Goal: Information Seeking & Learning: Learn about a topic

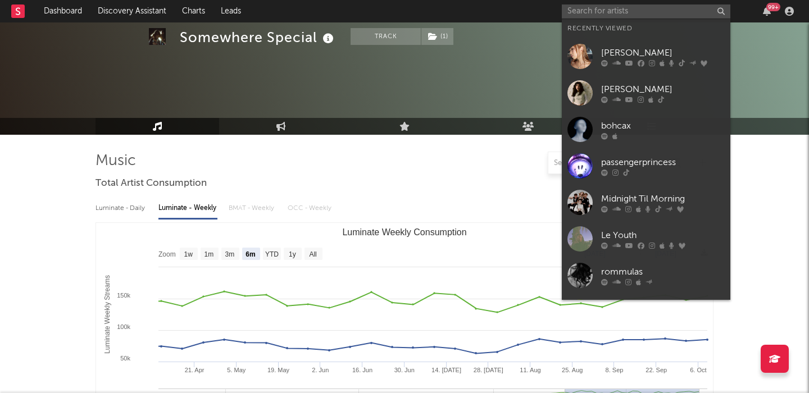
select select "6m"
click at [606, 12] on input "text" at bounding box center [646, 11] width 169 height 14
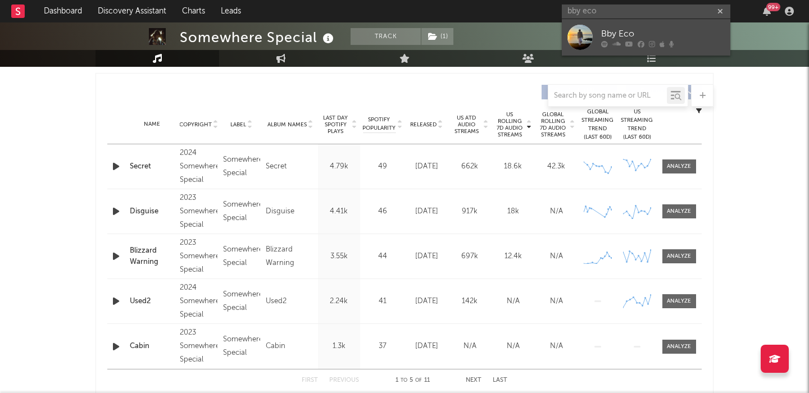
type input "bby eco"
click at [677, 23] on link "Bby Eco" at bounding box center [646, 37] width 169 height 37
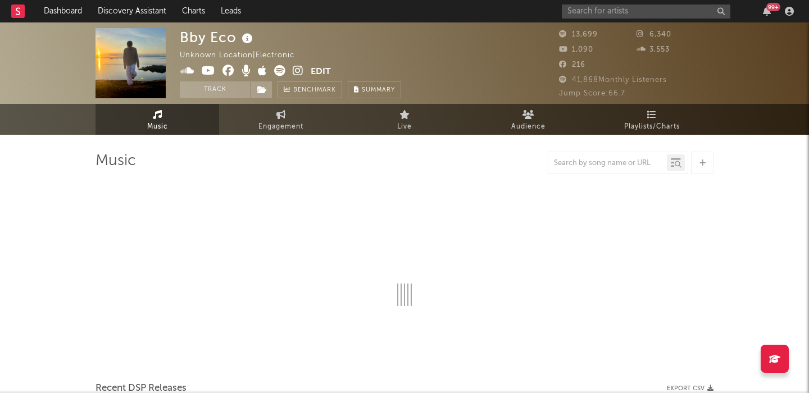
select select "1w"
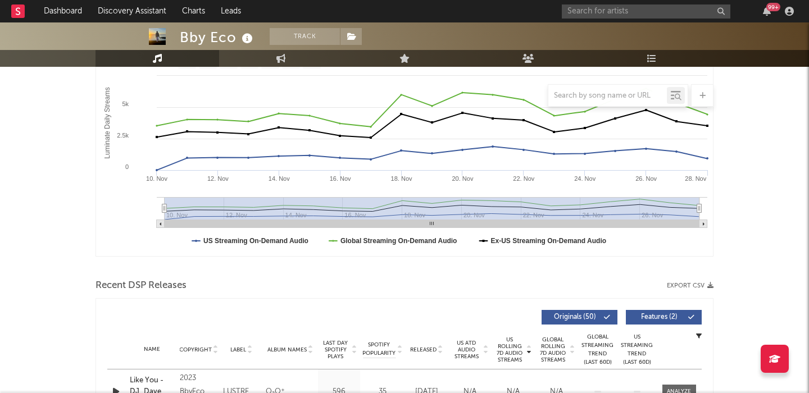
scroll to position [355, 0]
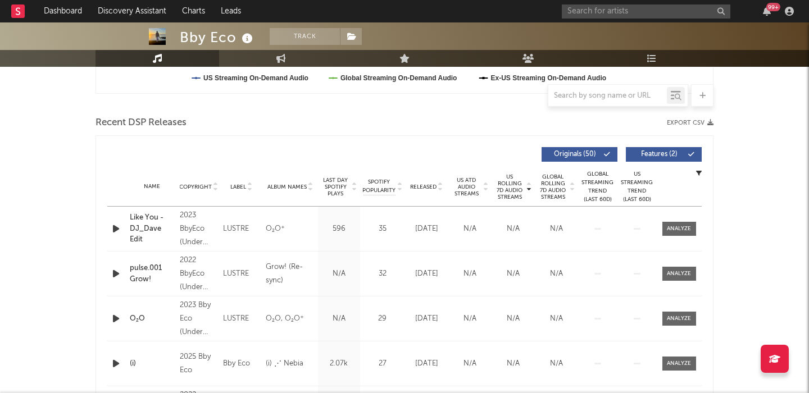
click at [642, 151] on span "Features ( 2 )" at bounding box center [659, 154] width 52 height 7
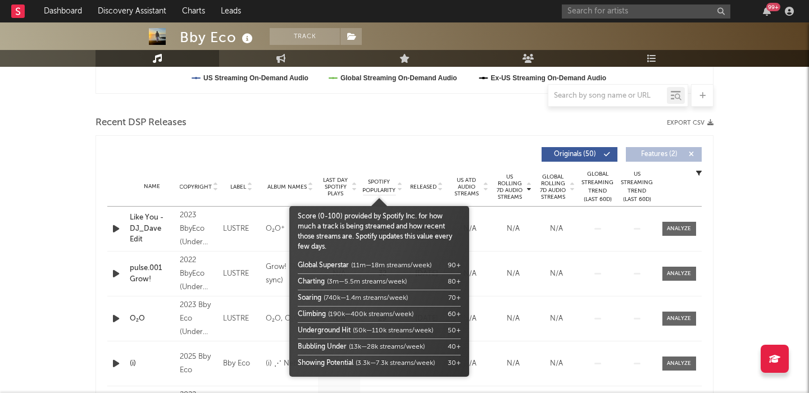
click at [385, 188] on span "Spotify Popularity" at bounding box center [379, 186] width 33 height 17
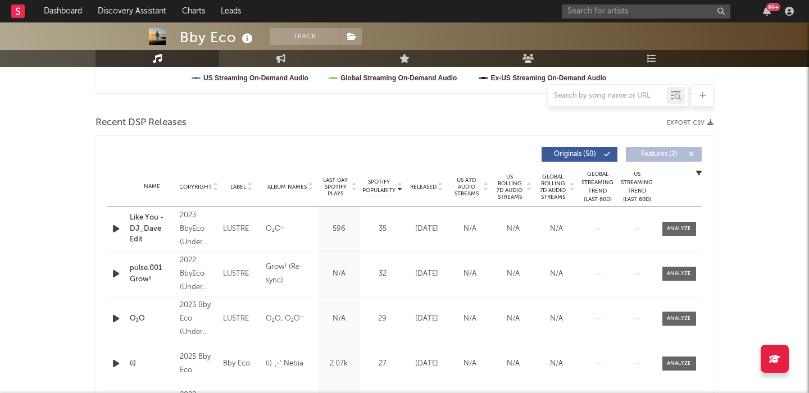
click at [338, 185] on span "Last Day Spotify Plays" at bounding box center [336, 187] width 30 height 20
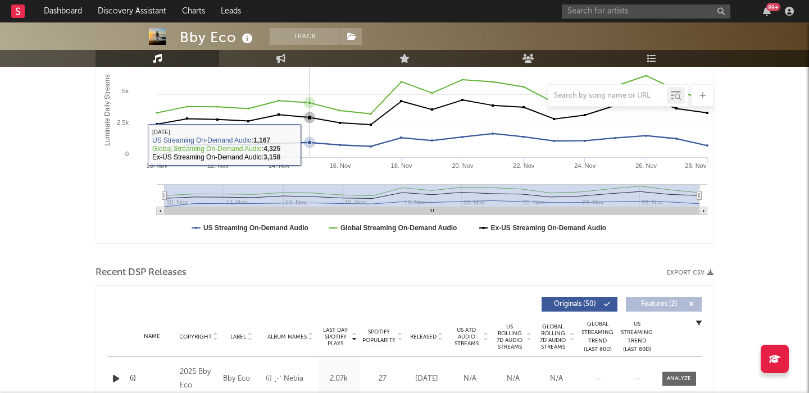
scroll to position [0, 0]
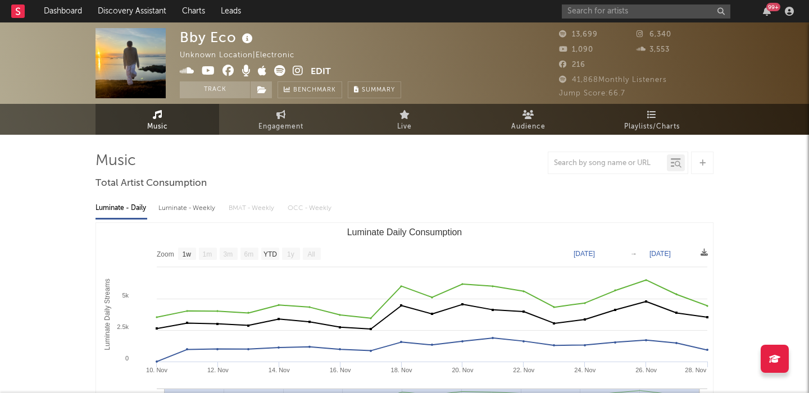
click at [206, 208] on div "Luminate - Weekly" at bounding box center [188, 208] width 59 height 19
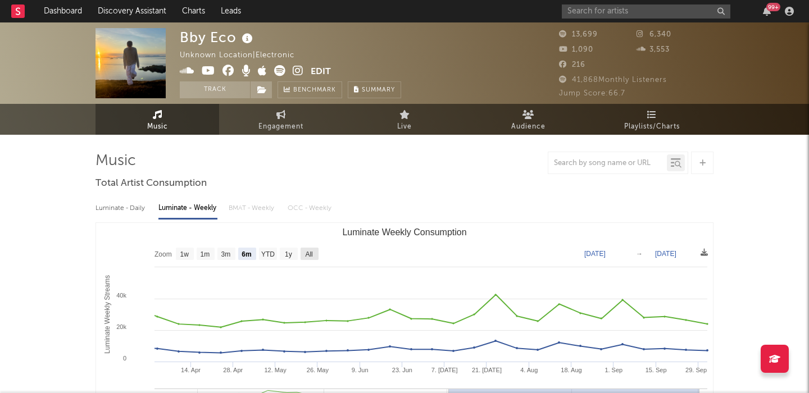
click at [307, 252] on text "All" at bounding box center [308, 255] width 7 height 8
select select "All"
type input "[DATE]"
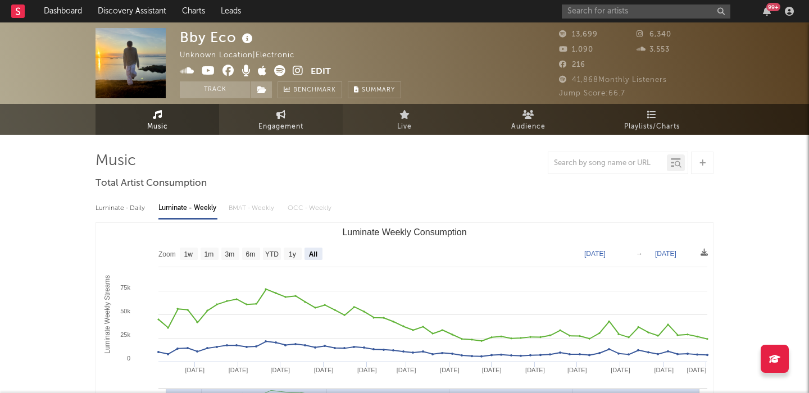
click at [302, 127] on span "Engagement" at bounding box center [281, 126] width 45 height 13
select select "1w"
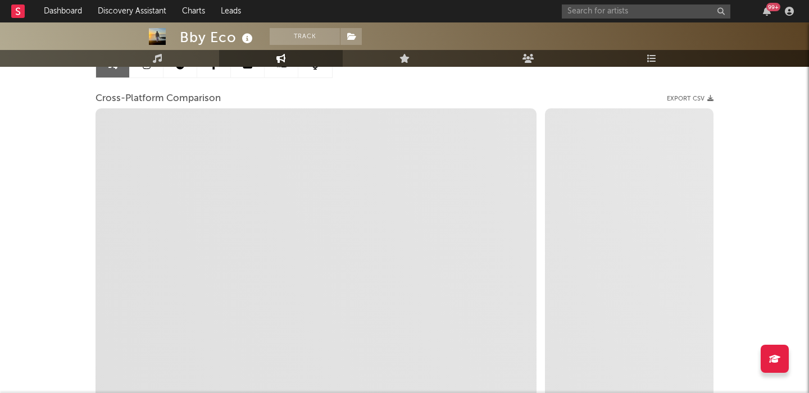
scroll to position [134, 0]
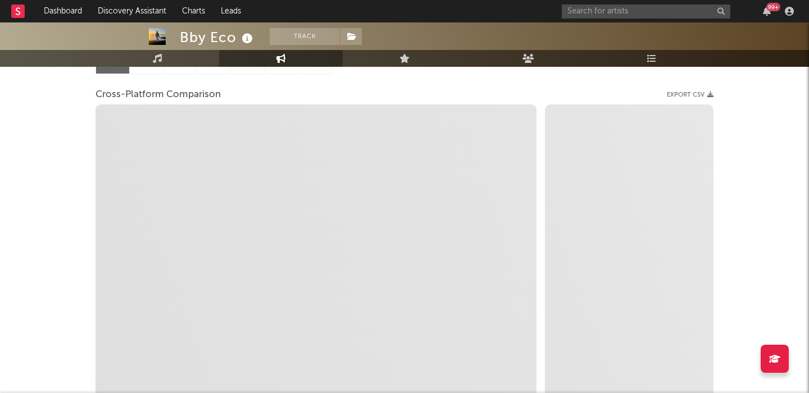
select select "1m"
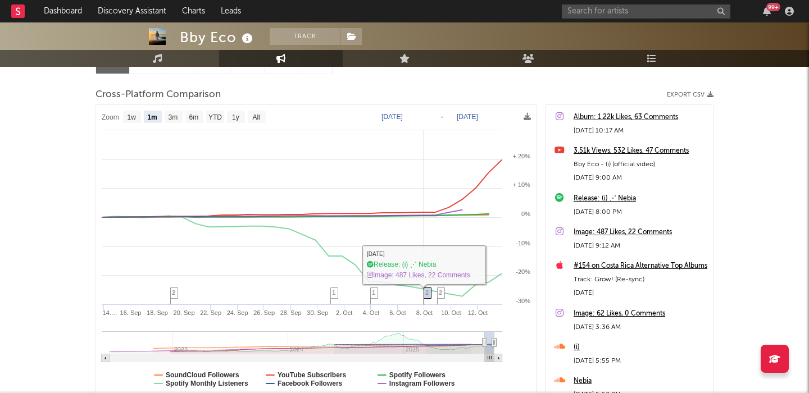
click at [427, 291] on span "2" at bounding box center [426, 292] width 3 height 7
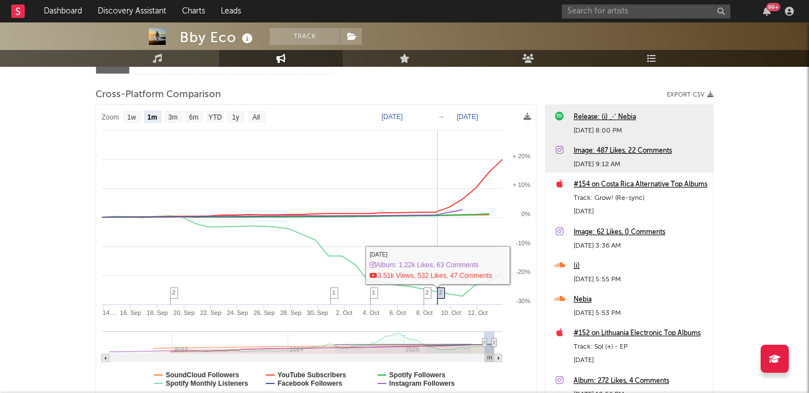
click at [440, 292] on span "2" at bounding box center [440, 292] width 3 height 7
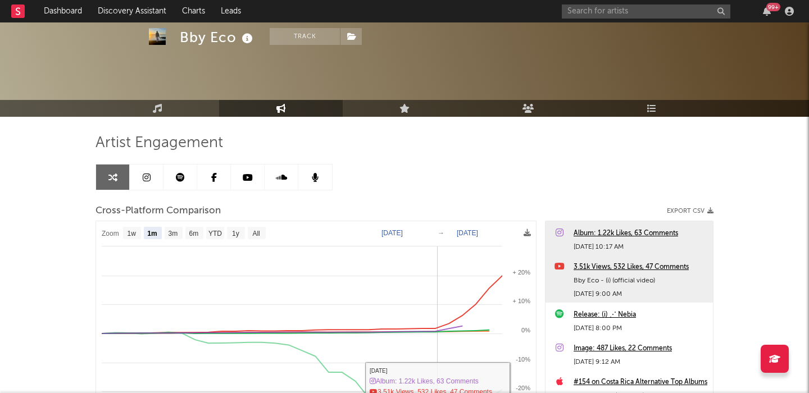
scroll to position [0, 0]
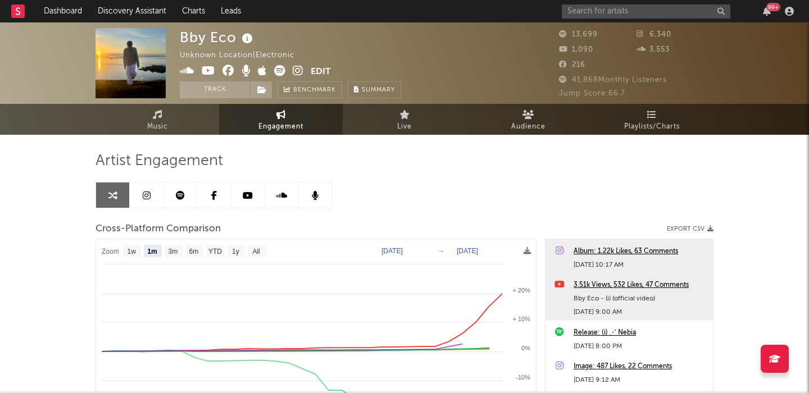
click at [298, 70] on icon at bounding box center [298, 70] width 11 height 11
click at [293, 67] on icon at bounding box center [298, 70] width 11 height 11
click at [156, 110] on icon at bounding box center [158, 114] width 10 height 9
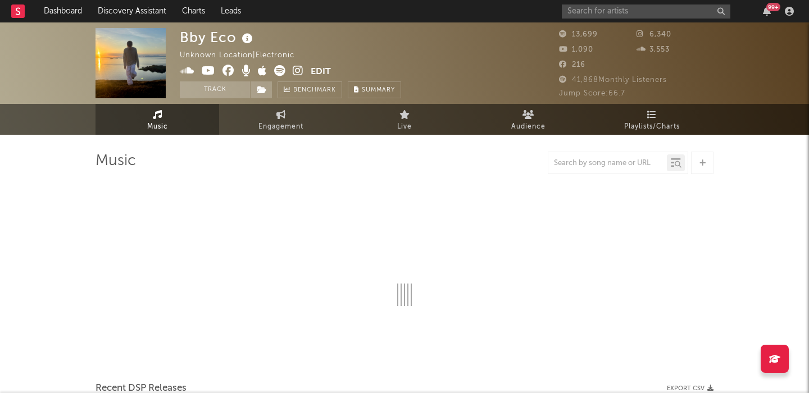
select select "1w"
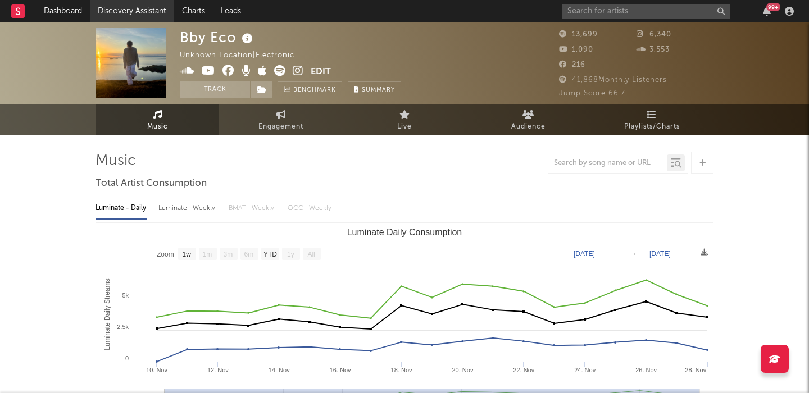
click at [130, 10] on link "Discovery Assistant" at bounding box center [132, 11] width 84 height 22
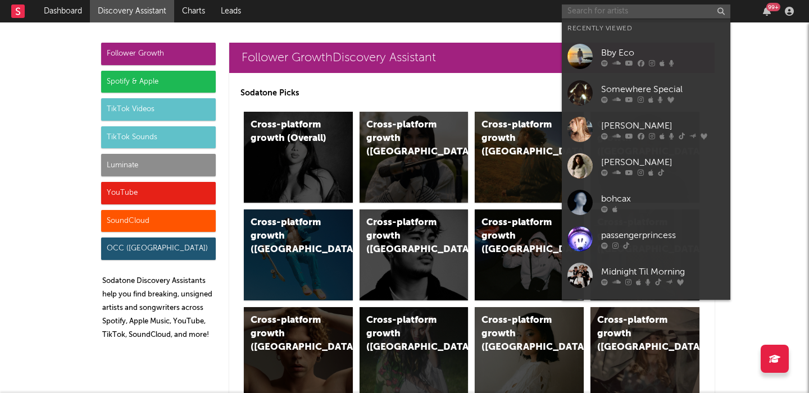
click at [636, 12] on input "text" at bounding box center [646, 11] width 169 height 14
paste input "HYUKOH"
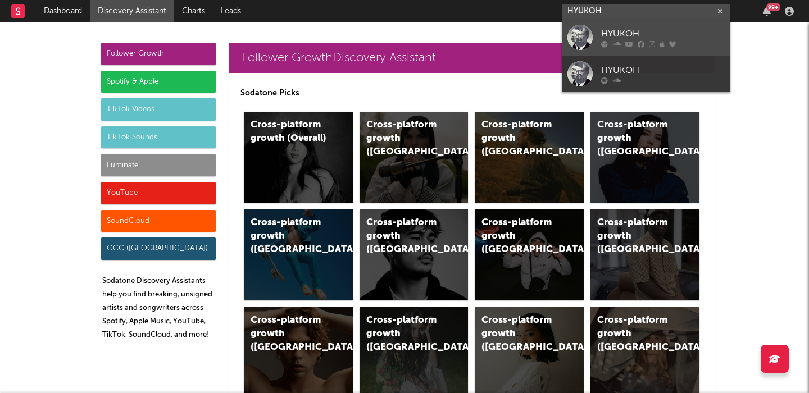
type input "HYUKOH"
click at [644, 30] on div "HYUKOH" at bounding box center [663, 33] width 124 height 13
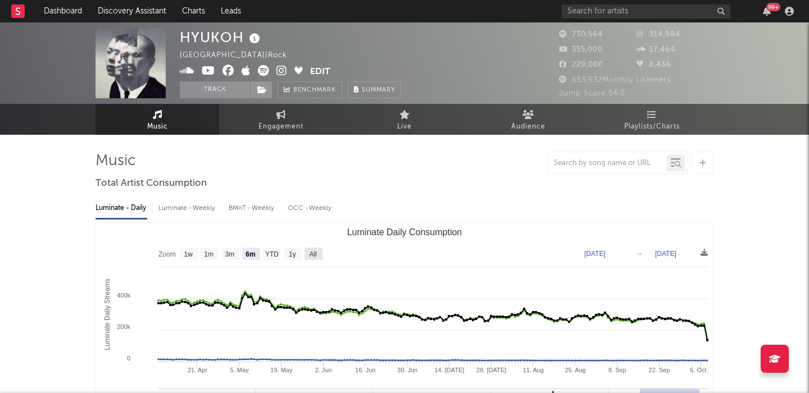
click at [307, 251] on rect "Luminate Daily Consumption" at bounding box center [314, 254] width 18 height 12
select select "All"
type input "[DATE]"
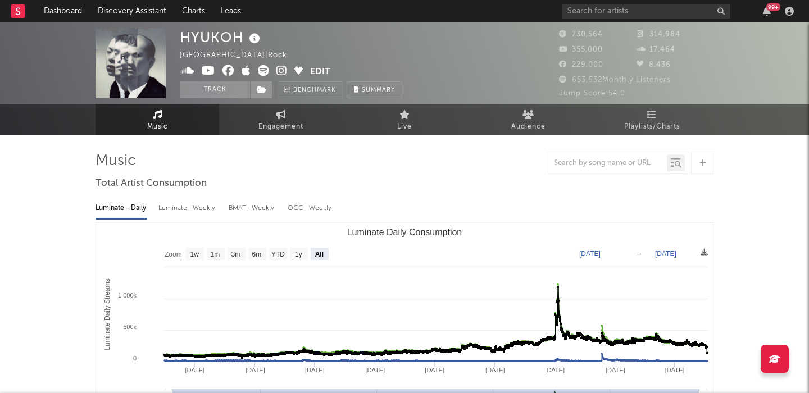
click at [180, 209] on div "Luminate - Weekly" at bounding box center [188, 208] width 59 height 19
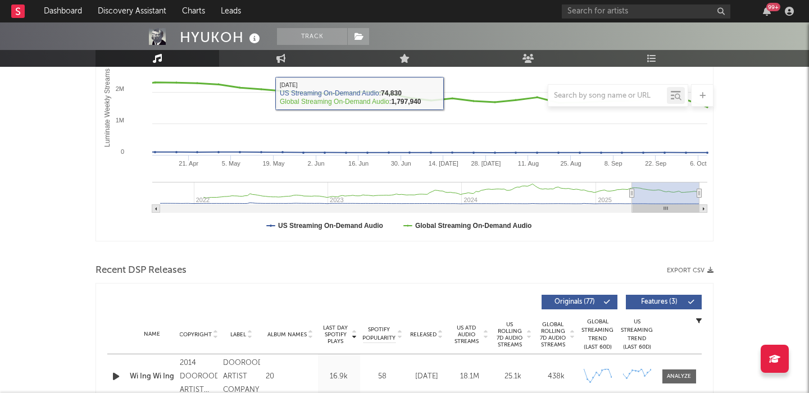
scroll to position [262, 0]
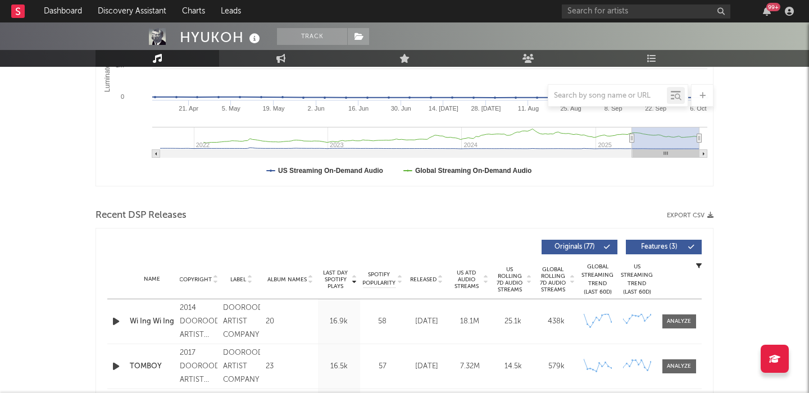
click at [426, 278] on span "Released" at bounding box center [423, 280] width 26 height 7
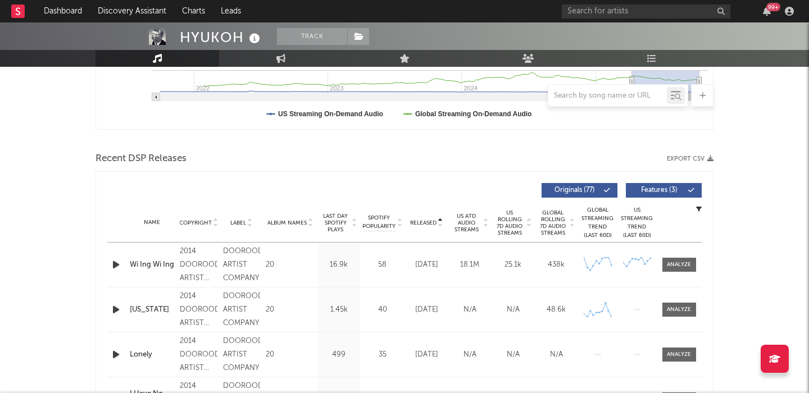
scroll to position [327, 0]
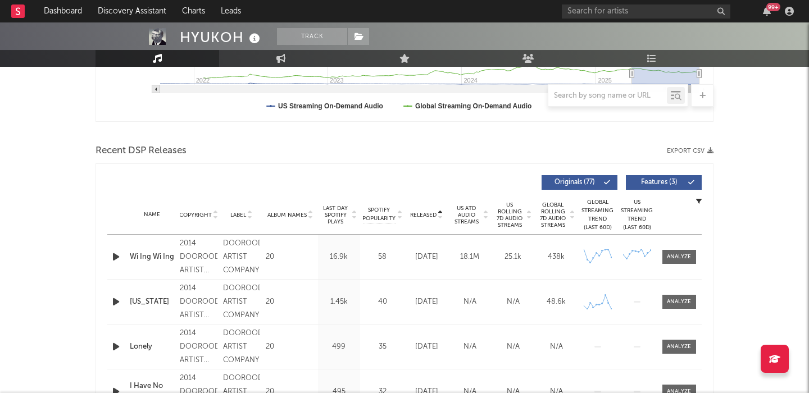
click at [662, 181] on span "Features ( 3 )" at bounding box center [659, 182] width 52 height 7
click at [427, 212] on span "Released" at bounding box center [423, 215] width 26 height 7
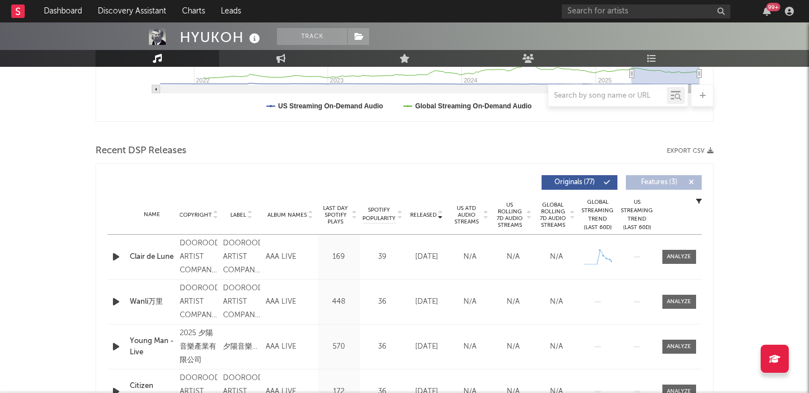
scroll to position [337, 0]
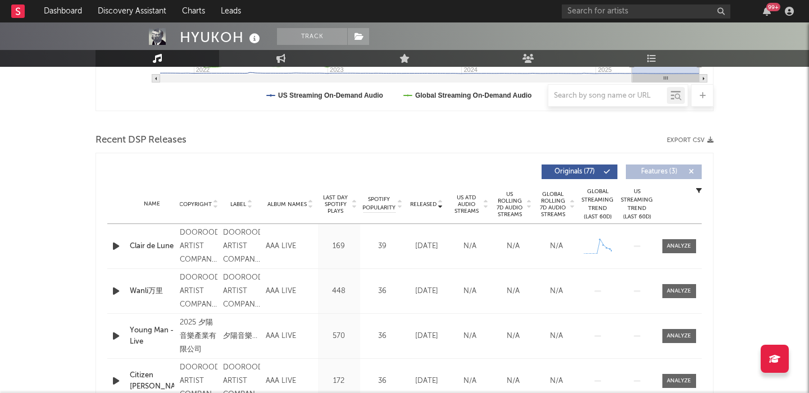
click at [516, 202] on span "US Rolling 7D Audio Streams" at bounding box center [510, 204] width 31 height 27
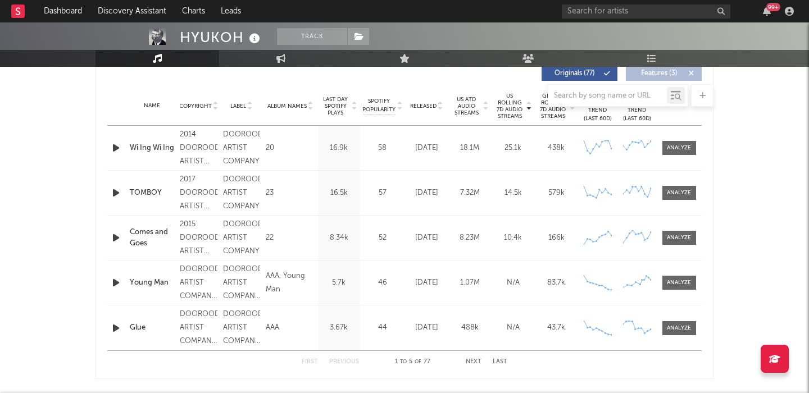
scroll to position [441, 0]
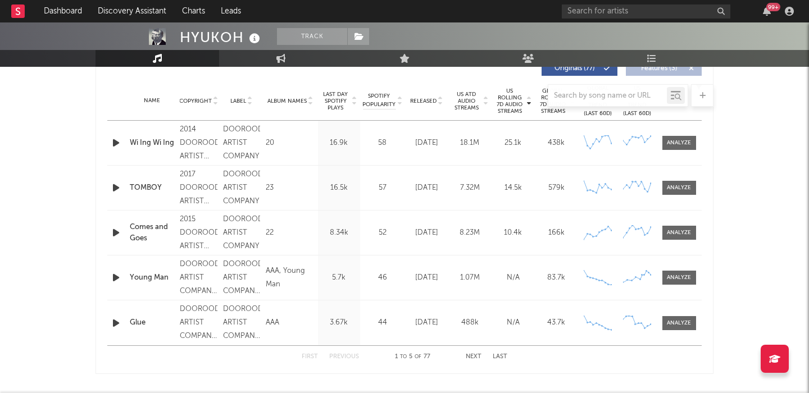
click at [557, 114] on span "Global Rolling 7D Audio Streams" at bounding box center [553, 101] width 31 height 27
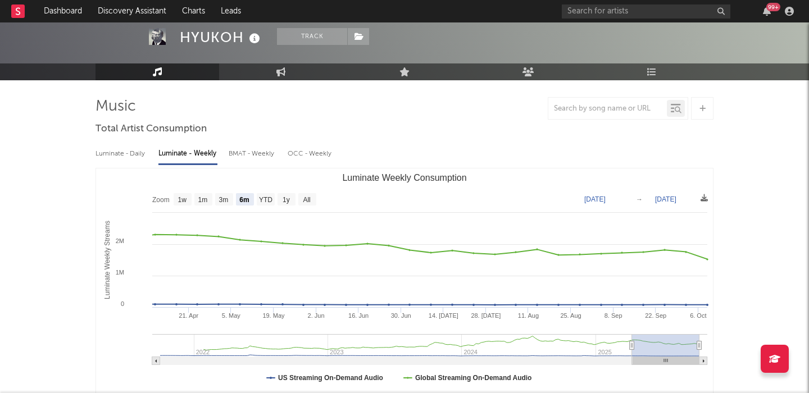
scroll to position [62, 0]
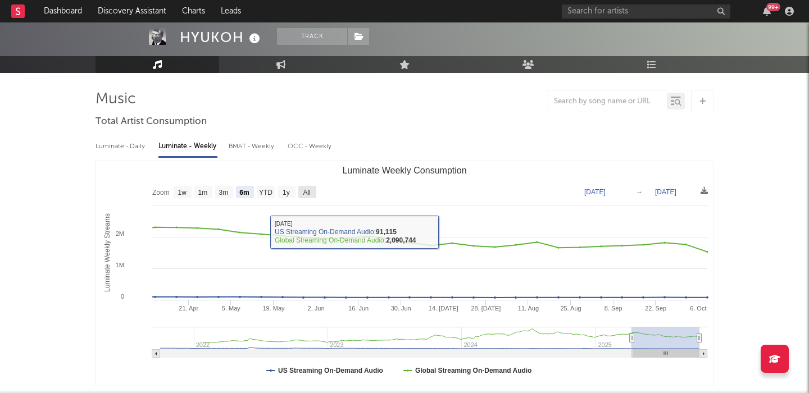
click at [302, 189] on rect "Luminate Weekly Consumption" at bounding box center [307, 192] width 18 height 12
select select "All"
type input "[DATE]"
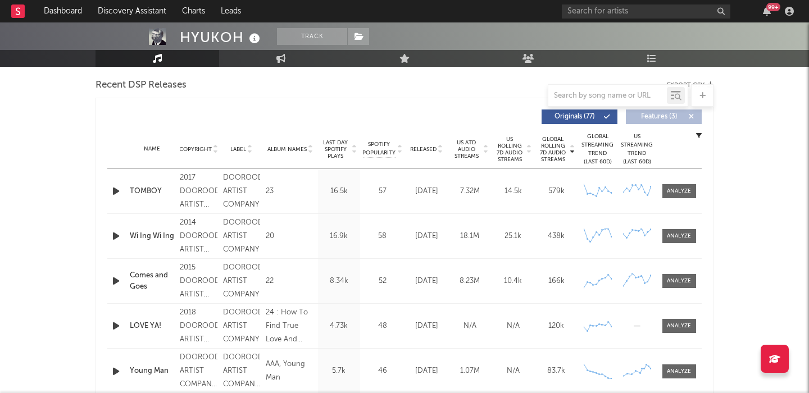
scroll to position [377, 0]
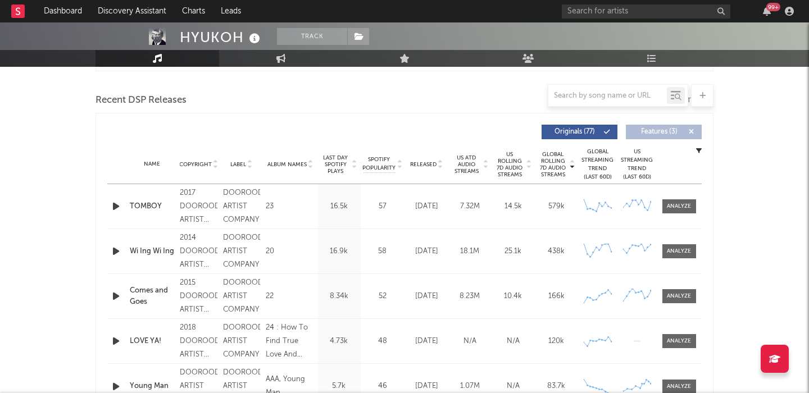
click at [432, 164] on span "Released" at bounding box center [423, 164] width 26 height 7
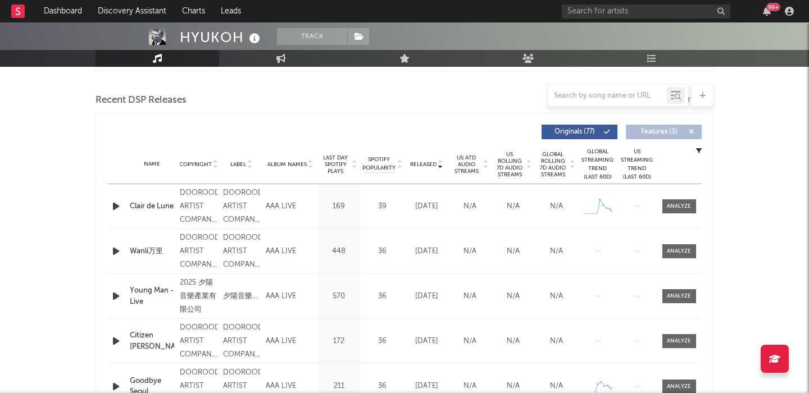
click at [432, 164] on span "Released" at bounding box center [423, 164] width 26 height 7
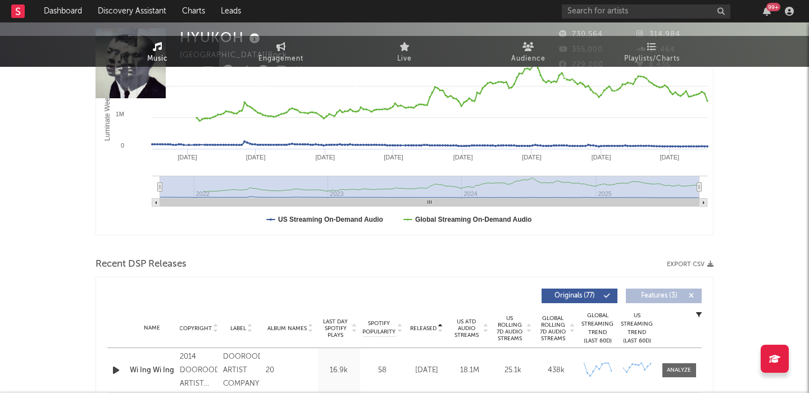
scroll to position [0, 0]
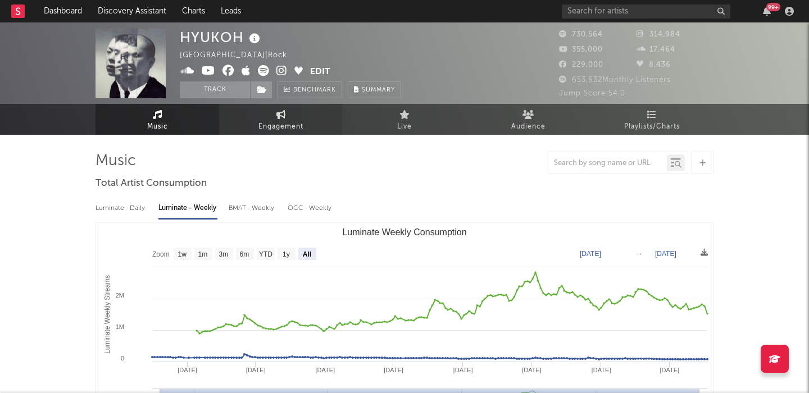
click at [261, 122] on span "Engagement" at bounding box center [281, 126] width 45 height 13
select select "1w"
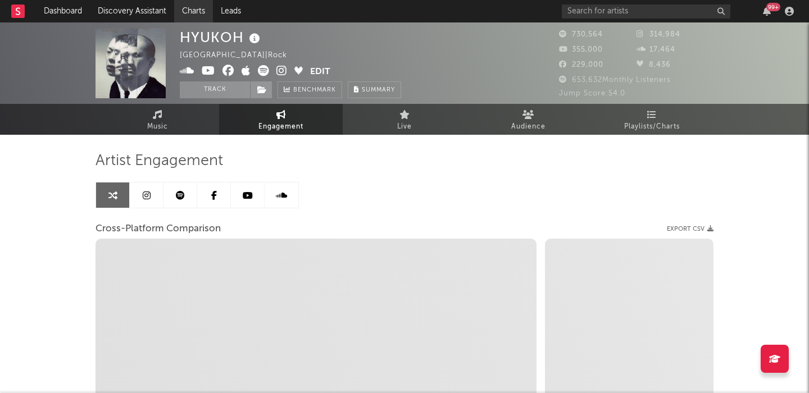
select select "1m"
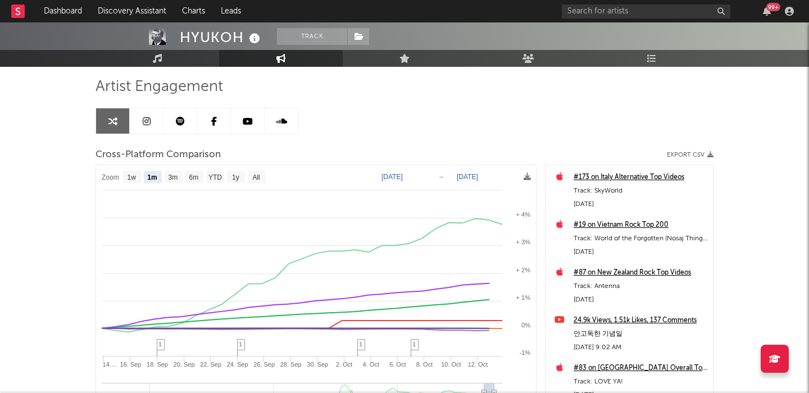
scroll to position [82, 0]
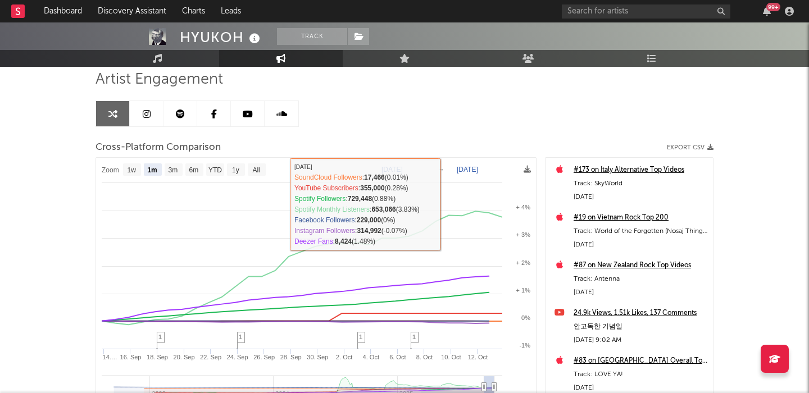
click at [134, 108] on link at bounding box center [147, 113] width 34 height 25
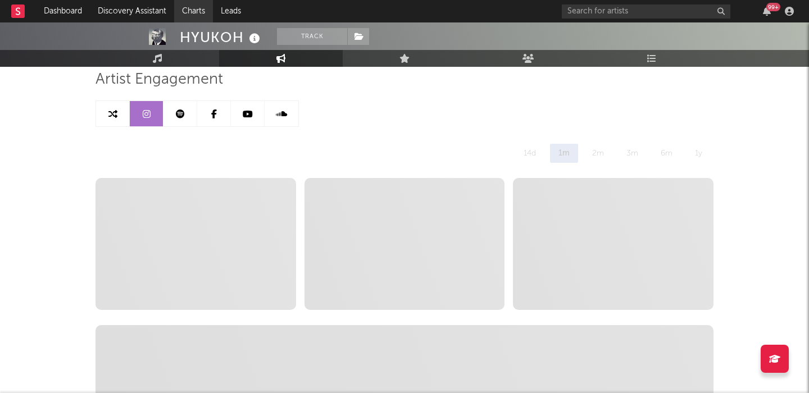
select select "6m"
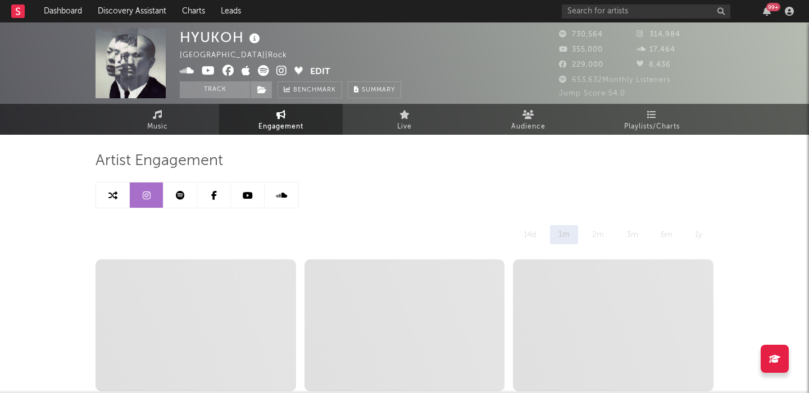
click at [282, 73] on icon at bounding box center [282, 70] width 11 height 11
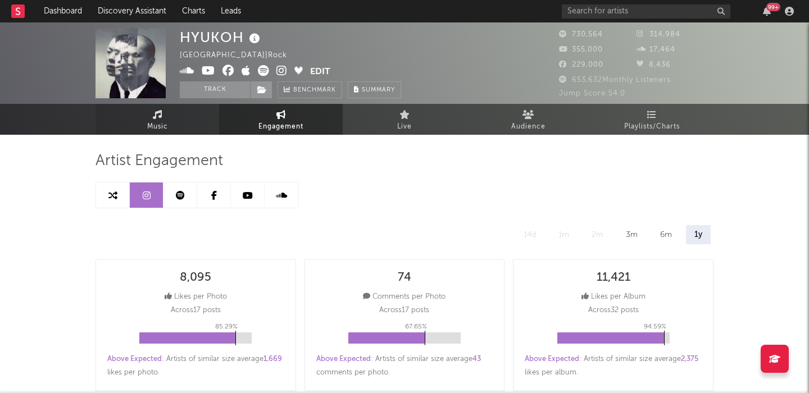
click at [165, 117] on link "Music" at bounding box center [158, 119] width 124 height 31
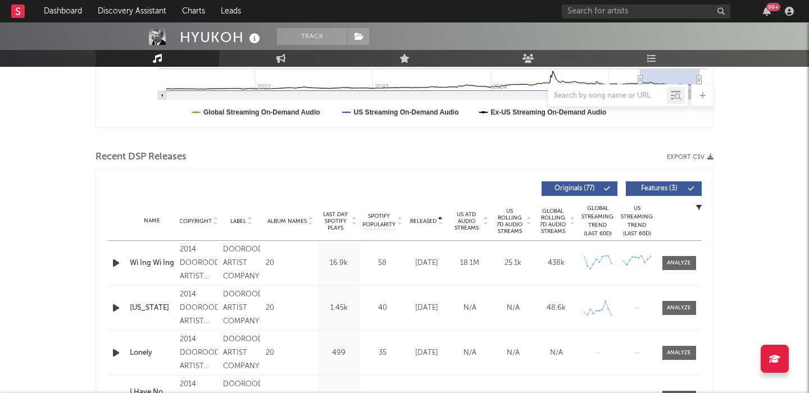
scroll to position [322, 0]
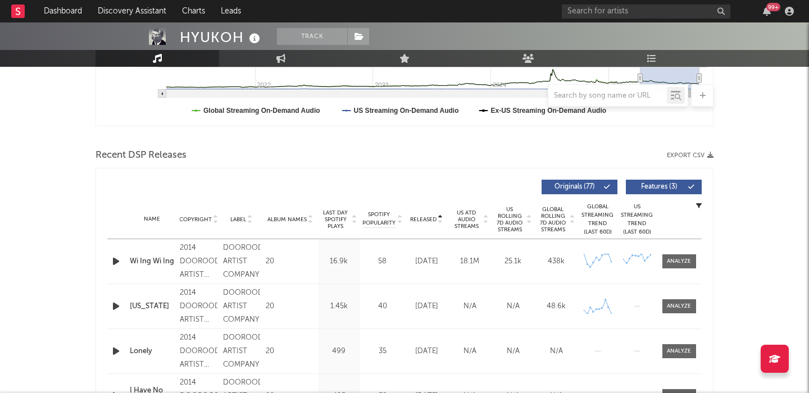
click at [433, 219] on span "Released" at bounding box center [423, 219] width 26 height 7
click at [673, 185] on span "Features ( 3 )" at bounding box center [659, 187] width 52 height 7
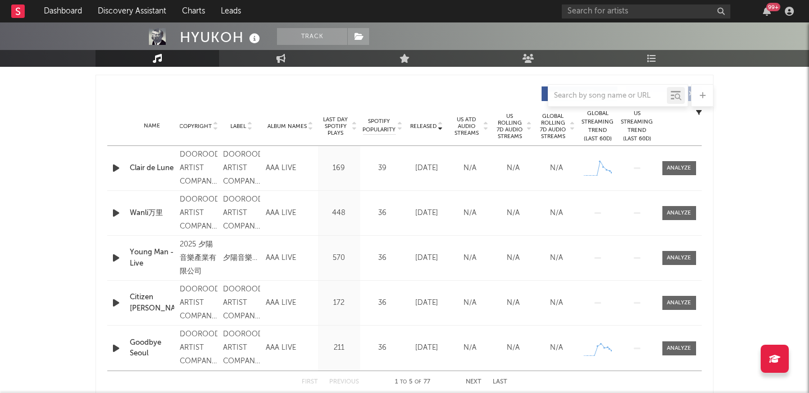
scroll to position [442, 0]
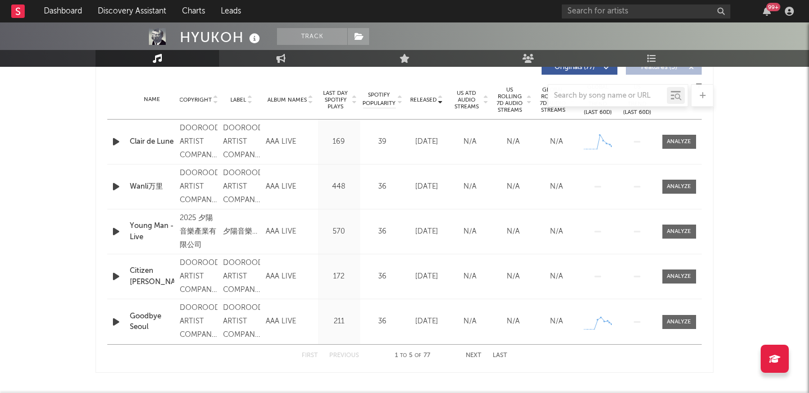
click at [465, 356] on div "First Previous 1 to 5 of 77 Next Last" at bounding box center [405, 356] width 206 height 22
click at [467, 356] on button "Next" at bounding box center [474, 356] width 16 height 6
click at [467, 355] on button "Next" at bounding box center [474, 356] width 16 height 6
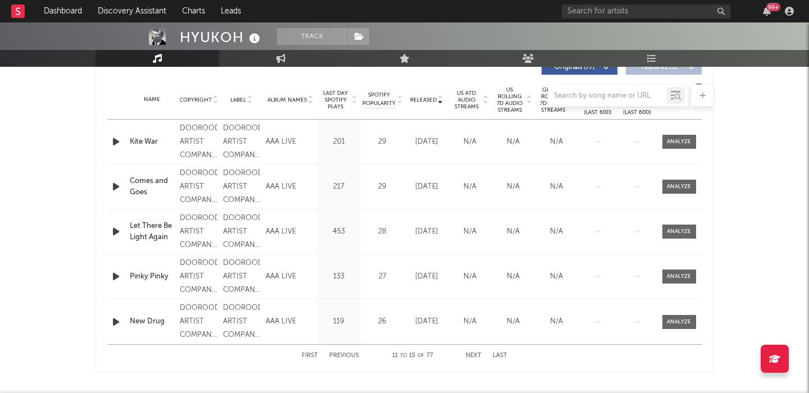
click at [468, 355] on button "Next" at bounding box center [474, 356] width 16 height 6
click at [469, 355] on button "Next" at bounding box center [474, 356] width 16 height 6
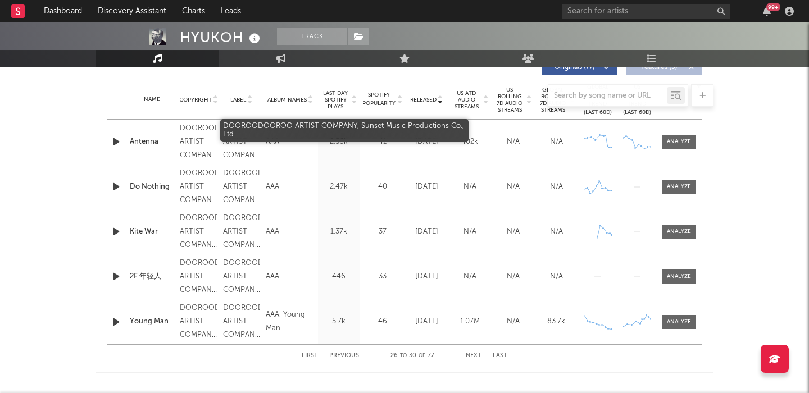
scroll to position [0, 0]
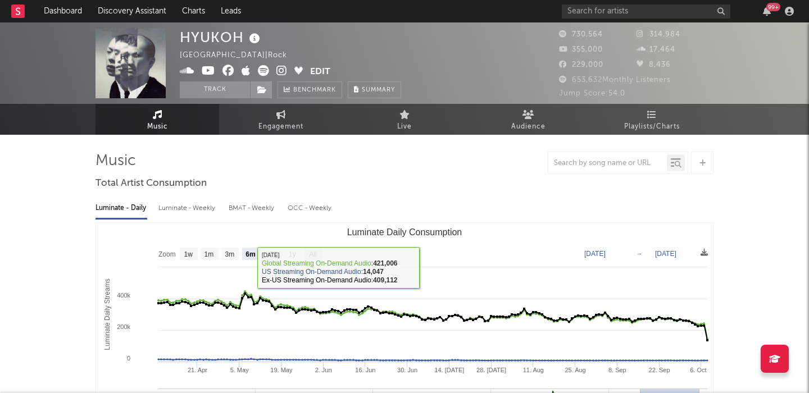
click at [316, 252] on text "All" at bounding box center [312, 255] width 7 height 8
select select "All"
type input "[DATE]"
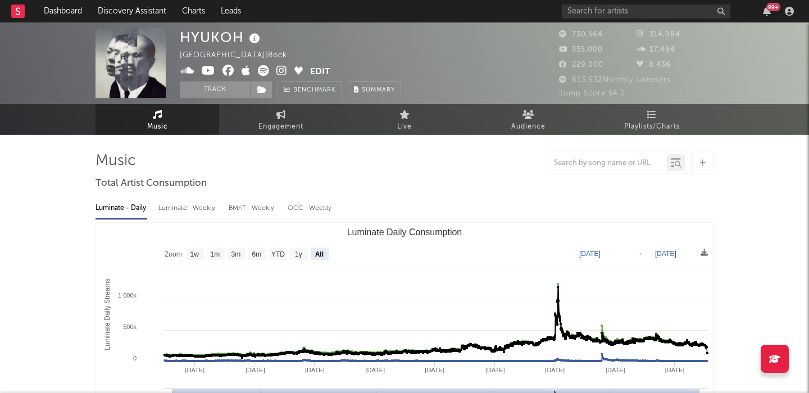
click at [224, 39] on div "HYUKOH" at bounding box center [221, 37] width 83 height 19
copy div "HYUKOH"
click at [585, 11] on input "text" at bounding box center [646, 11] width 169 height 14
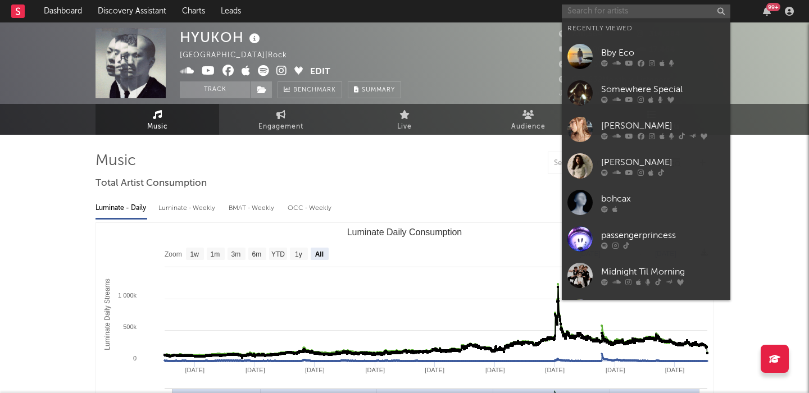
paste input "[URL][DOMAIN_NAME] [URL][DOMAIN_NAME]"
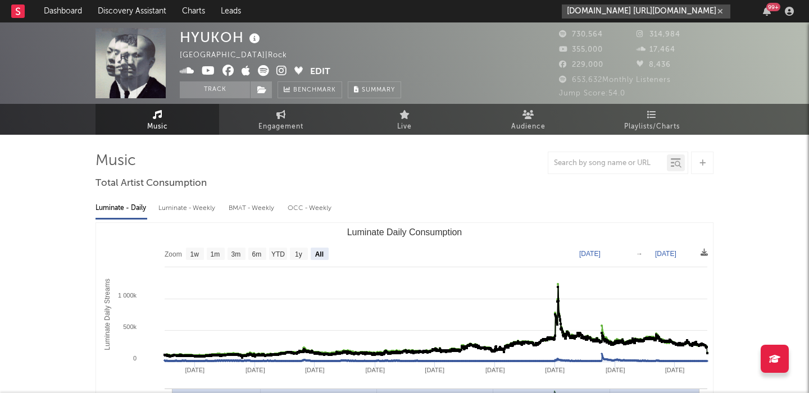
scroll to position [0, 464]
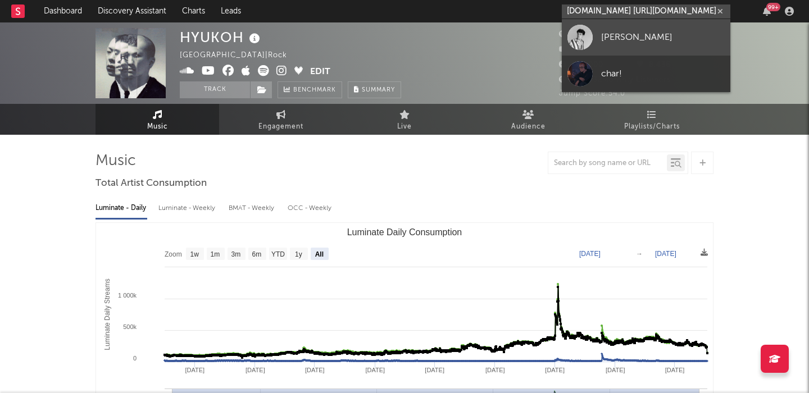
type input "[URL][DOMAIN_NAME] [URL][DOMAIN_NAME]"
click at [636, 35] on div "[PERSON_NAME]" at bounding box center [663, 36] width 124 height 13
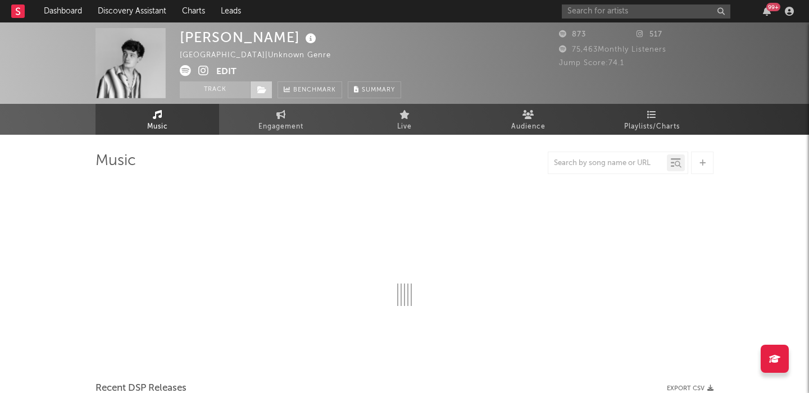
select select "1w"
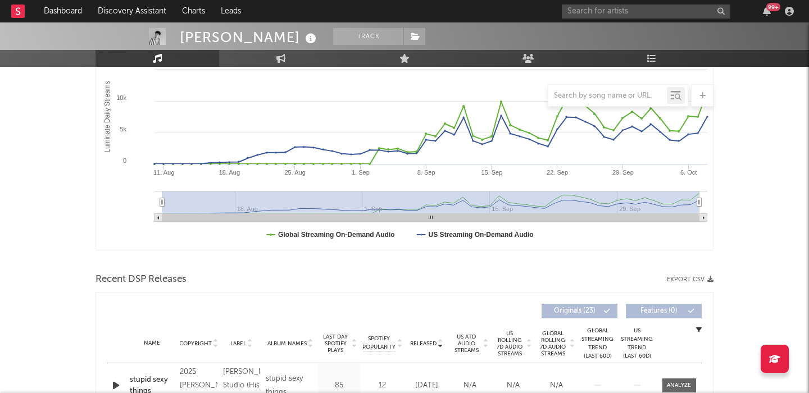
scroll to position [291, 0]
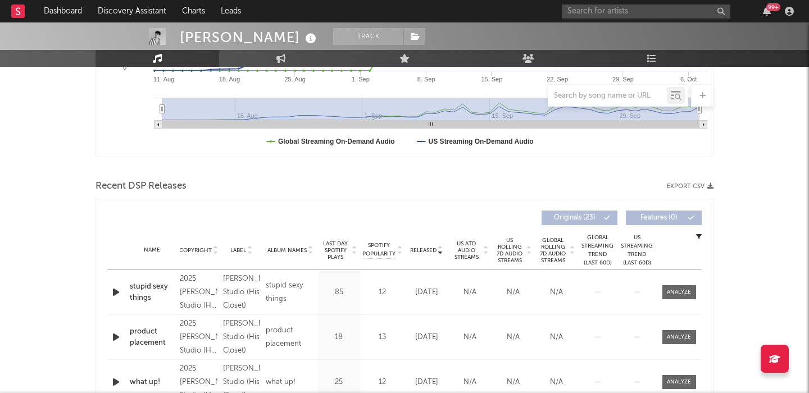
click at [119, 298] on icon "button" at bounding box center [116, 293] width 12 height 14
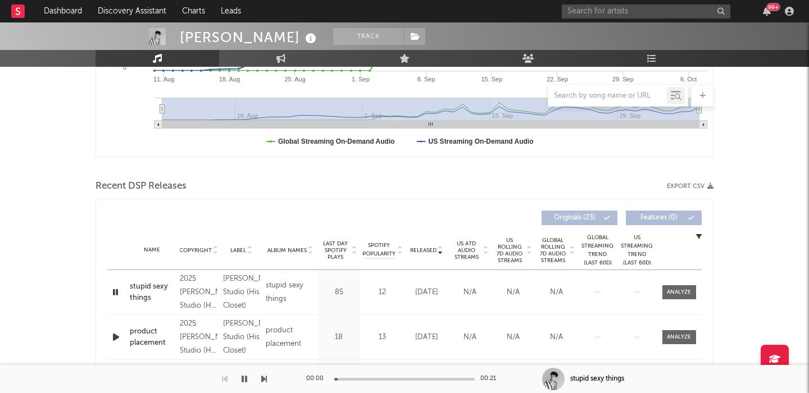
click at [506, 253] on span "US Rolling 7D Audio Streams" at bounding box center [510, 250] width 31 height 27
click at [114, 289] on icon "button" at bounding box center [116, 293] width 12 height 14
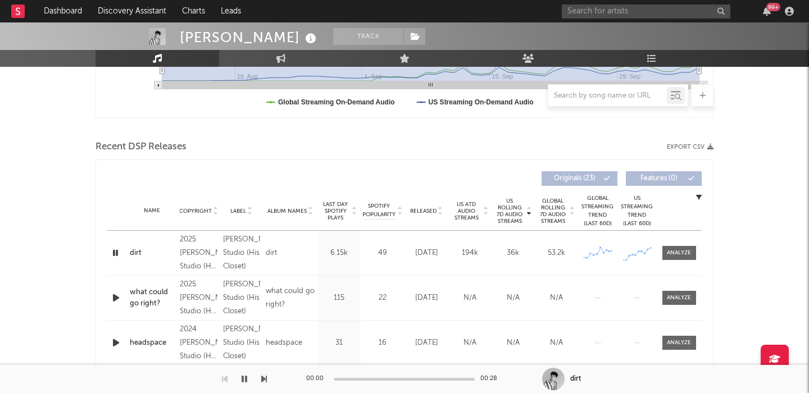
scroll to position [341, 0]
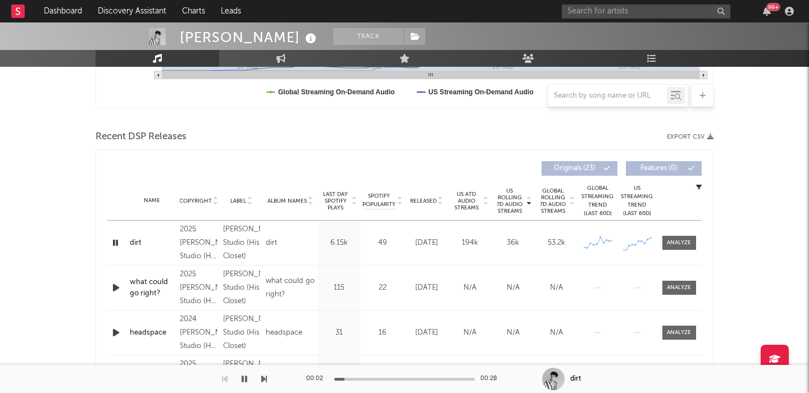
click at [223, 38] on div "[PERSON_NAME]" at bounding box center [249, 37] width 139 height 19
copy div "[PERSON_NAME]"
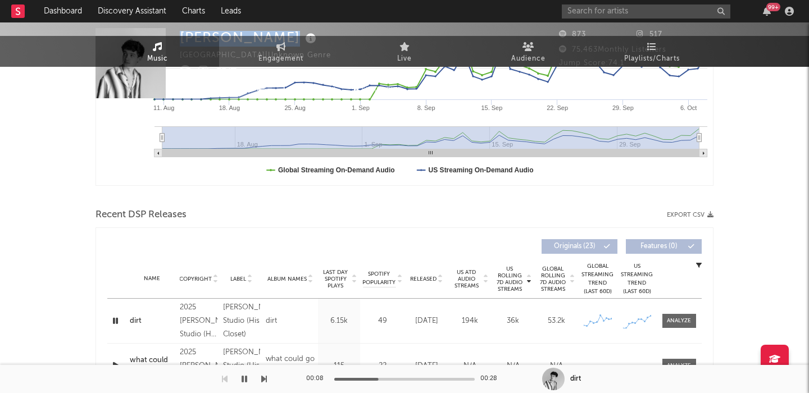
scroll to position [0, 0]
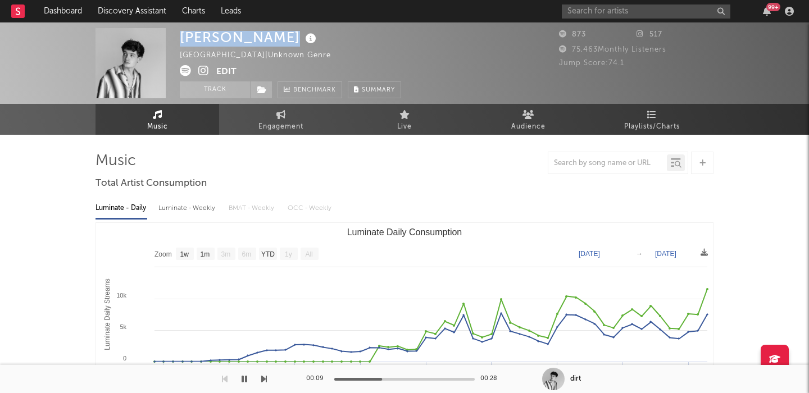
click at [206, 68] on icon at bounding box center [203, 70] width 11 height 11
click at [228, 71] on button "Edit" at bounding box center [226, 72] width 20 height 14
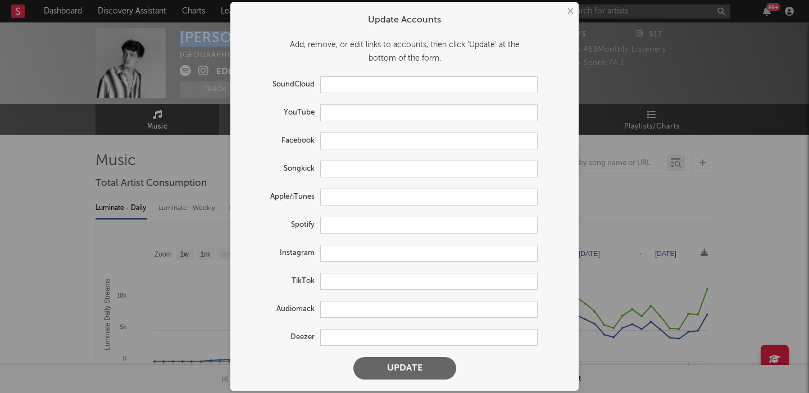
type input "[URL][DOMAIN_NAME]"
click at [333, 277] on input "text" at bounding box center [429, 281] width 218 height 17
paste input "[URL][DOMAIN_NAME]"
type input "[URL][DOMAIN_NAME]"
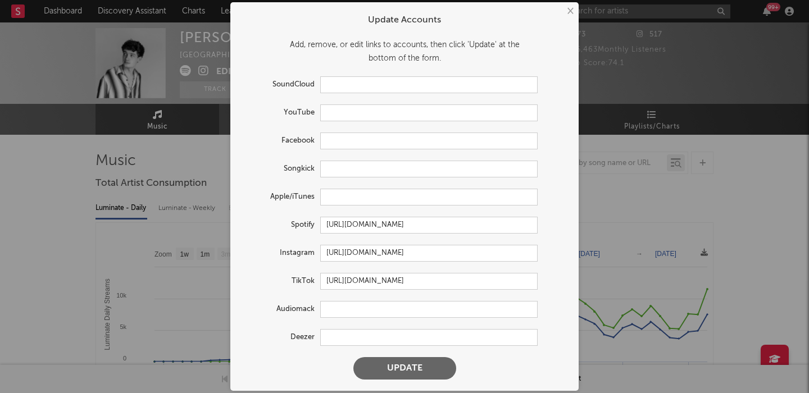
click at [391, 366] on button "Update" at bounding box center [405, 368] width 103 height 22
click at [150, 171] on div "× Update Accounts Add, remove, or edit links to accounts, then click 'Update' a…" at bounding box center [404, 196] width 809 height 393
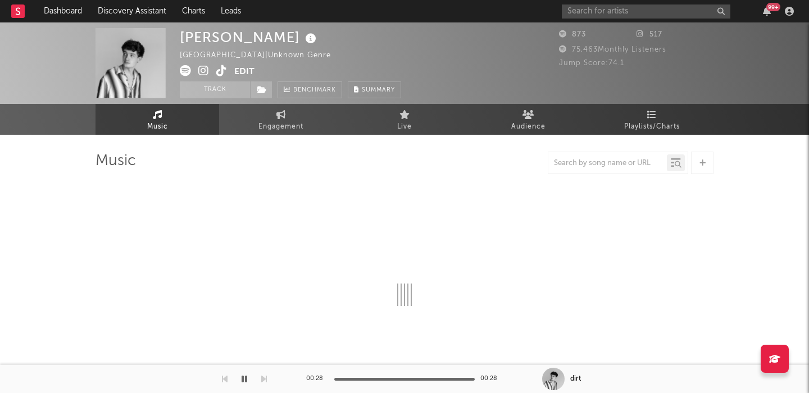
click at [214, 30] on div "[PERSON_NAME]" at bounding box center [249, 37] width 139 height 19
select select "1w"
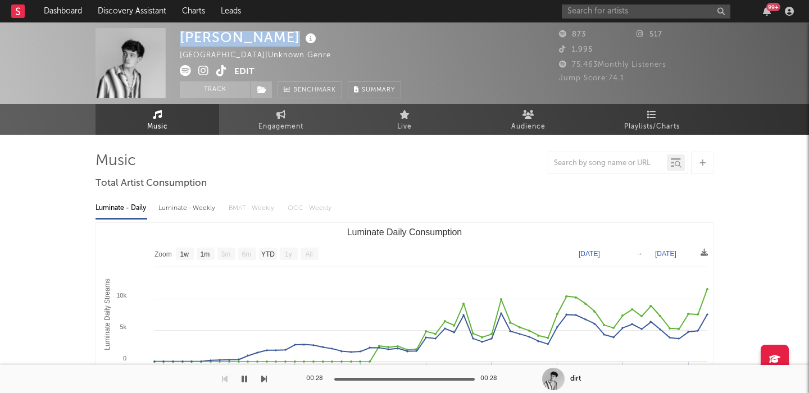
copy div "[PERSON_NAME]"
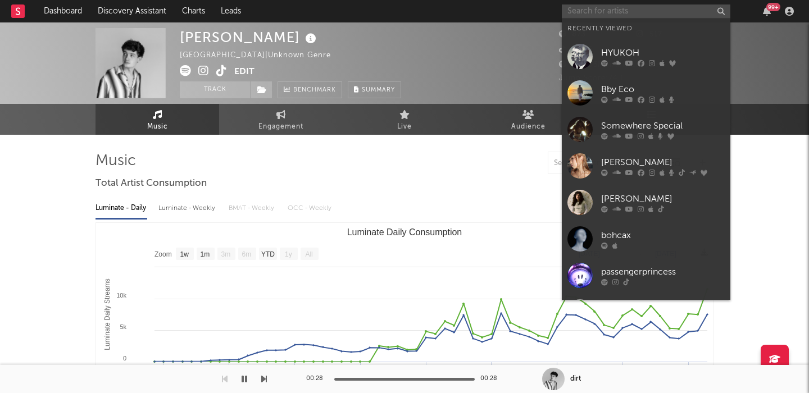
click at [585, 12] on input "text" at bounding box center [646, 11] width 169 height 14
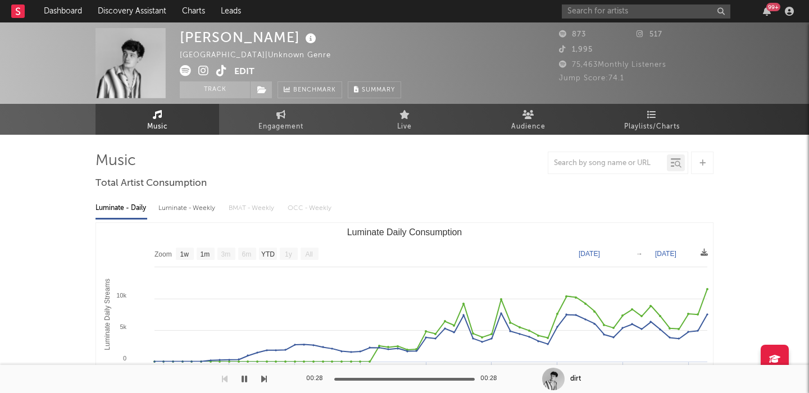
click at [339, 207] on div "Luminate - Daily Luminate - Weekly BMAT - Weekly OCC - Weekly" at bounding box center [405, 208] width 618 height 19
click at [180, 202] on div "Luminate - Weekly" at bounding box center [188, 208] width 59 height 19
select select "1w"
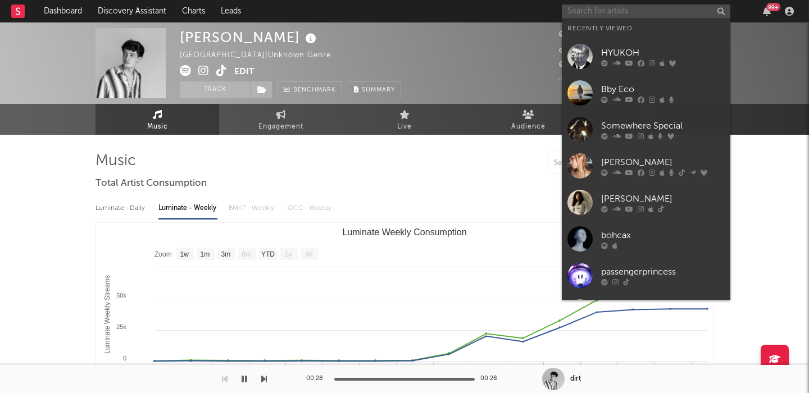
click at [646, 13] on input "text" at bounding box center [646, 11] width 169 height 14
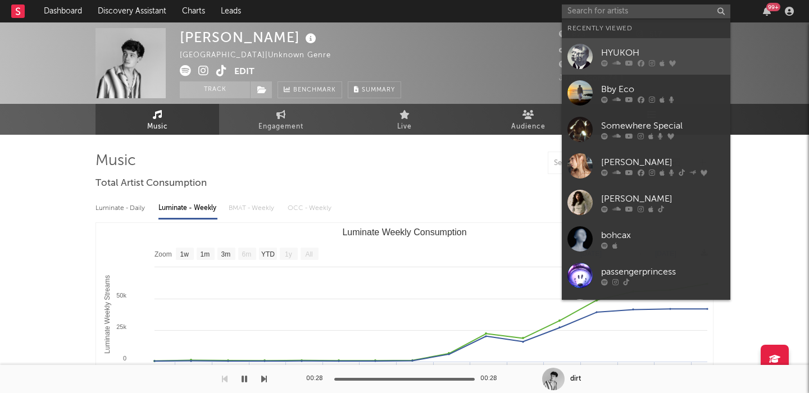
click at [647, 58] on div "HYUKOH" at bounding box center [663, 52] width 124 height 13
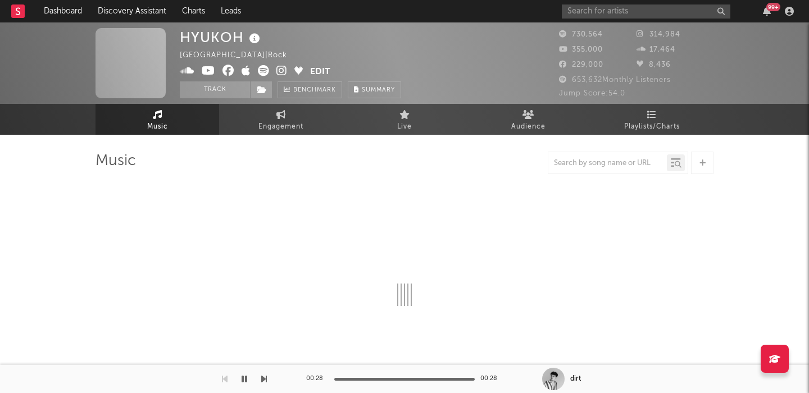
click at [205, 43] on div "HYUKOH" at bounding box center [221, 37] width 83 height 19
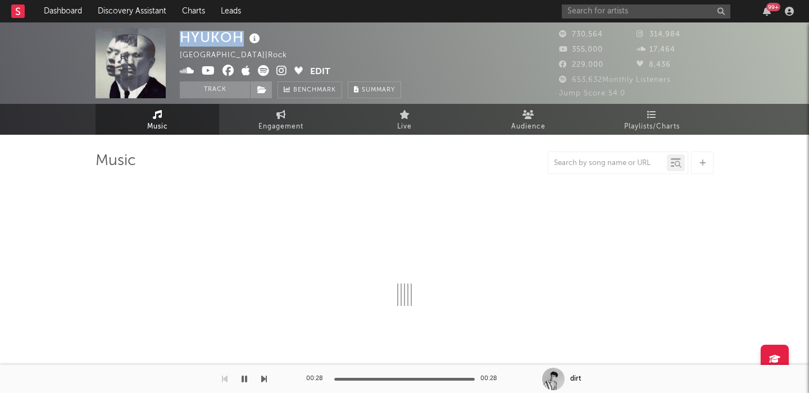
select select "6m"
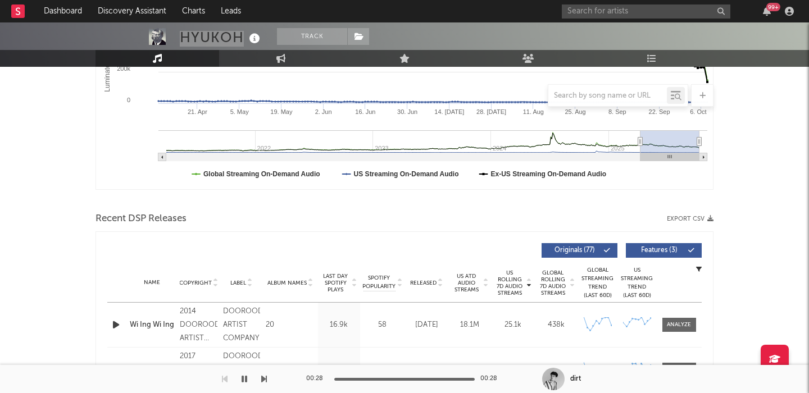
scroll to position [350, 0]
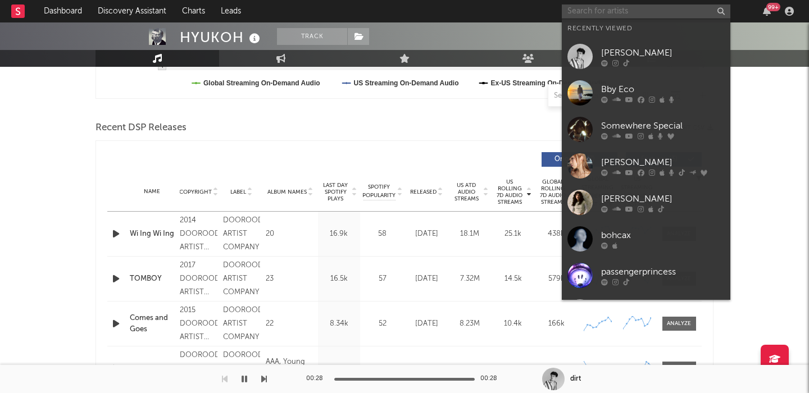
click at [586, 12] on input "text" at bounding box center [646, 11] width 169 height 14
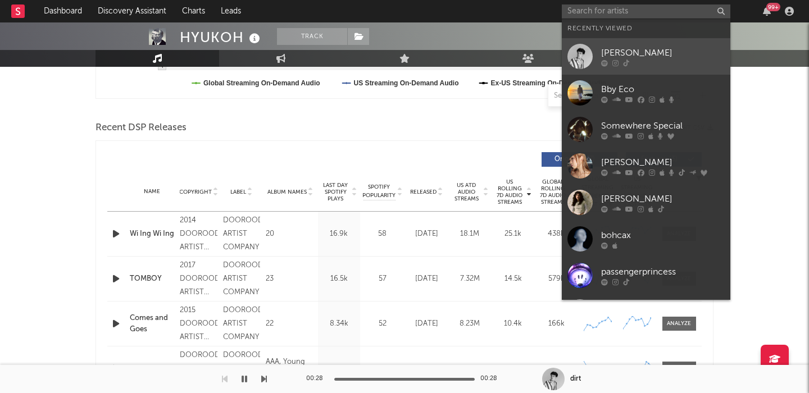
click at [614, 47] on div "[PERSON_NAME]" at bounding box center [663, 52] width 124 height 13
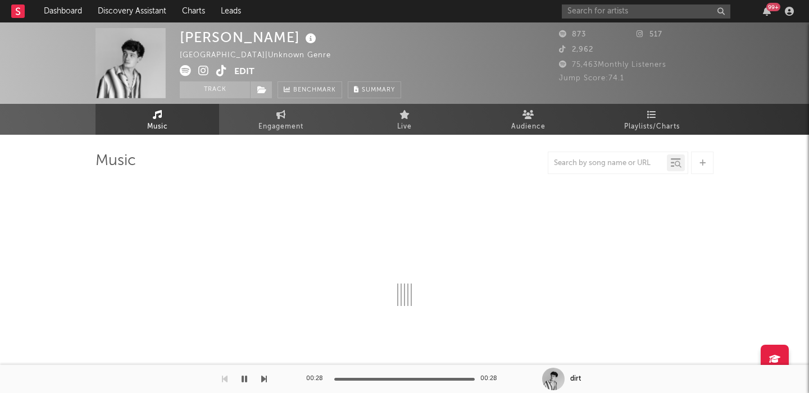
select select "1w"
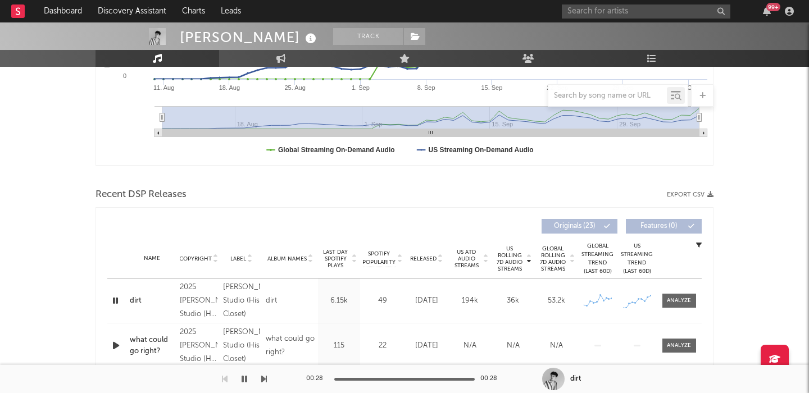
scroll to position [346, 0]
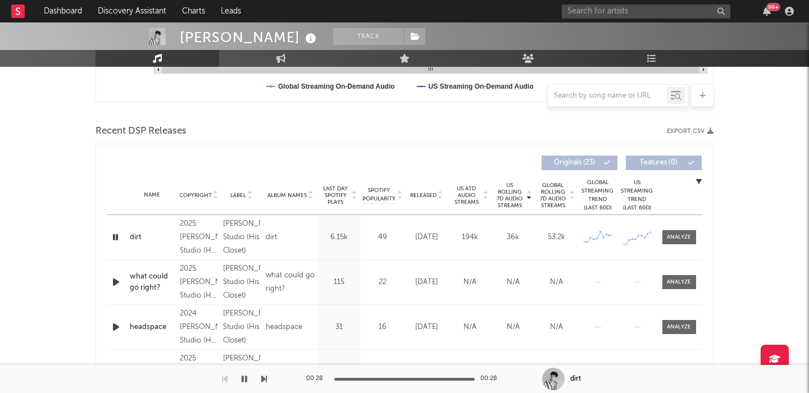
click at [114, 237] on icon "button" at bounding box center [115, 237] width 11 height 14
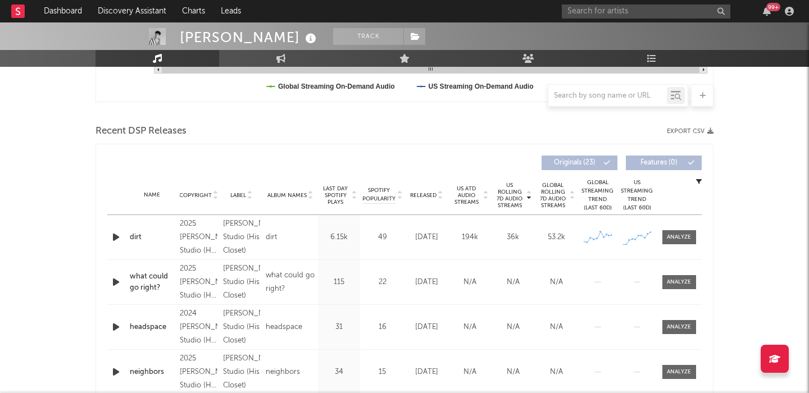
click at [114, 237] on icon "button" at bounding box center [116, 237] width 12 height 14
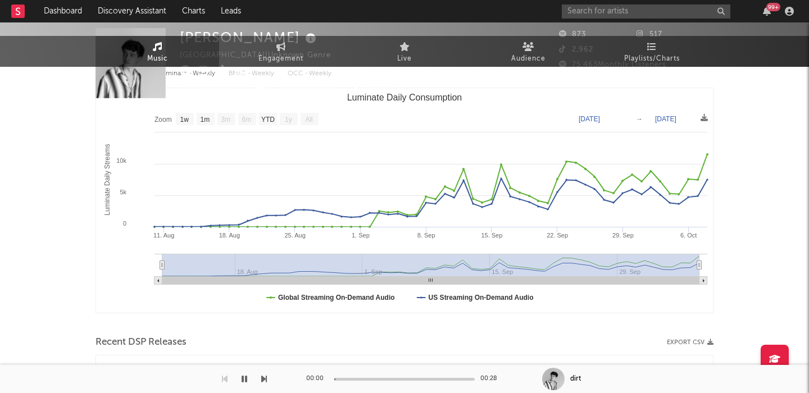
scroll to position [0, 0]
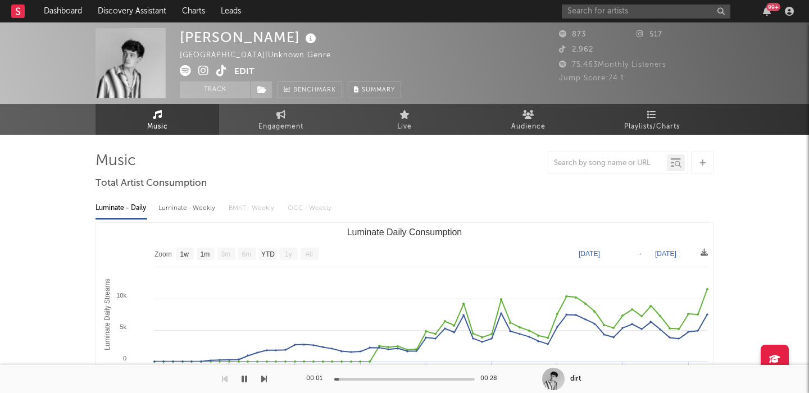
click at [182, 71] on icon at bounding box center [185, 70] width 11 height 11
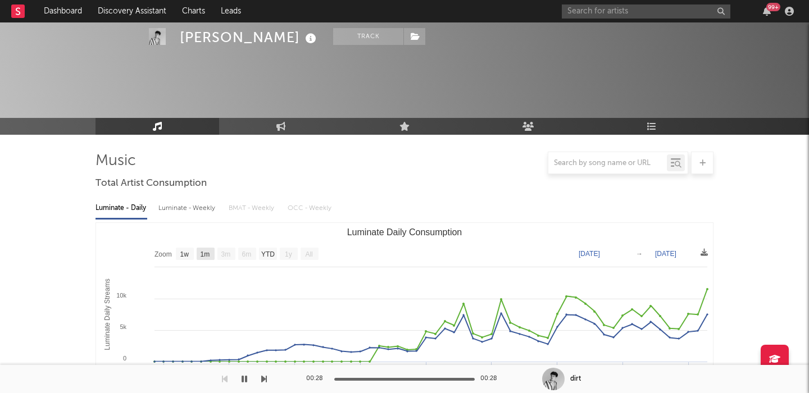
scroll to position [334, 0]
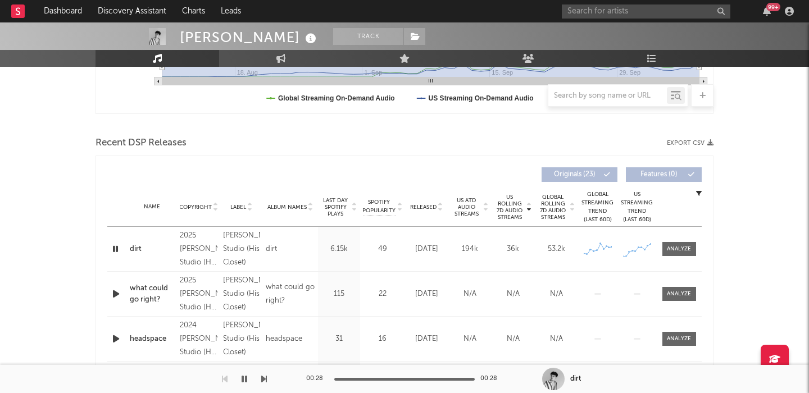
click at [112, 250] on icon "button" at bounding box center [115, 249] width 11 height 14
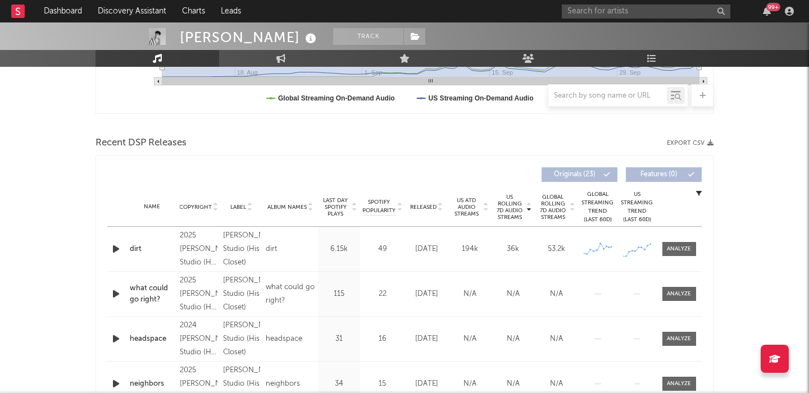
click at [133, 250] on div "dirt" at bounding box center [152, 249] width 44 height 11
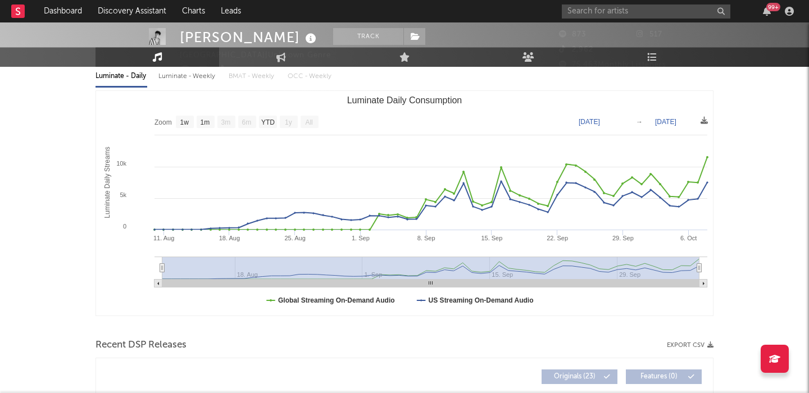
scroll to position [0, 0]
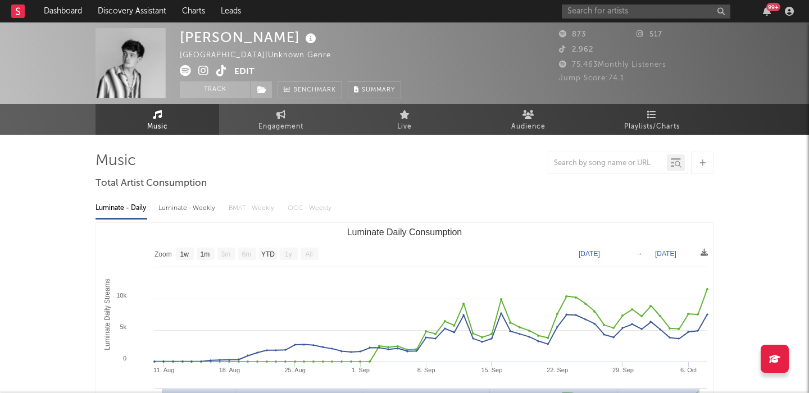
click at [705, 167] on div at bounding box center [702, 163] width 22 height 22
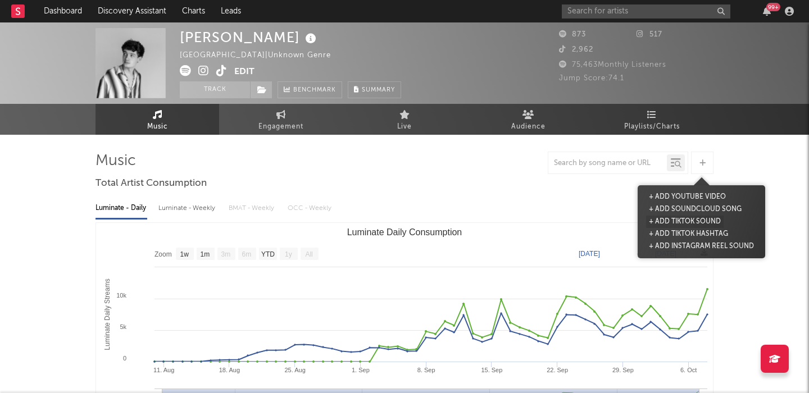
click at [700, 222] on button "+ Add TikTok Sound" at bounding box center [685, 222] width 78 height 12
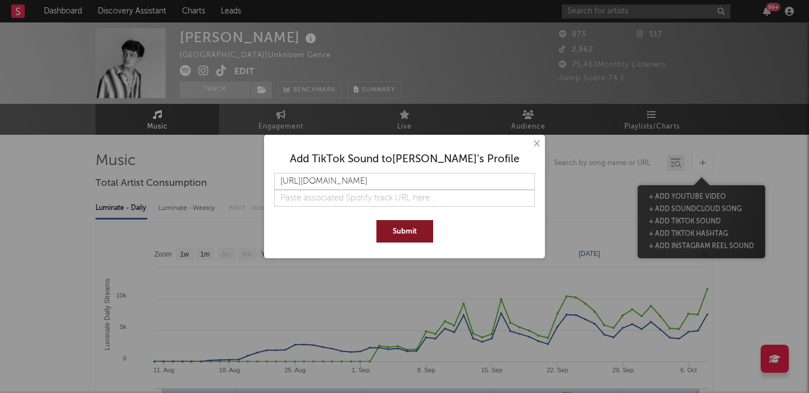
type input "[URL][DOMAIN_NAME]"
click at [408, 232] on button "Submit" at bounding box center [405, 231] width 57 height 22
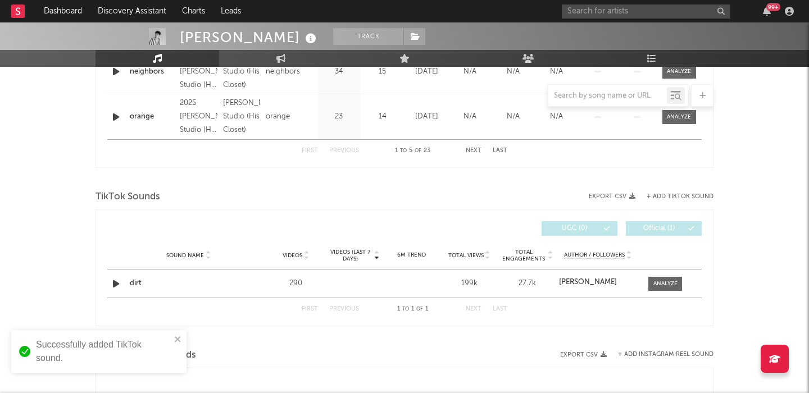
scroll to position [718, 0]
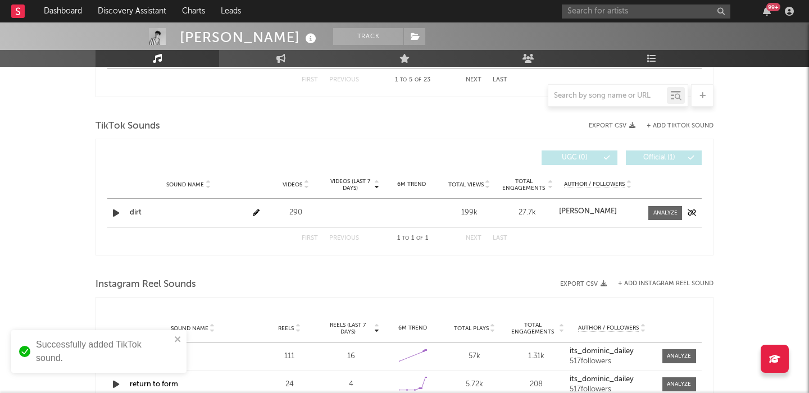
click at [114, 211] on icon "button" at bounding box center [116, 213] width 12 height 14
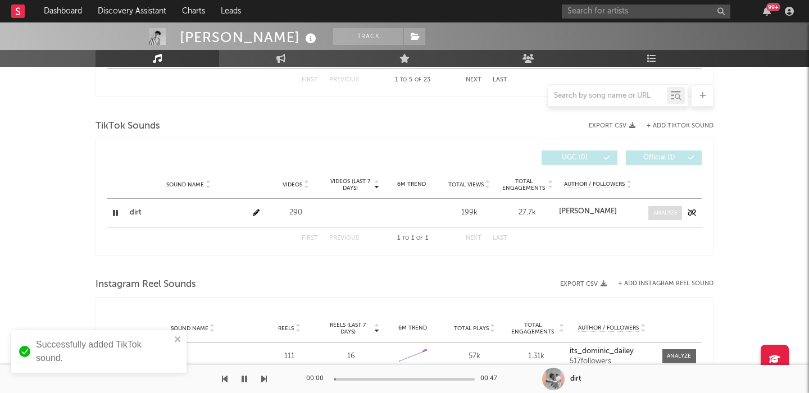
click at [665, 213] on div at bounding box center [666, 213] width 24 height 8
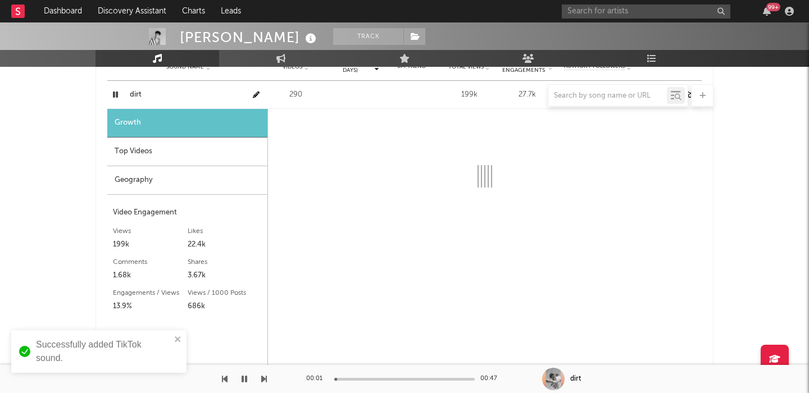
scroll to position [890, 0]
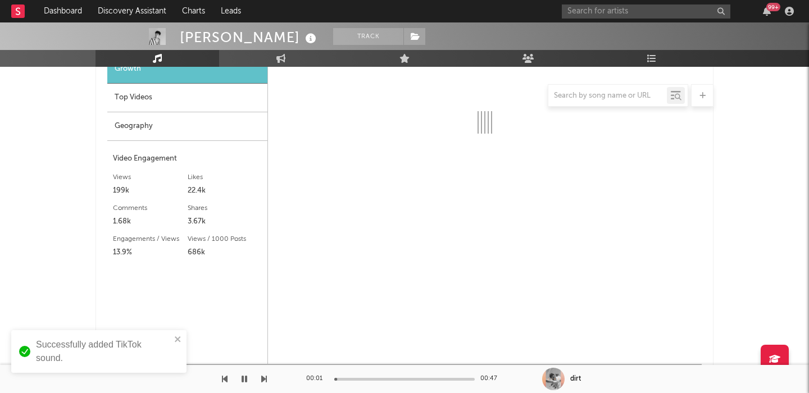
select select "1w"
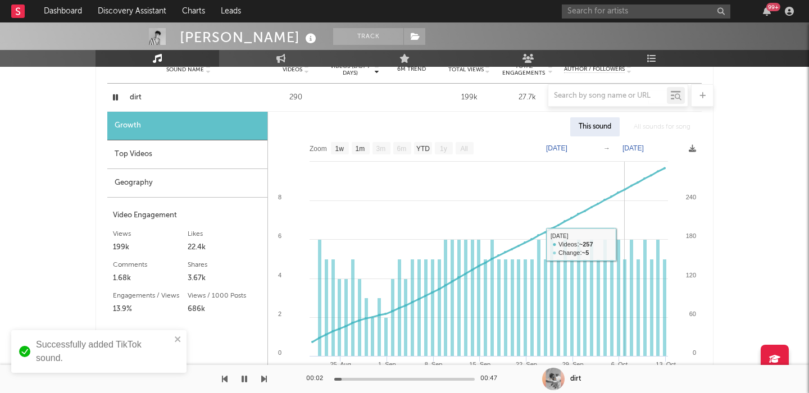
scroll to position [773, 0]
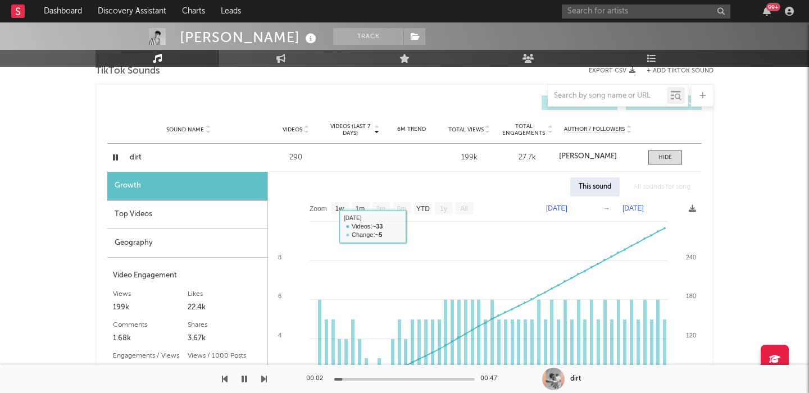
click at [189, 211] on div "Top Videos" at bounding box center [187, 215] width 160 height 29
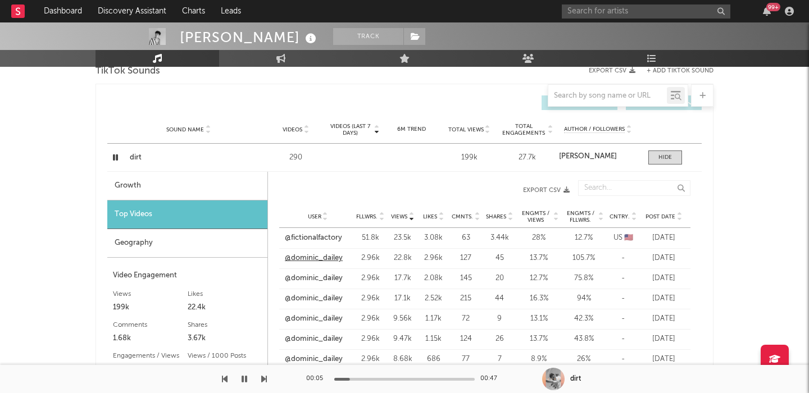
click at [297, 256] on link "@dominic_dailey" at bounding box center [314, 258] width 58 height 11
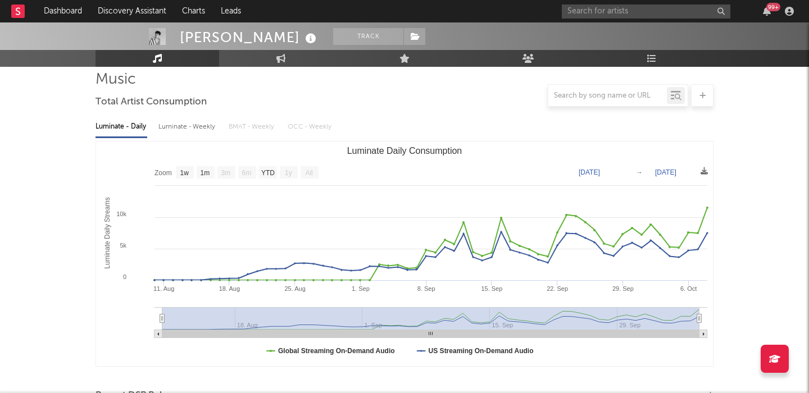
scroll to position [0, 0]
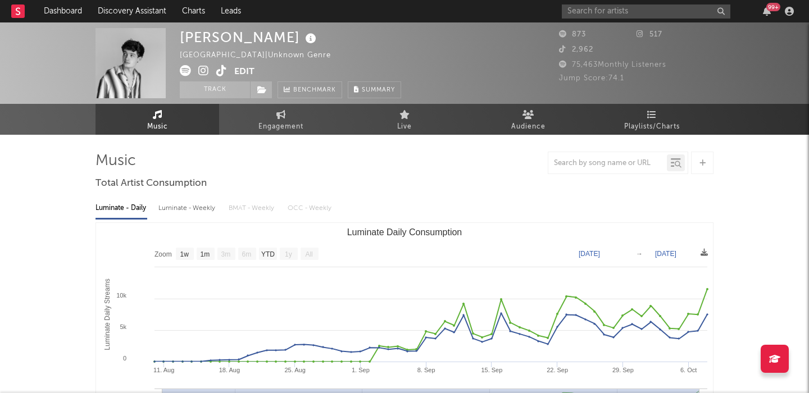
click at [201, 206] on div "Luminate - Weekly" at bounding box center [188, 208] width 59 height 19
select select "1w"
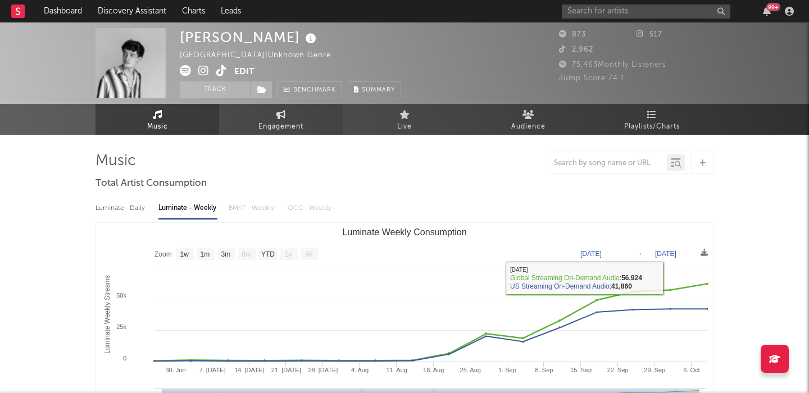
click at [262, 113] on link "Engagement" at bounding box center [281, 119] width 124 height 31
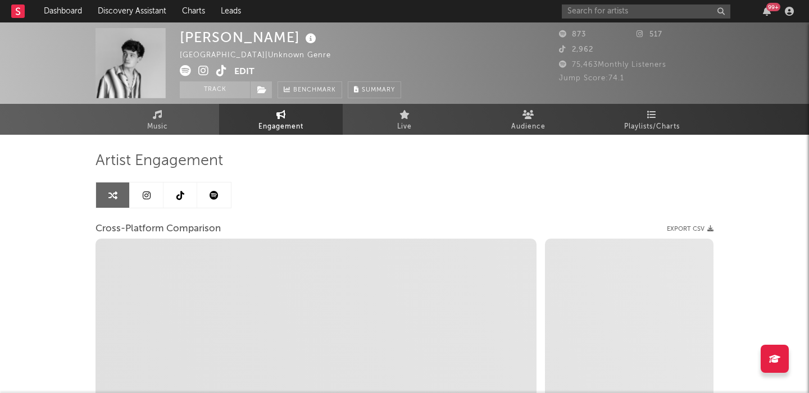
select select "1w"
click at [205, 73] on icon at bounding box center [203, 70] width 11 height 11
select select "1m"
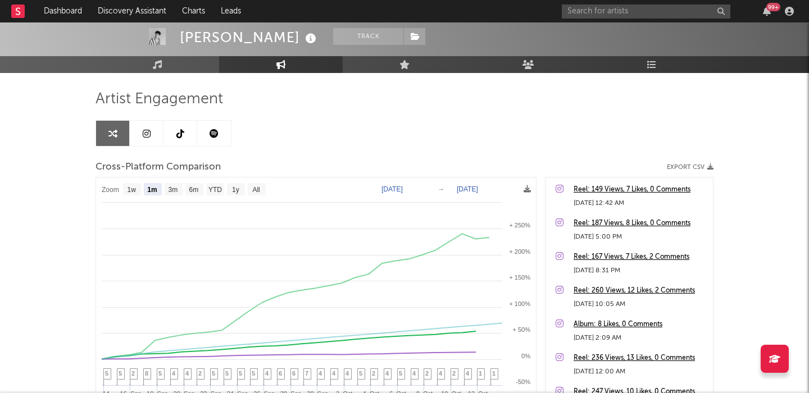
scroll to position [67, 0]
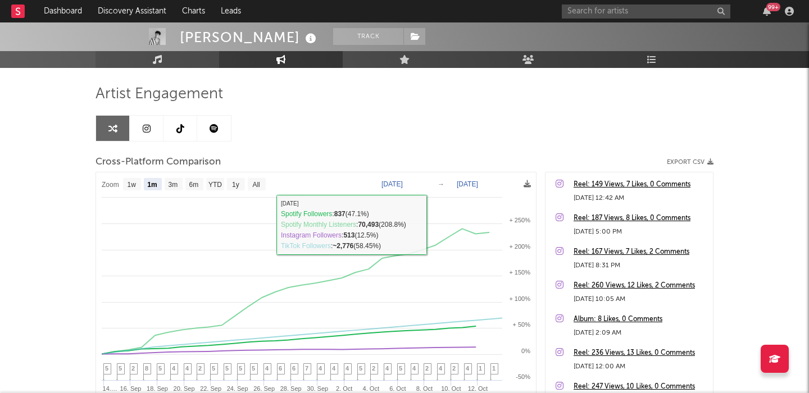
click at [172, 61] on link "Music" at bounding box center [158, 59] width 124 height 17
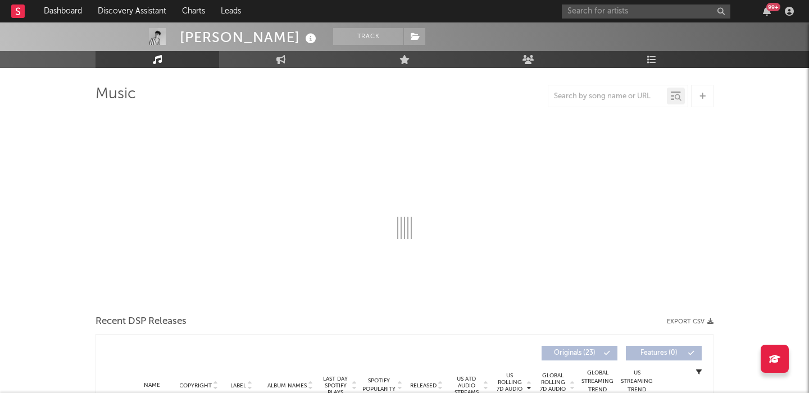
select select "1w"
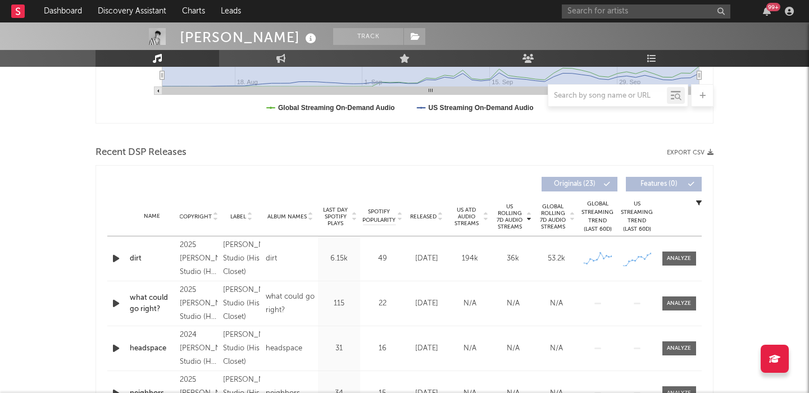
scroll to position [352, 0]
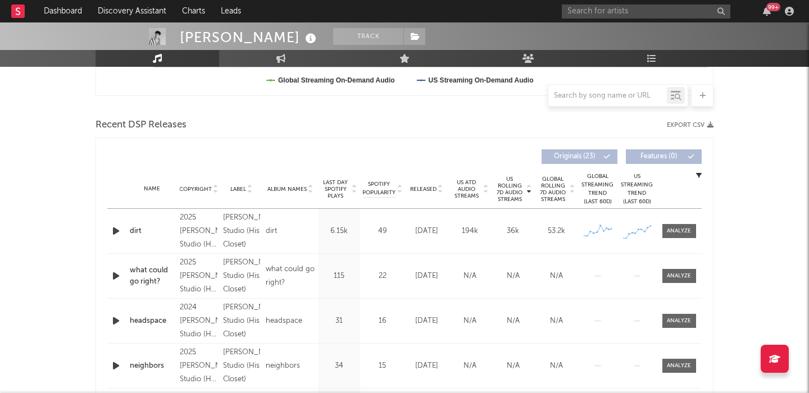
click at [336, 187] on span "Last Day Spotify Plays" at bounding box center [336, 189] width 30 height 20
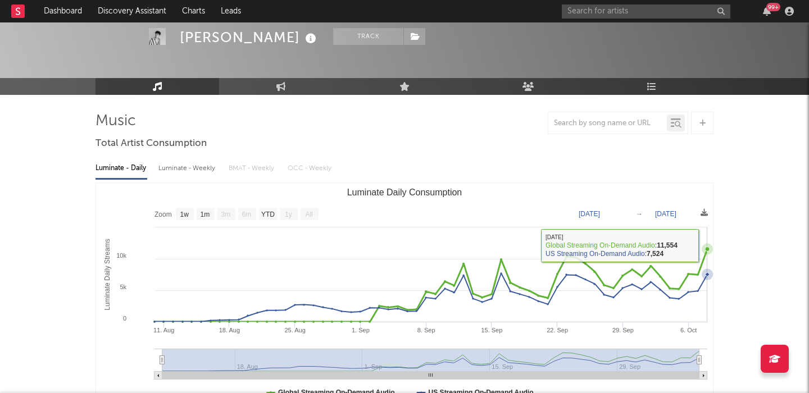
scroll to position [0, 0]
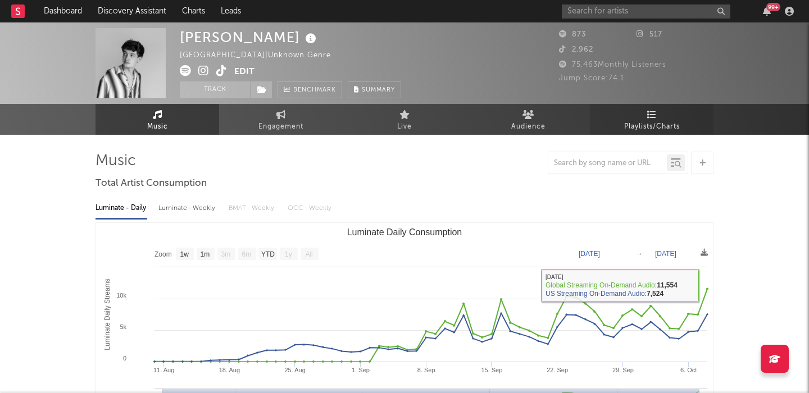
click at [667, 123] on span "Playlists/Charts" at bounding box center [652, 126] width 56 height 13
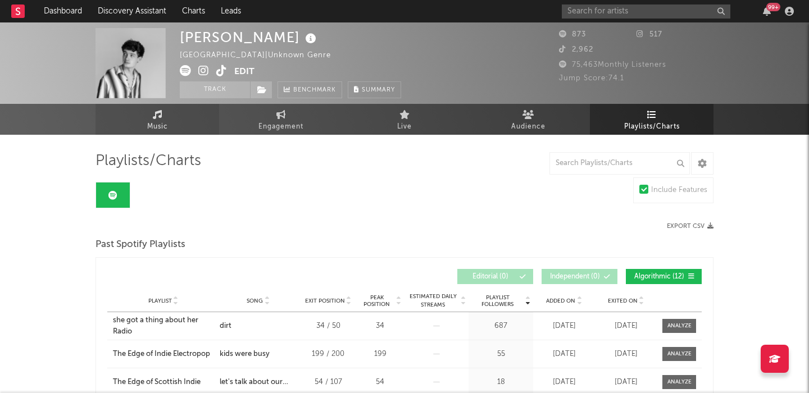
click at [136, 128] on link "Music" at bounding box center [158, 119] width 124 height 31
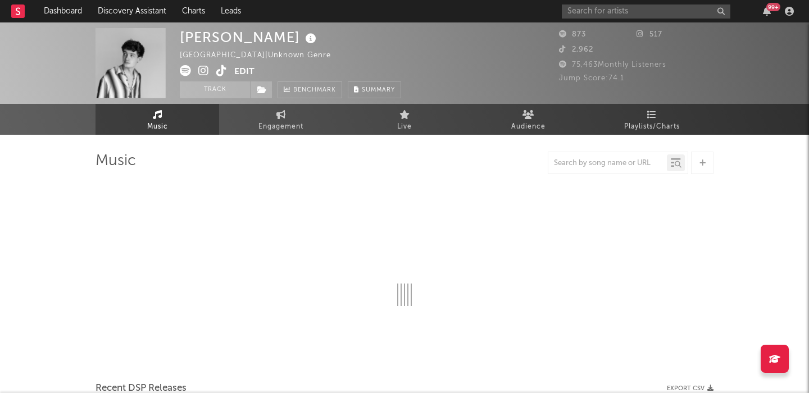
select select "1w"
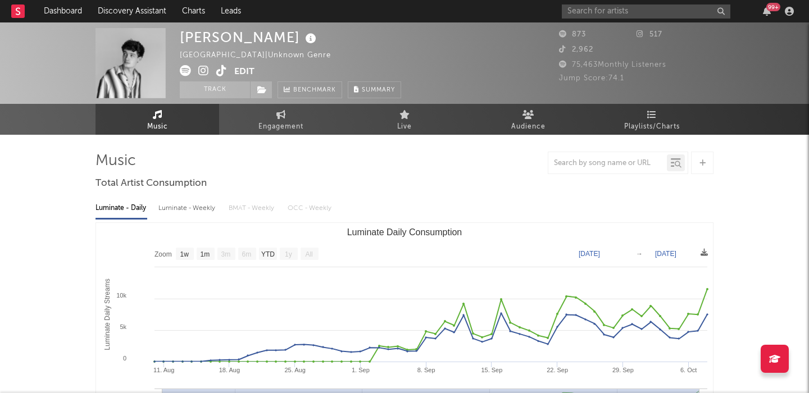
click at [183, 206] on div "Luminate - Weekly" at bounding box center [188, 208] width 59 height 19
select select "1w"
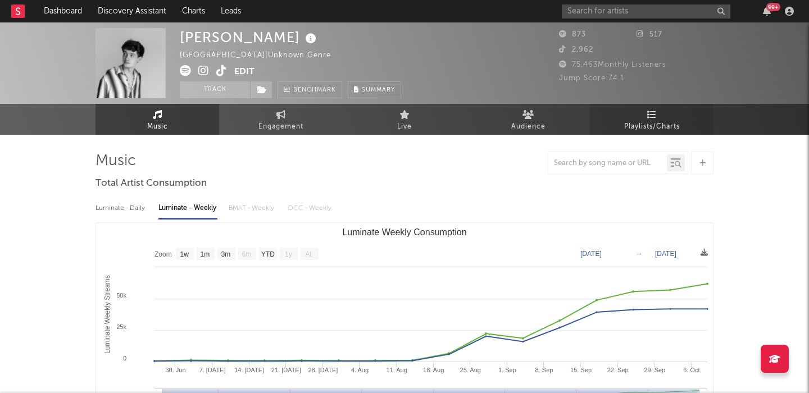
click at [686, 131] on link "Playlists/Charts" at bounding box center [652, 119] width 124 height 31
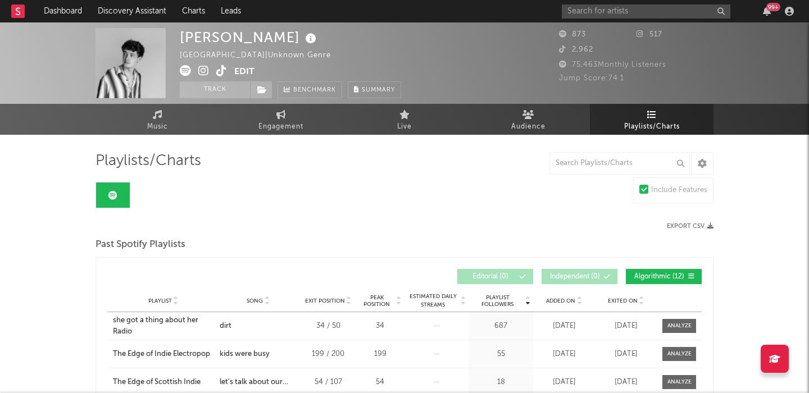
click at [202, 70] on icon at bounding box center [203, 70] width 11 height 11
click at [173, 121] on link "Music" at bounding box center [158, 119] width 124 height 31
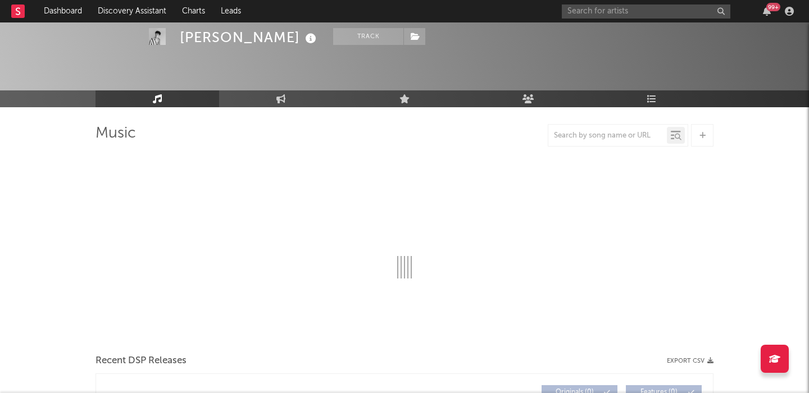
select select "1w"
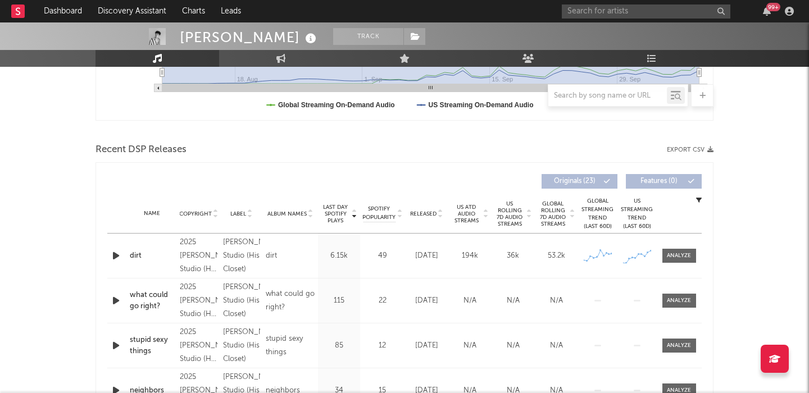
scroll to position [377, 0]
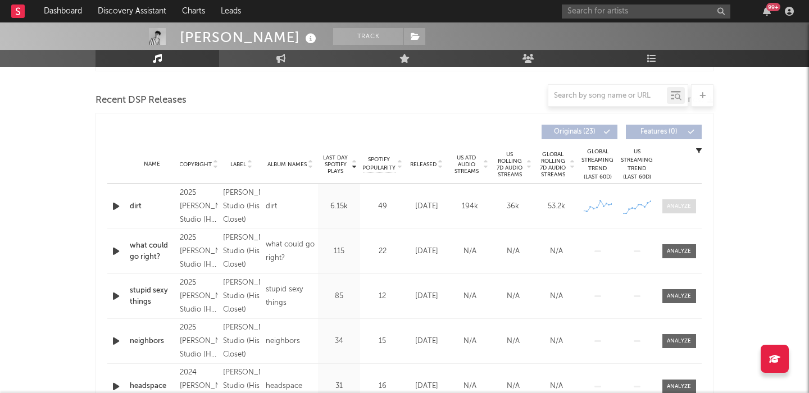
click at [677, 201] on span at bounding box center [680, 207] width 34 height 14
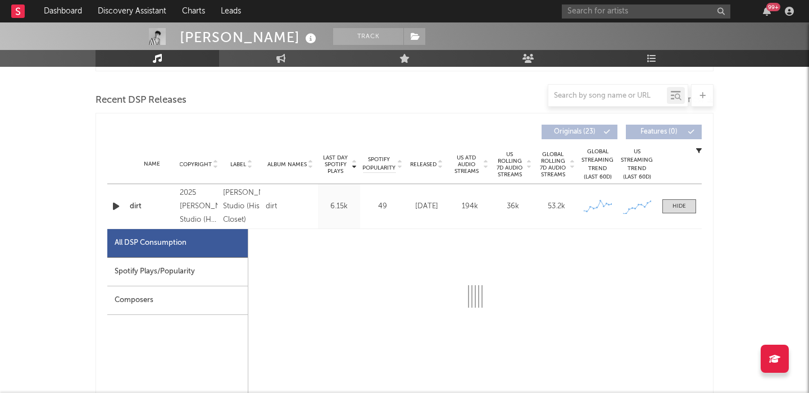
select select "1w"
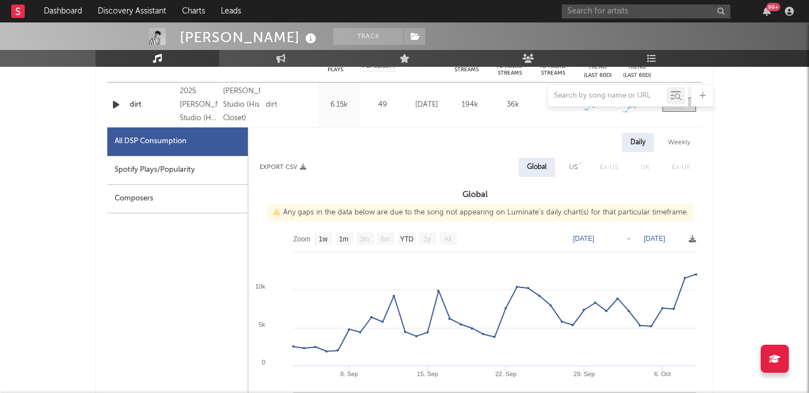
scroll to position [500, 0]
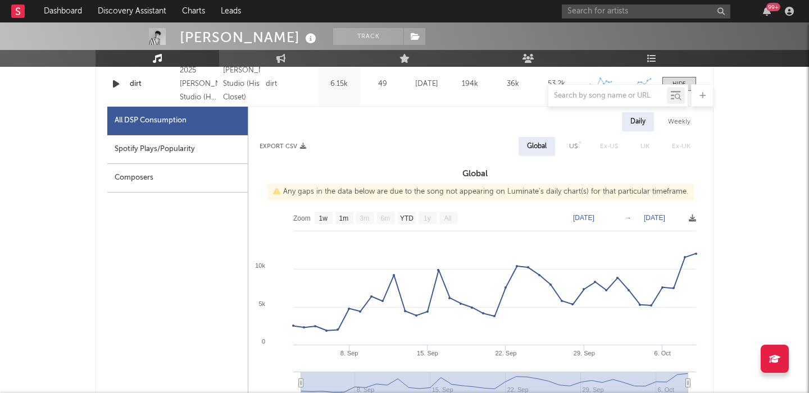
click at [188, 150] on div "Spotify Plays/Popularity" at bounding box center [177, 149] width 141 height 29
select select "1w"
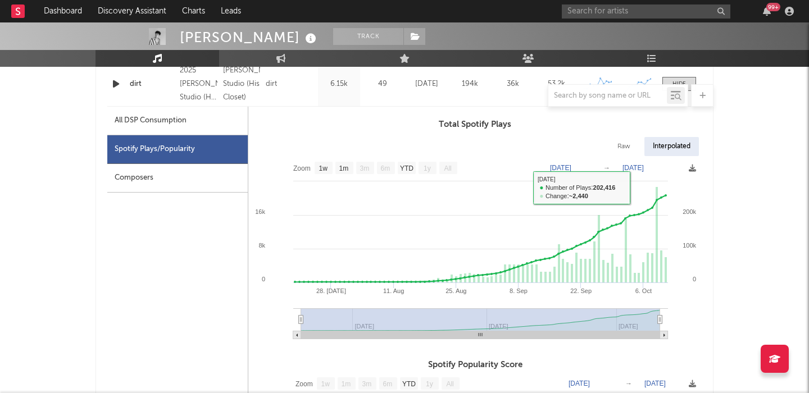
click at [240, 125] on div "All DSP Consumption" at bounding box center [177, 121] width 141 height 29
select select "1w"
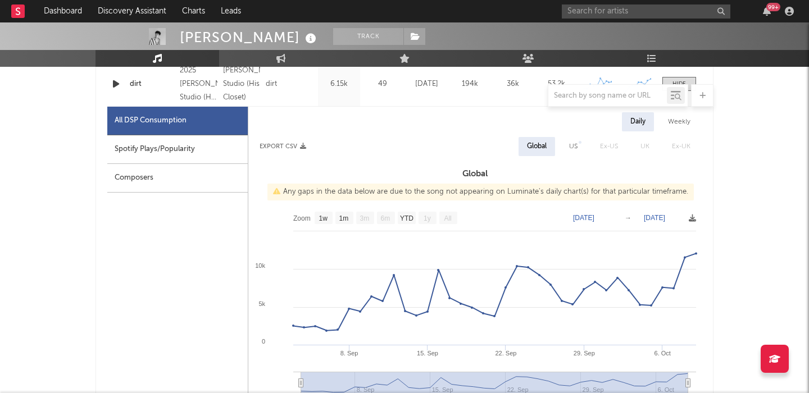
click at [215, 143] on div "Spotify Plays/Popularity" at bounding box center [177, 149] width 141 height 29
select select "1w"
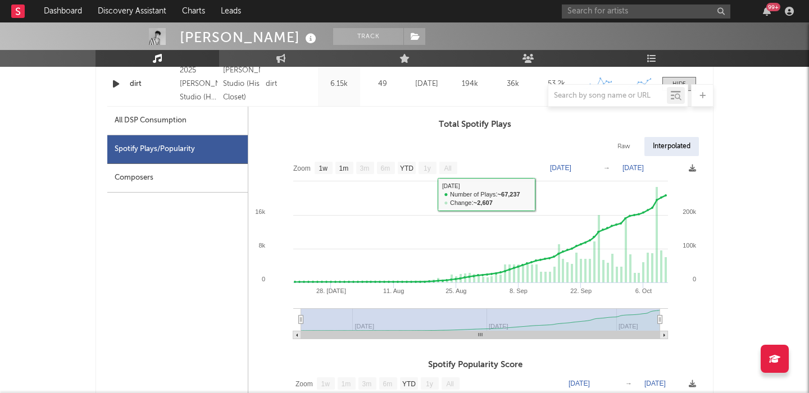
click at [205, 119] on div "All DSP Consumption" at bounding box center [177, 121] width 141 height 29
select select "1w"
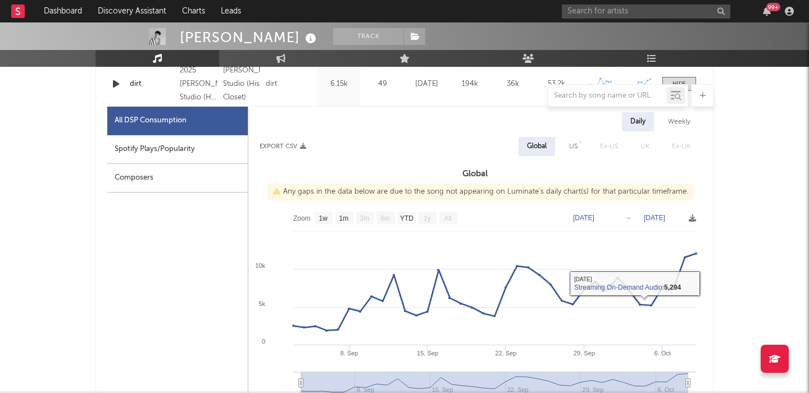
click at [178, 149] on div "Spotify Plays/Popularity" at bounding box center [177, 149] width 141 height 29
select select "1w"
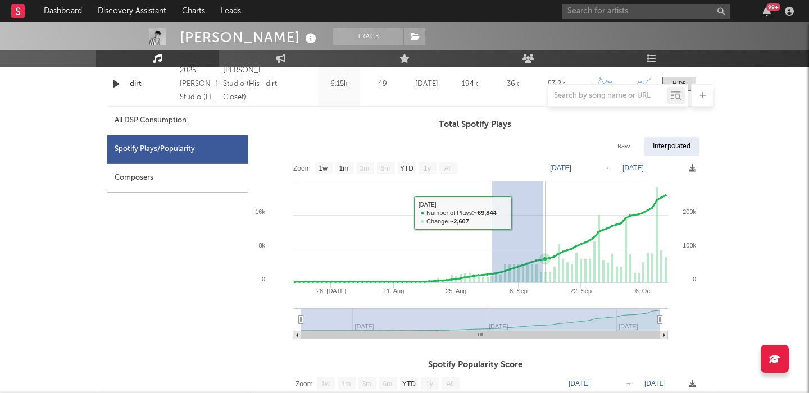
drag, startPoint x: 492, startPoint y: 213, endPoint x: 709, endPoint y: 213, distance: 217.0
type input "[DATE]"
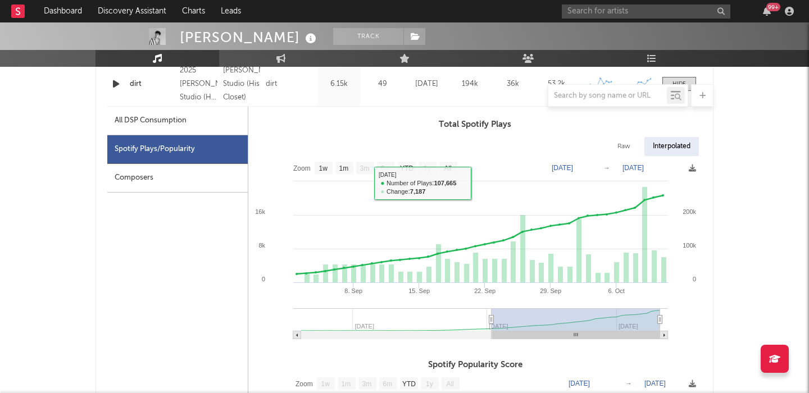
click at [205, 127] on div "All DSP Consumption" at bounding box center [177, 121] width 141 height 29
select select "1w"
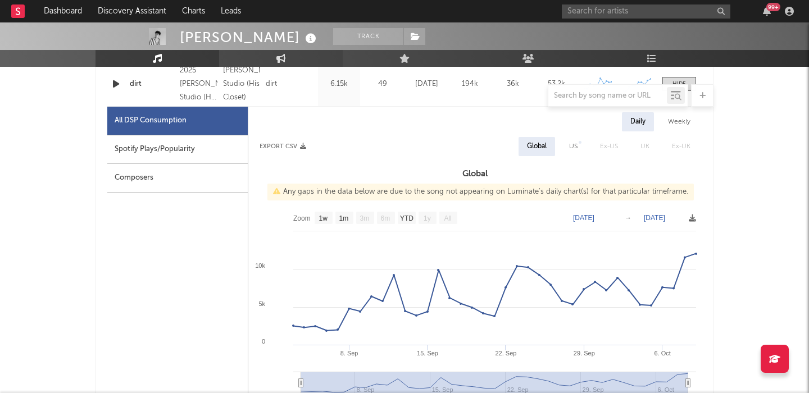
click at [285, 63] on icon at bounding box center [282, 58] width 10 height 9
select select "1w"
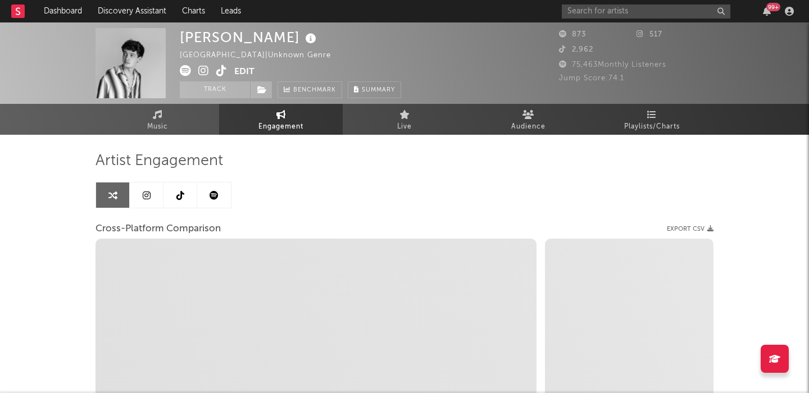
click at [149, 187] on link at bounding box center [147, 195] width 34 height 25
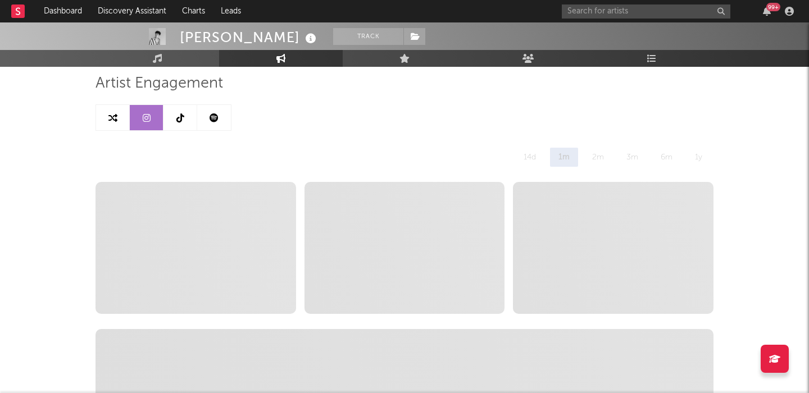
scroll to position [111, 0]
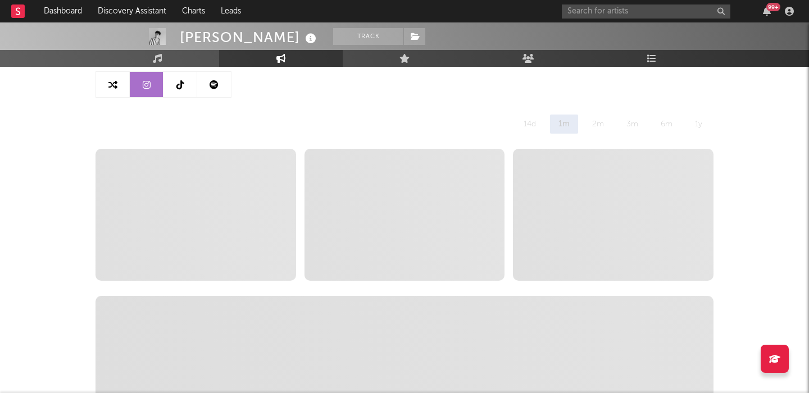
select select "6m"
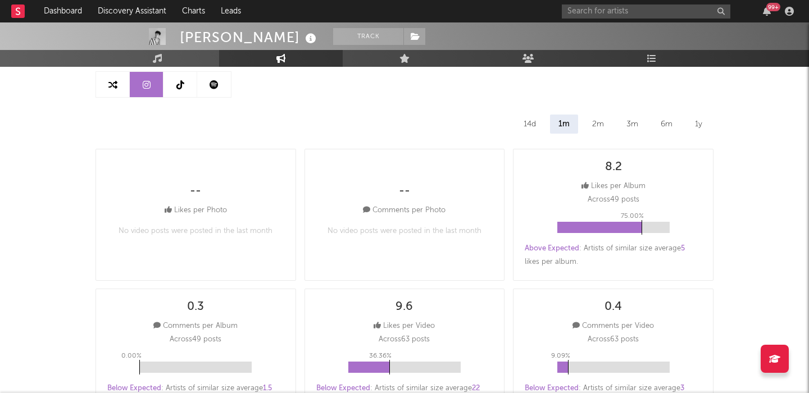
click at [601, 119] on div "2m" at bounding box center [598, 124] width 29 height 19
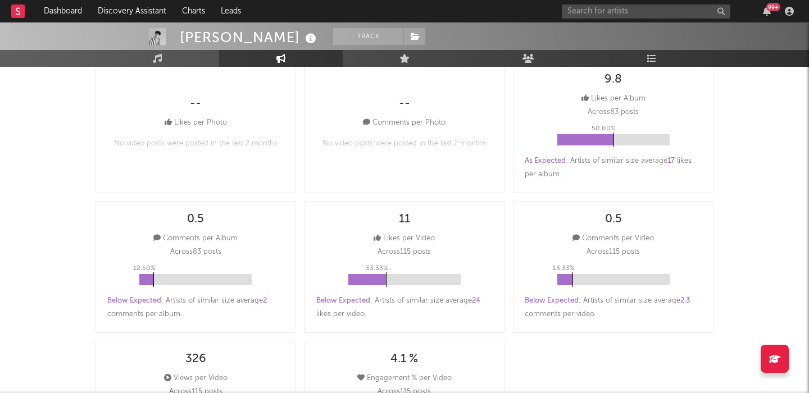
scroll to position [0, 0]
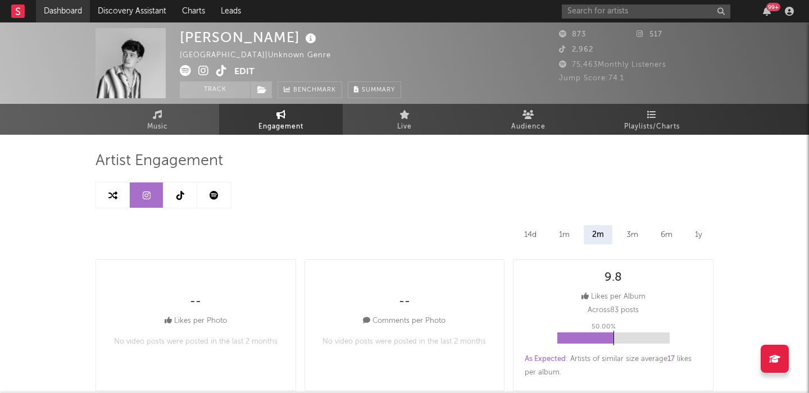
click at [64, 14] on link "Dashboard" at bounding box center [63, 11] width 54 height 22
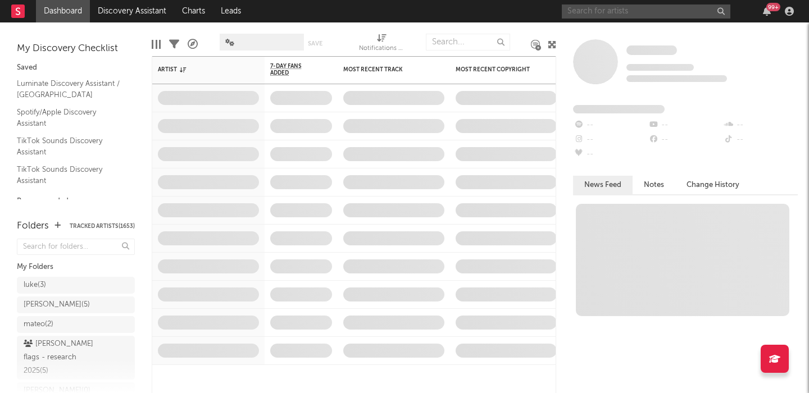
click at [646, 11] on input "text" at bounding box center [646, 11] width 169 height 14
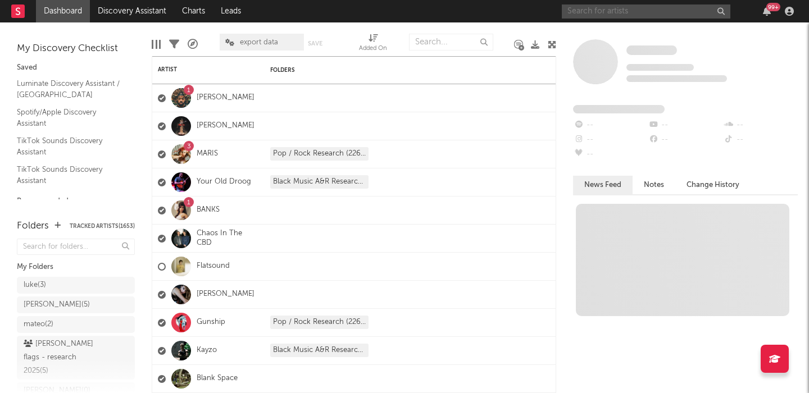
click at [617, 7] on input "text" at bounding box center [646, 11] width 169 height 14
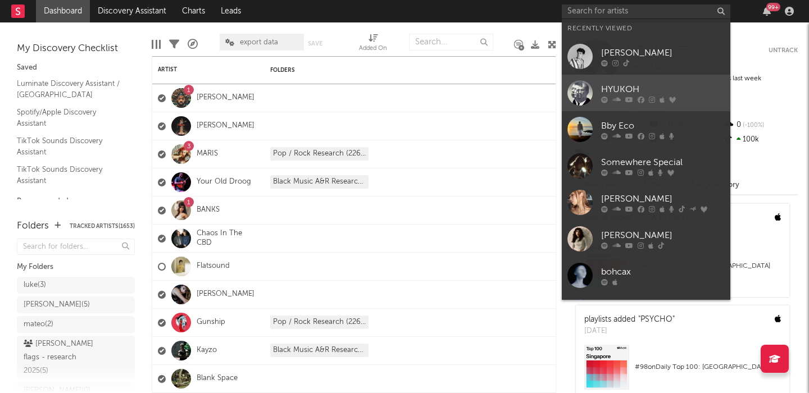
click at [653, 80] on link "HYUKOH" at bounding box center [646, 93] width 169 height 37
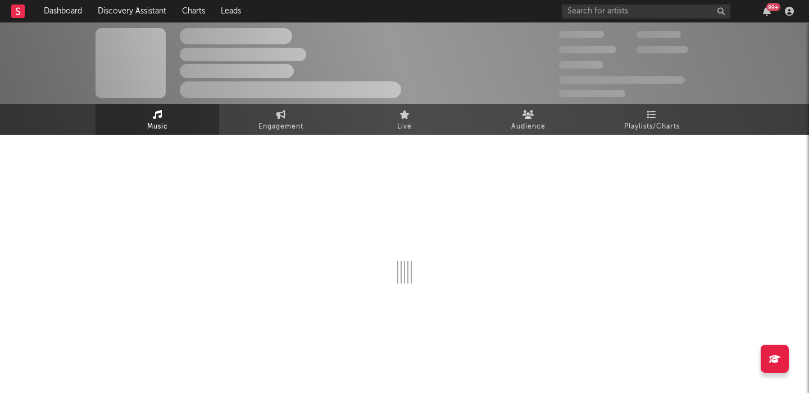
select select "6m"
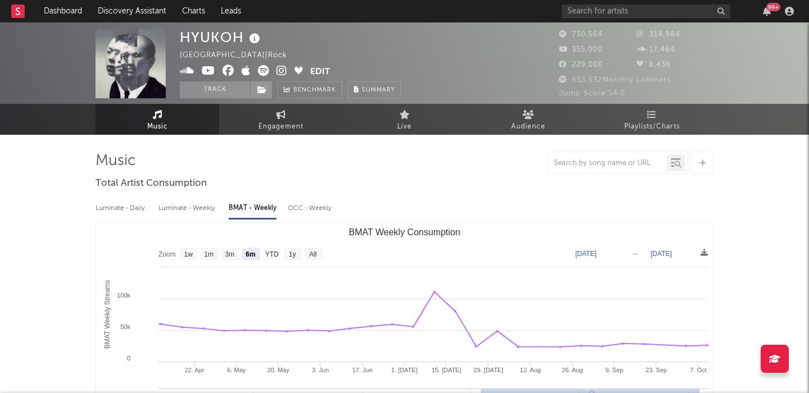
click at [222, 38] on div "HYUKOH" at bounding box center [221, 37] width 83 height 19
copy div "HYUKOH"
click at [76, 8] on link "Dashboard" at bounding box center [63, 11] width 54 height 22
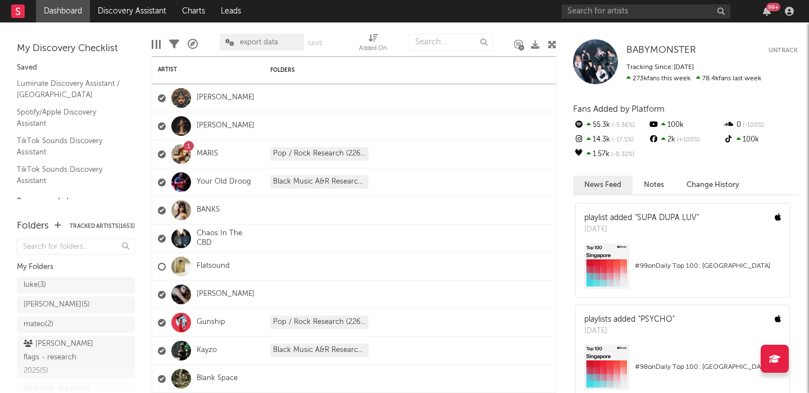
click at [591, 2] on div "99 +" at bounding box center [680, 11] width 236 height 22
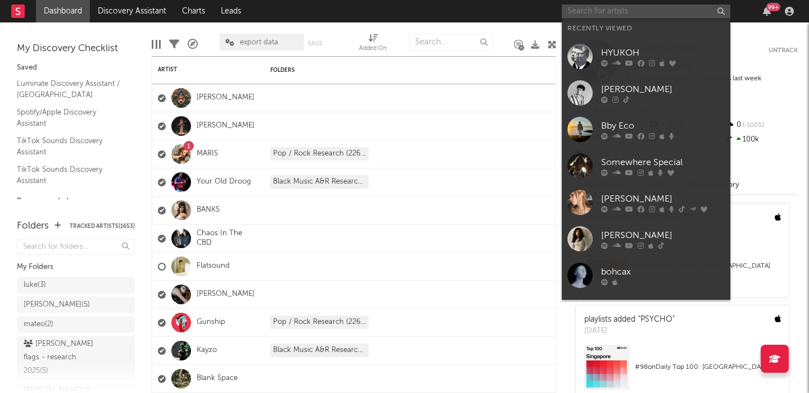
click at [597, 8] on input "text" at bounding box center [646, 11] width 169 height 14
paste input "[PERSON_NAME]"
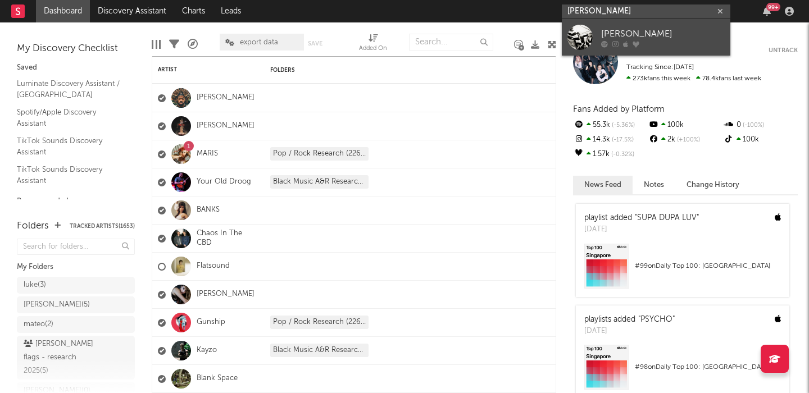
type input "[PERSON_NAME]"
click at [624, 26] on link "[PERSON_NAME]" at bounding box center [646, 37] width 169 height 37
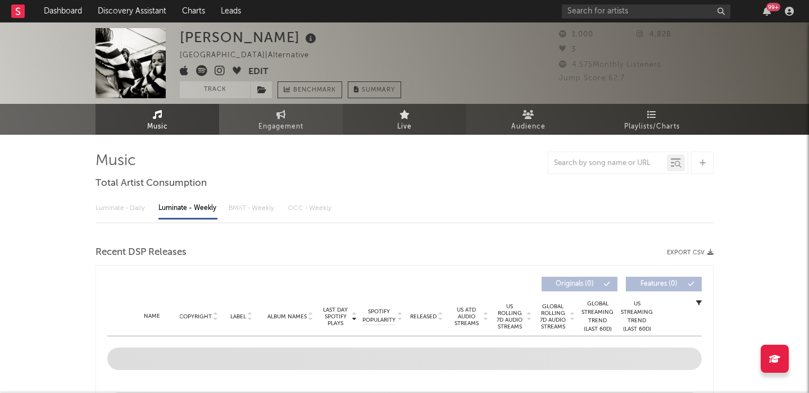
select select "6m"
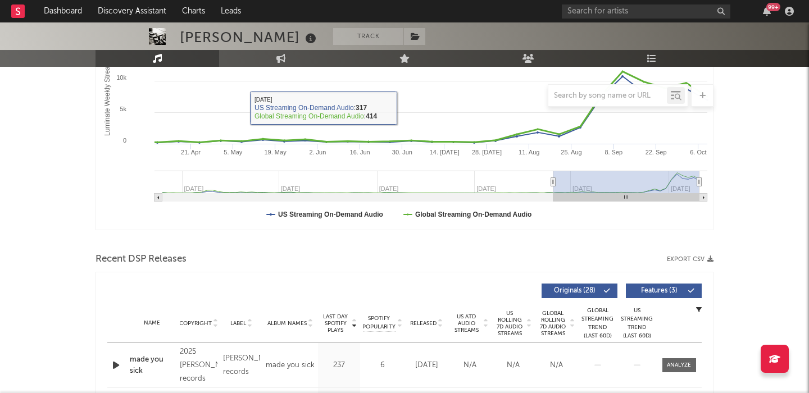
scroll to position [295, 0]
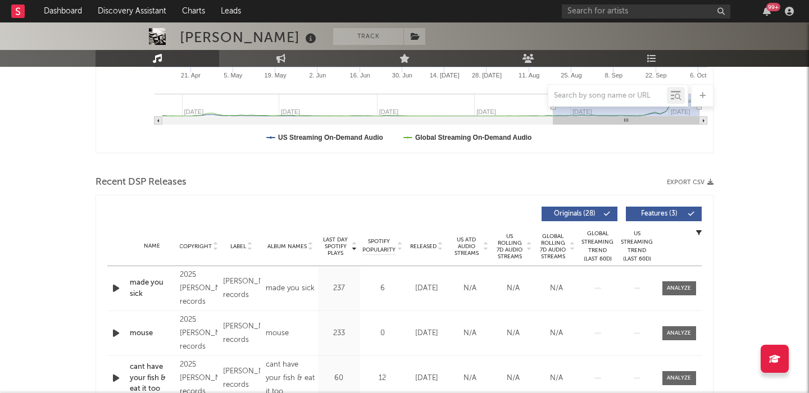
click at [111, 287] on icon "button" at bounding box center [116, 289] width 12 height 14
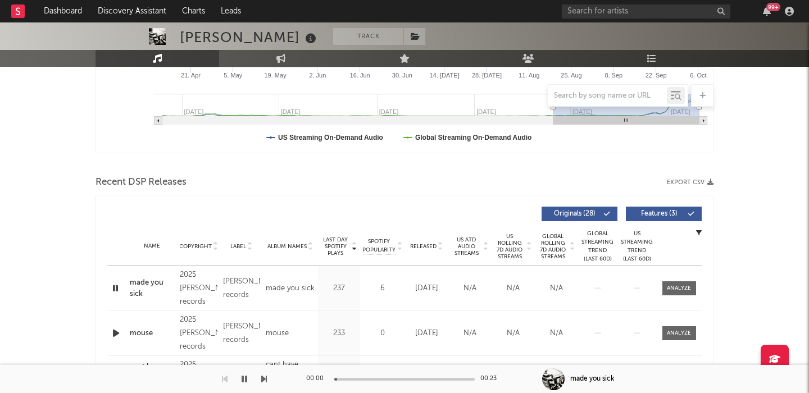
click at [521, 252] on span "US Rolling 7D Audio Streams" at bounding box center [510, 246] width 31 height 27
click at [687, 291] on div at bounding box center [679, 288] width 24 height 8
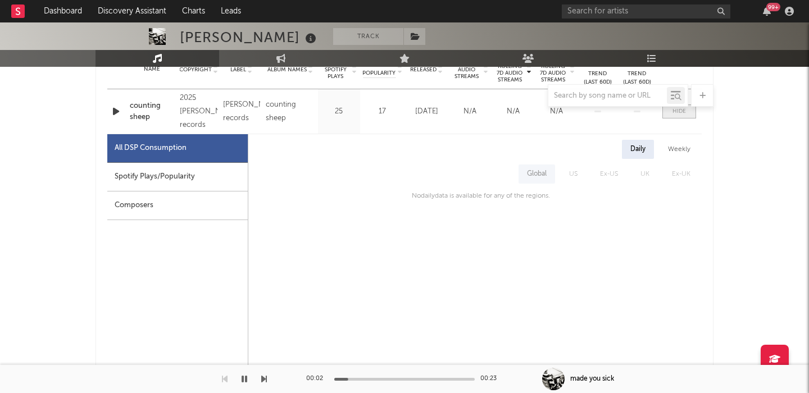
scroll to position [481, 0]
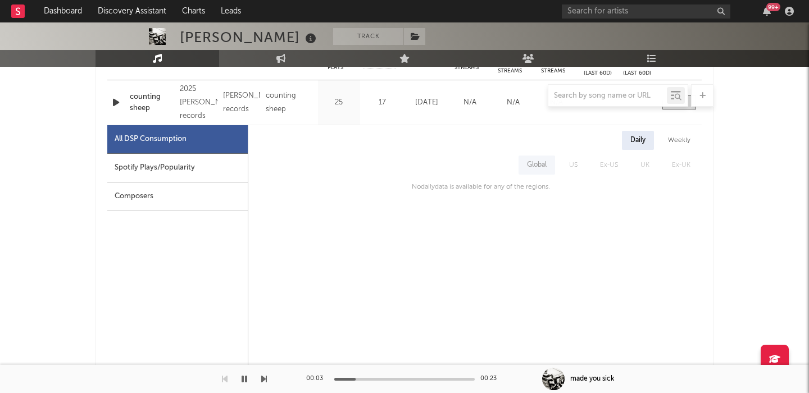
click at [216, 173] on div "Spotify Plays/Popularity" at bounding box center [177, 168] width 141 height 29
select select "1w"
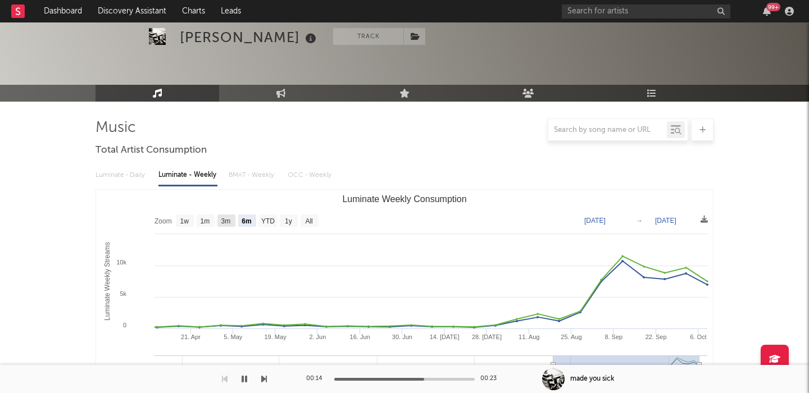
scroll to position [0, 0]
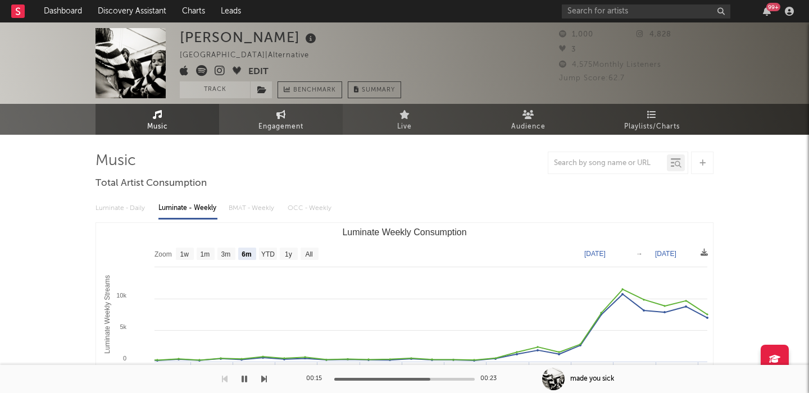
click at [269, 128] on span "Engagement" at bounding box center [281, 126] width 45 height 13
select select "1w"
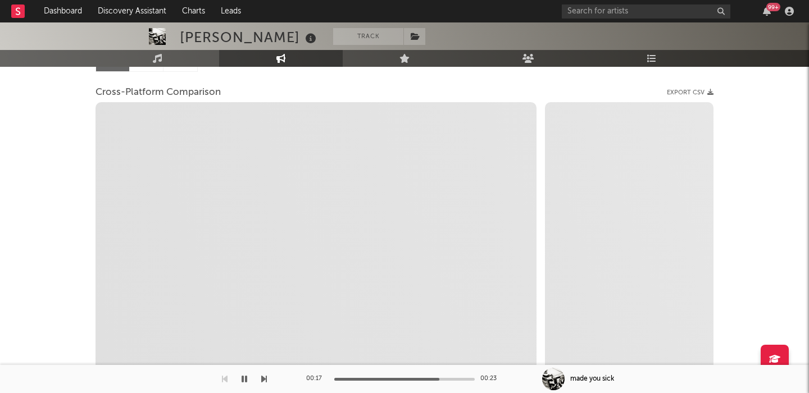
scroll to position [138, 0]
select select "1m"
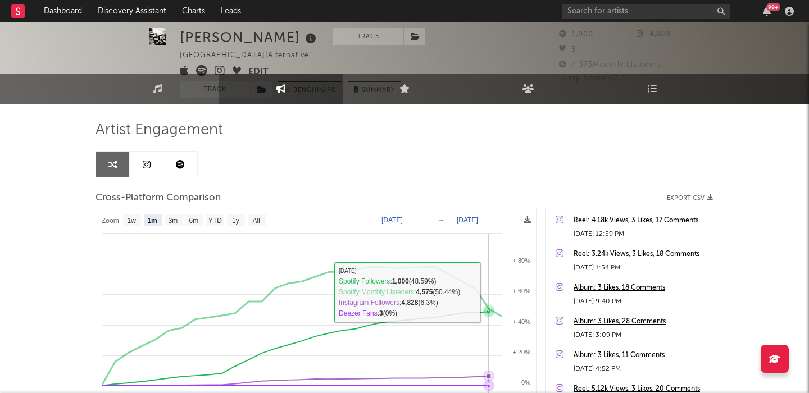
scroll to position [0, 0]
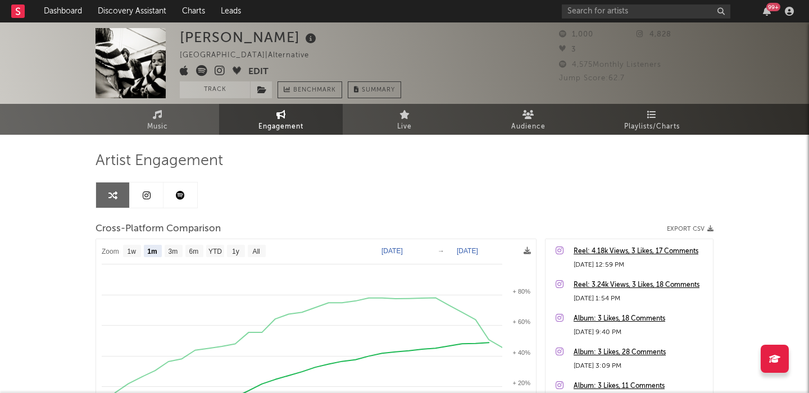
click at [160, 197] on link at bounding box center [147, 195] width 34 height 25
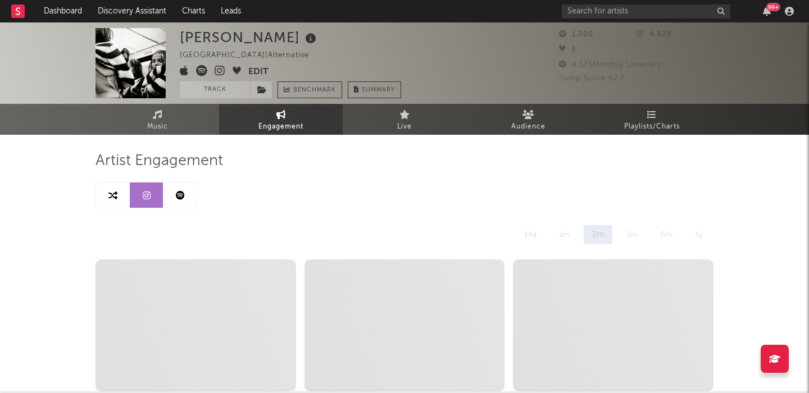
select select "6m"
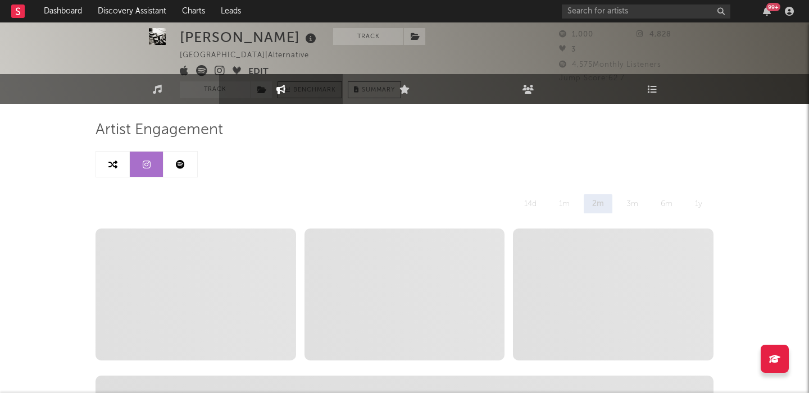
scroll to position [53, 0]
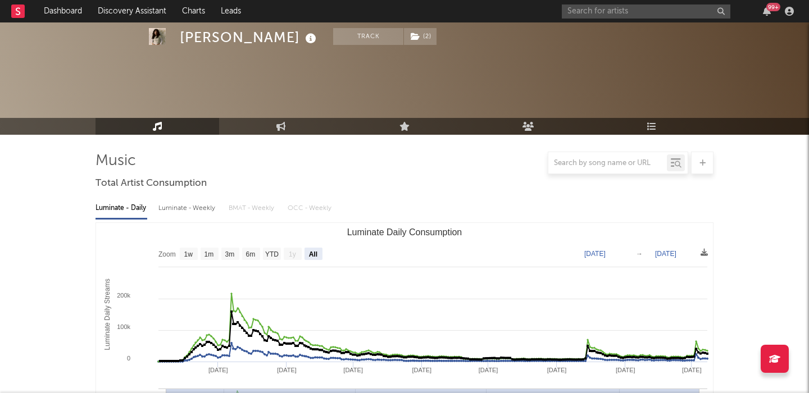
select select "All"
select select "1w"
click at [604, 18] on div "99 +" at bounding box center [680, 11] width 236 height 22
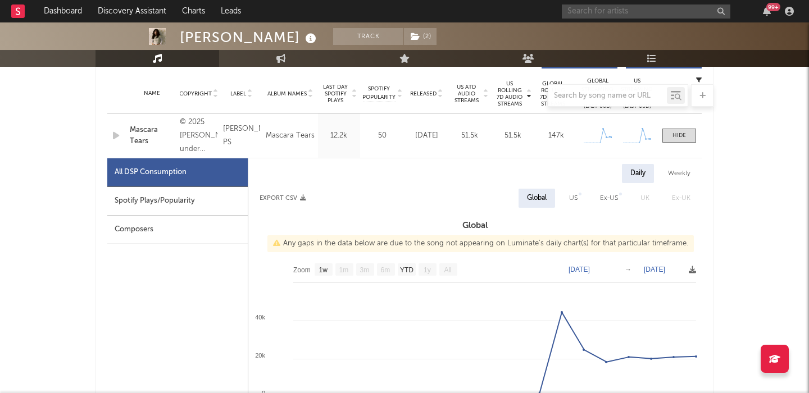
click at [597, 12] on input "text" at bounding box center [646, 11] width 169 height 14
type input "anna"
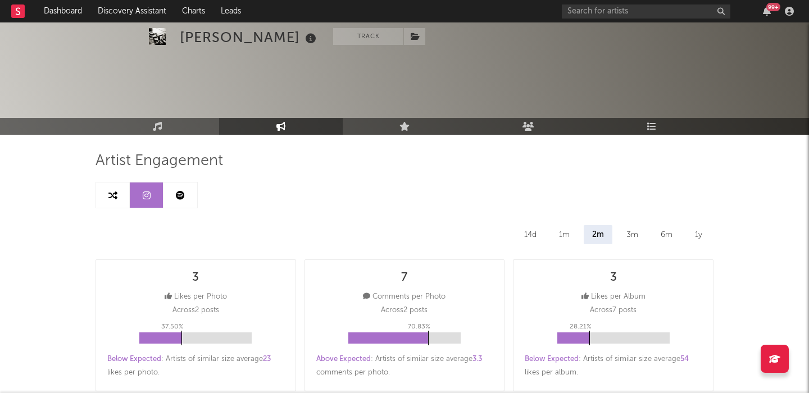
select select "6m"
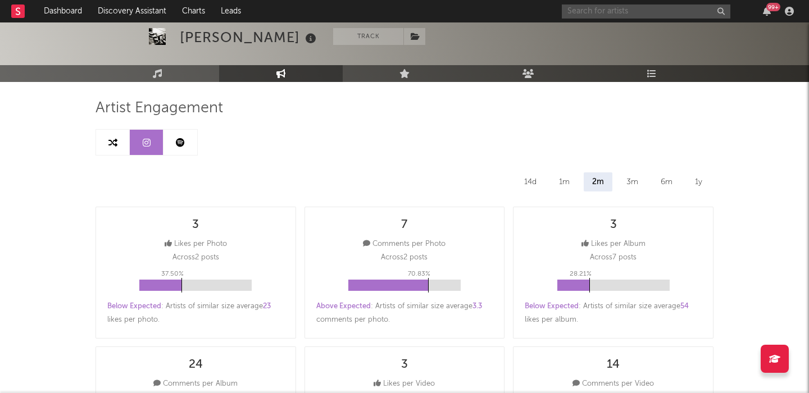
click at [616, 15] on input "text" at bounding box center [646, 11] width 169 height 14
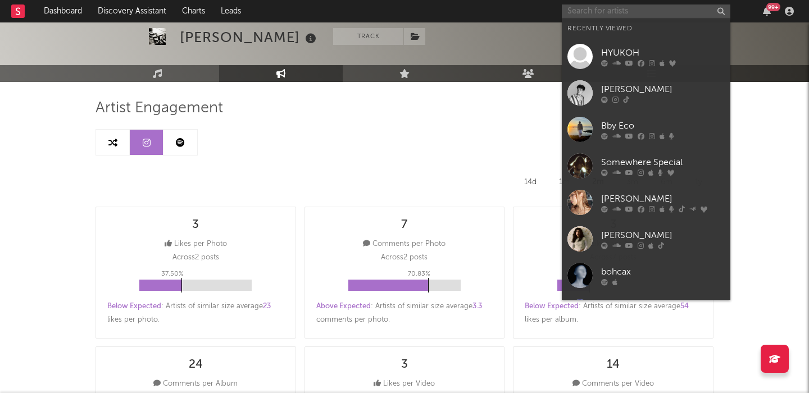
paste input "phillipkane_"
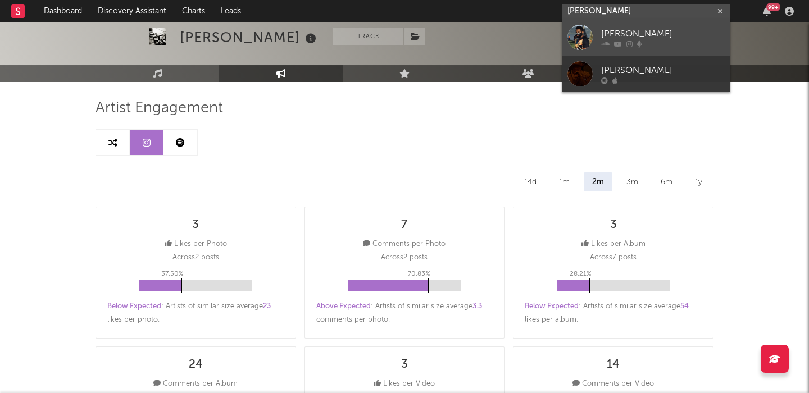
type input "phillip kane"
click at [660, 28] on div "Philip Kane" at bounding box center [663, 33] width 124 height 13
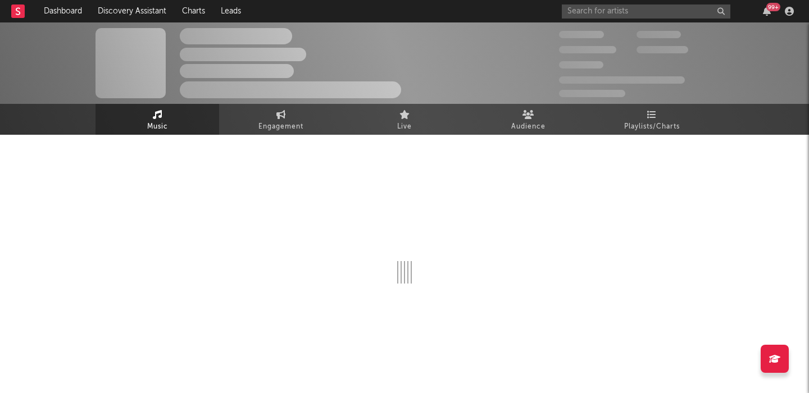
select select "1w"
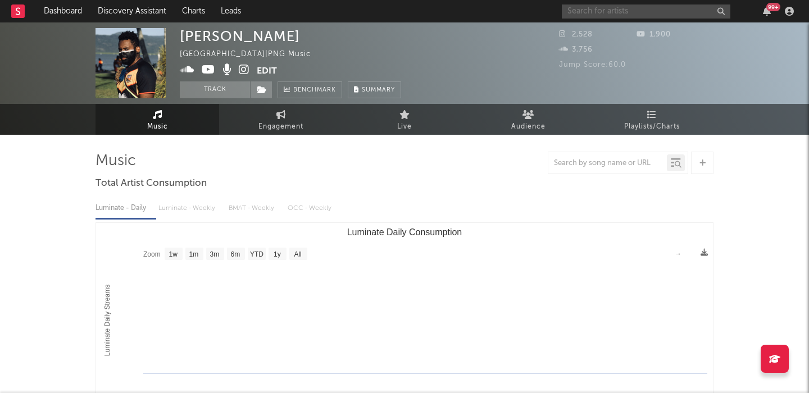
click at [613, 17] on input "text" at bounding box center [646, 11] width 169 height 14
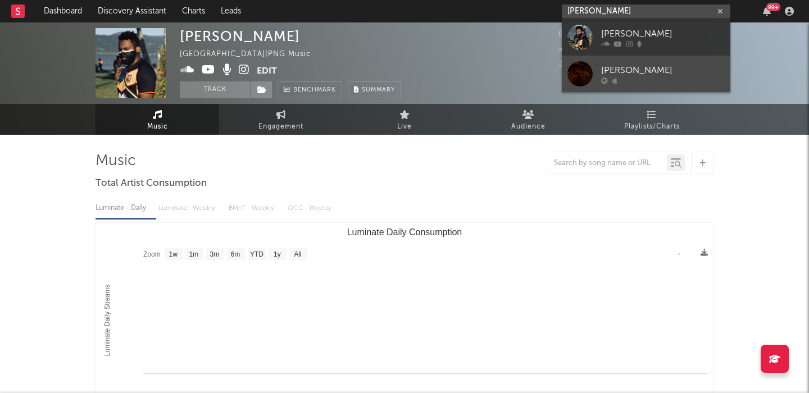
type input "phillip kane"
click at [657, 69] on div "Philip Kane" at bounding box center [663, 70] width 124 height 13
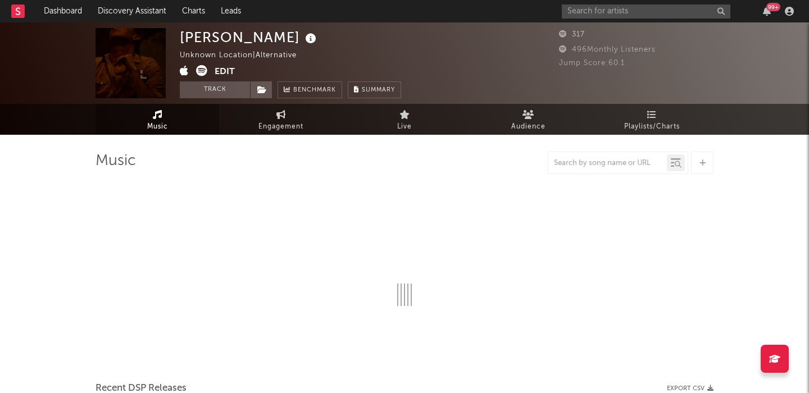
select select "1w"
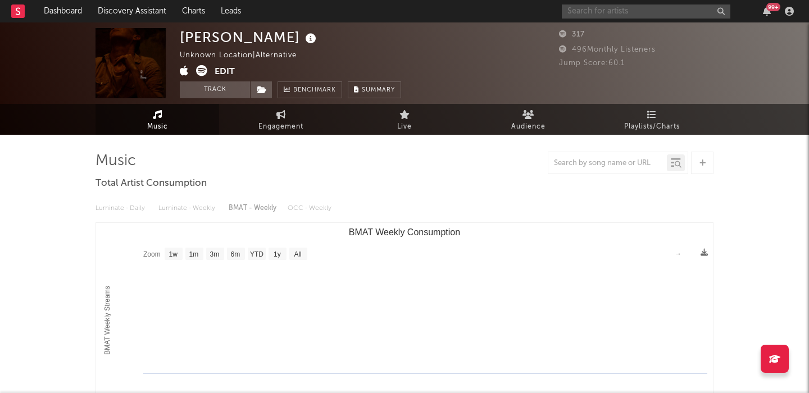
click at [621, 14] on input "text" at bounding box center [646, 11] width 169 height 14
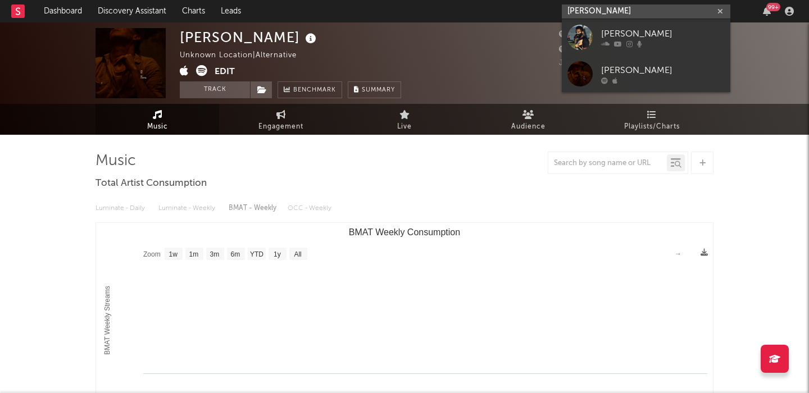
click at [581, 8] on input "phillip kane" at bounding box center [646, 11] width 169 height 14
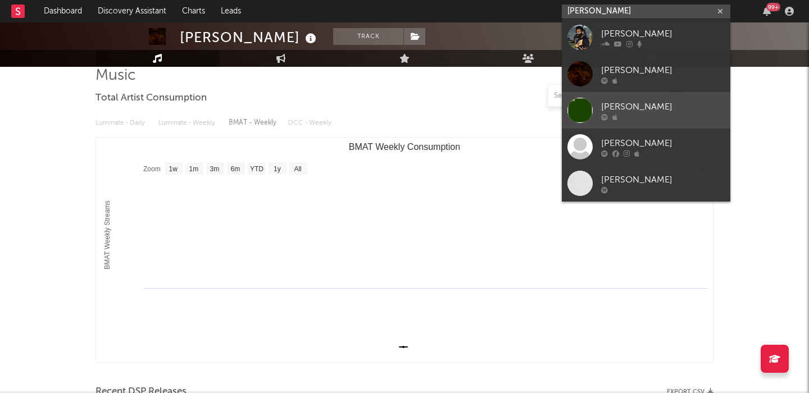
scroll to position [118, 0]
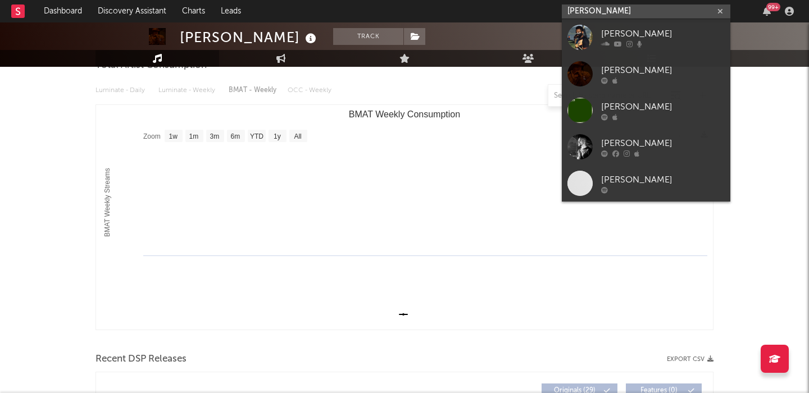
click at [608, 8] on input "philip kane" at bounding box center [646, 11] width 169 height 14
paste input "https://www.instagram.com/phillipkane_/"
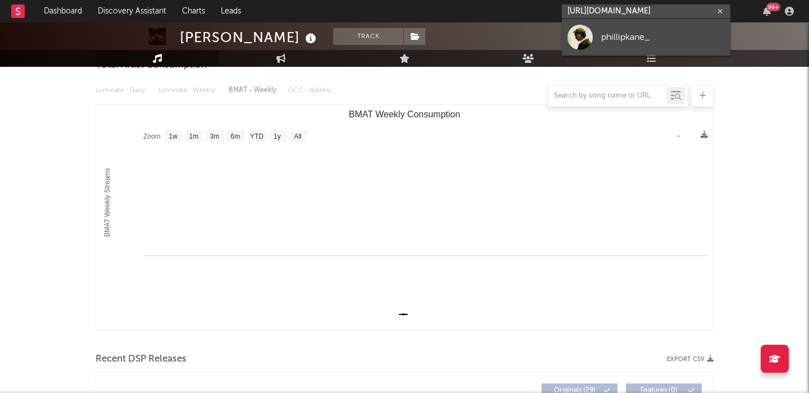
type input "https://www.instagram.com/phillipkane_/"
click at [683, 37] on div "phillipkane_" at bounding box center [663, 36] width 124 height 13
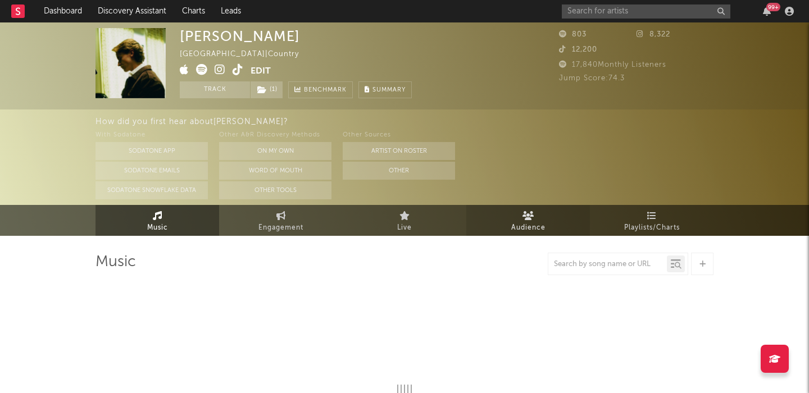
select select "1w"
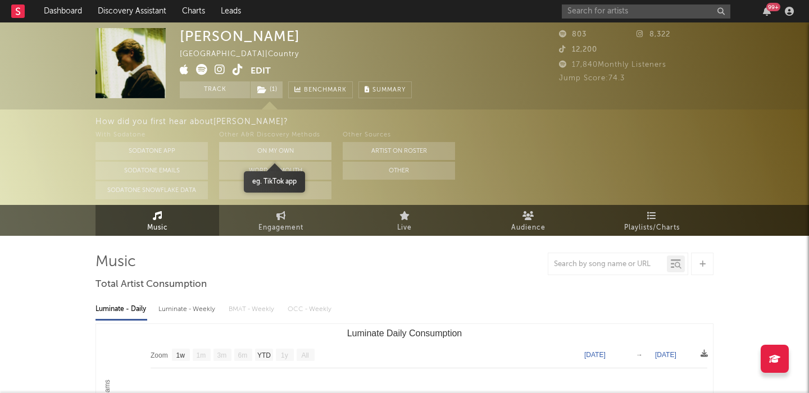
click at [286, 147] on button "On My Own" at bounding box center [275, 151] width 112 height 18
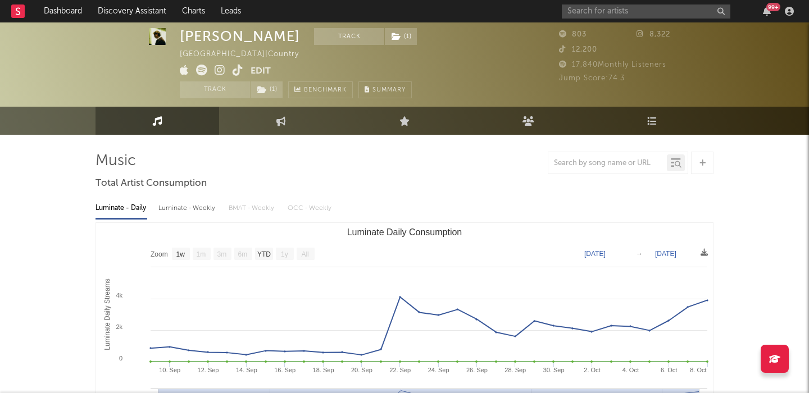
scroll to position [20, 0]
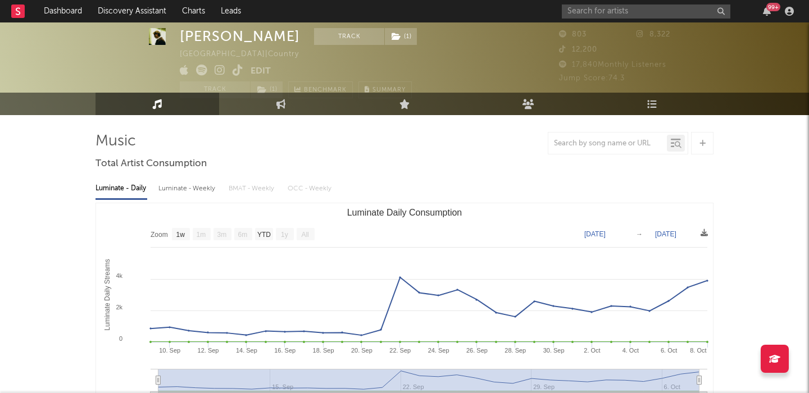
click at [198, 191] on div "Luminate - Weekly" at bounding box center [188, 188] width 59 height 19
select select "1w"
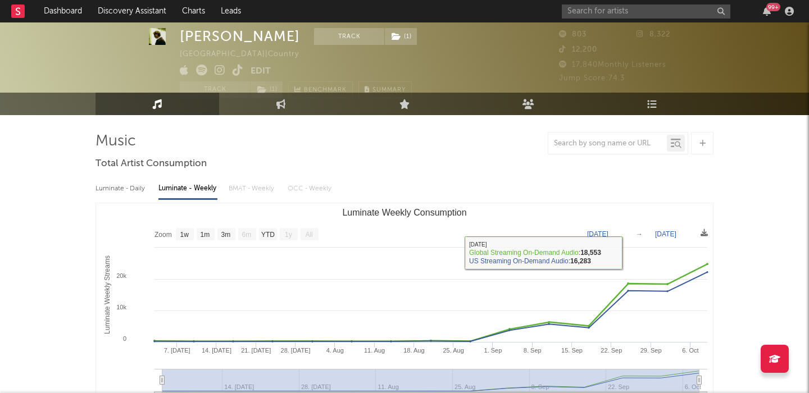
click at [104, 192] on div "Luminate - Daily" at bounding box center [122, 188] width 52 height 19
select select "1w"
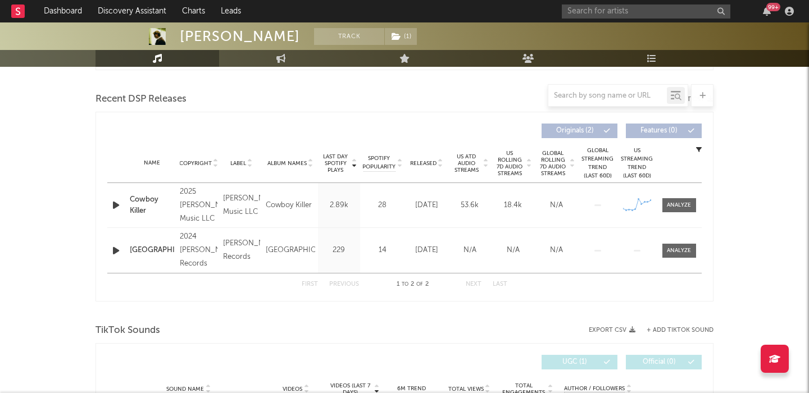
scroll to position [387, 0]
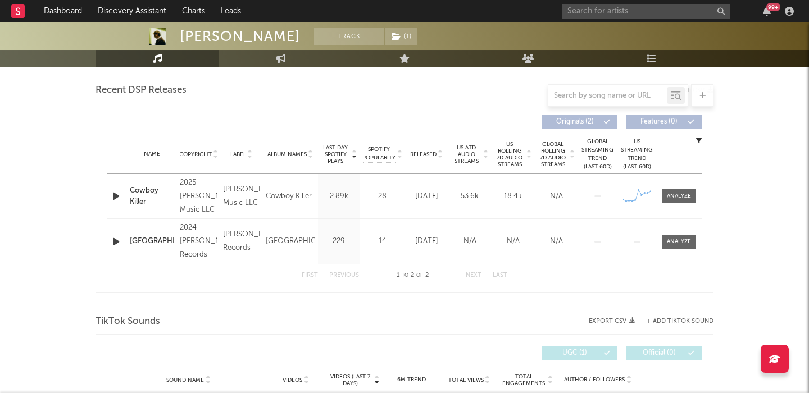
click at [117, 193] on icon "button" at bounding box center [116, 196] width 12 height 14
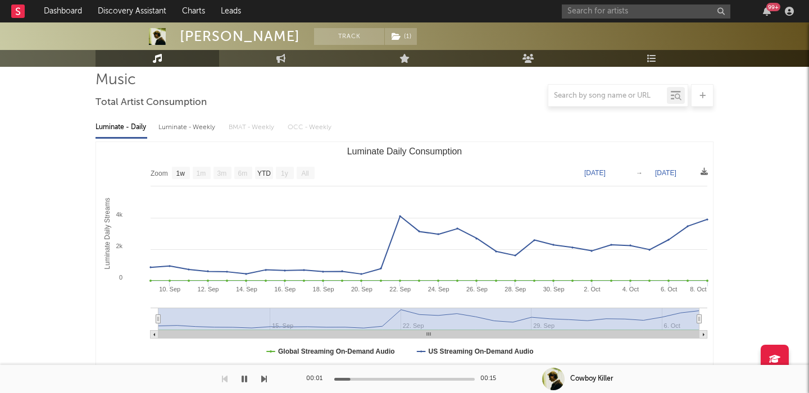
scroll to position [0, 0]
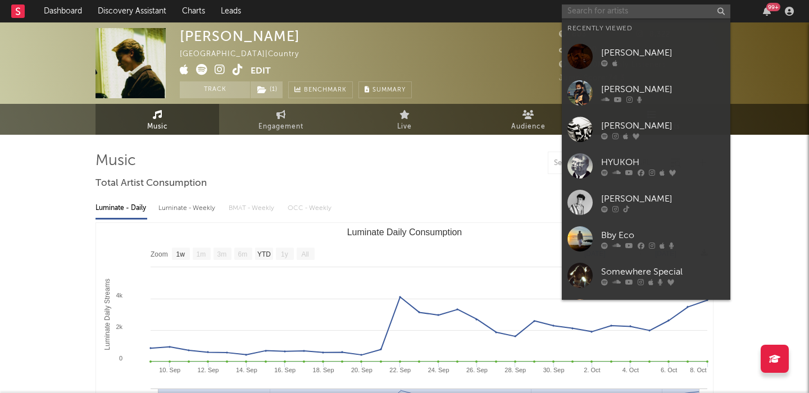
click at [592, 12] on input "text" at bounding box center [646, 11] width 169 height 14
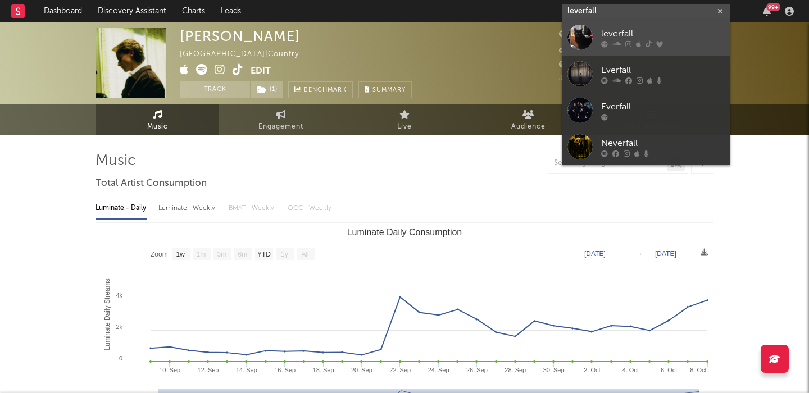
type input "leverfall"
click at [678, 29] on div "leverfall" at bounding box center [663, 33] width 124 height 13
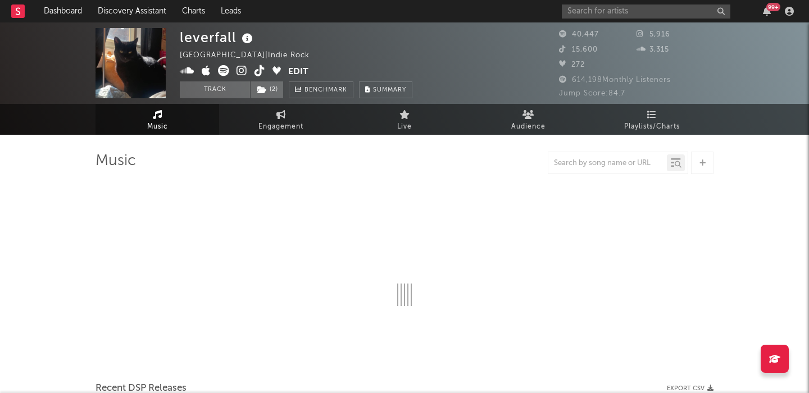
select select "6m"
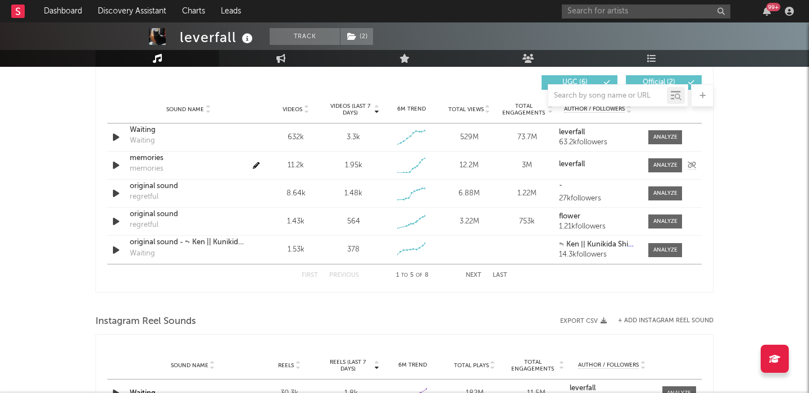
scroll to position [795, 0]
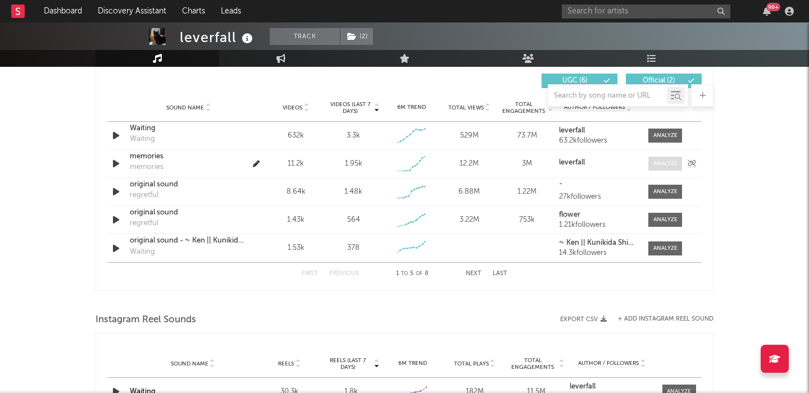
click at [654, 168] on span at bounding box center [666, 164] width 34 height 14
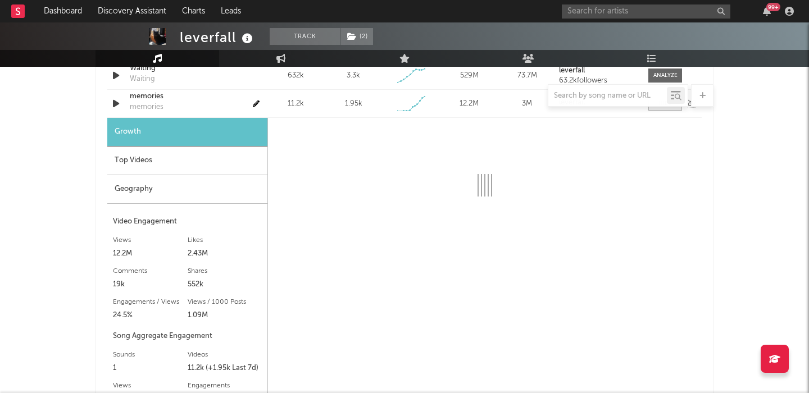
scroll to position [870, 0]
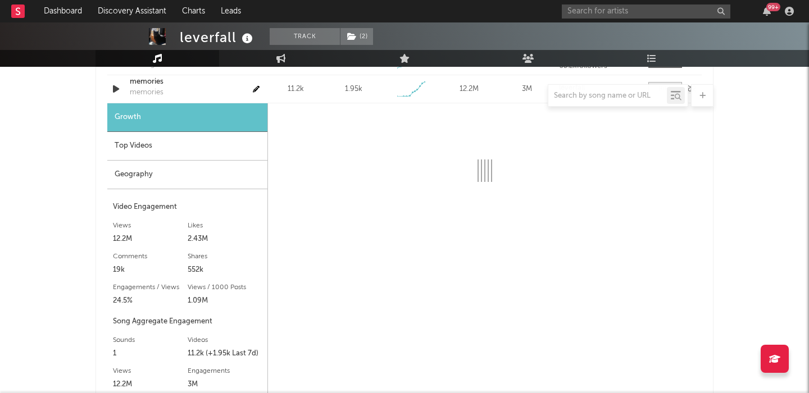
select select "1w"
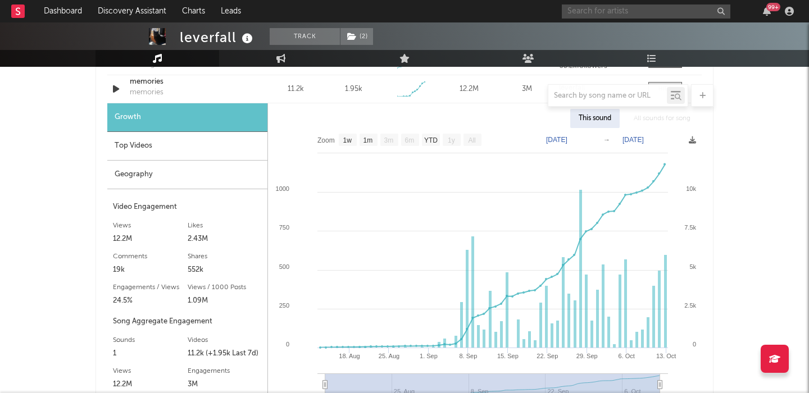
paste input "Vandalism"
click at [612, 15] on input "Vandalism" at bounding box center [646, 11] width 169 height 14
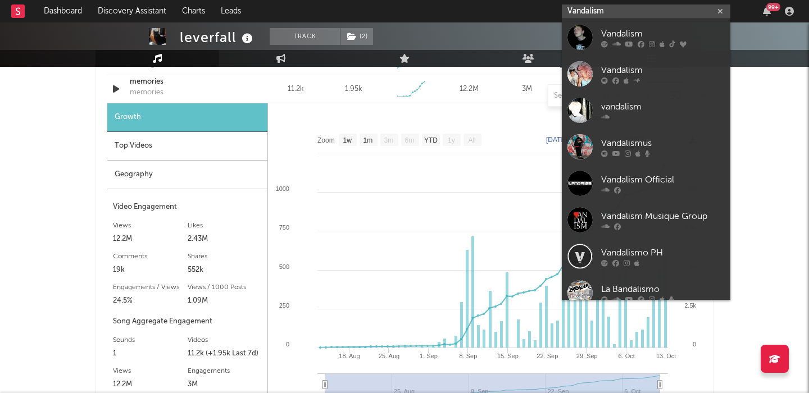
type input "Vandalism"
click at [687, 33] on div "Vandalism" at bounding box center [663, 33] width 124 height 13
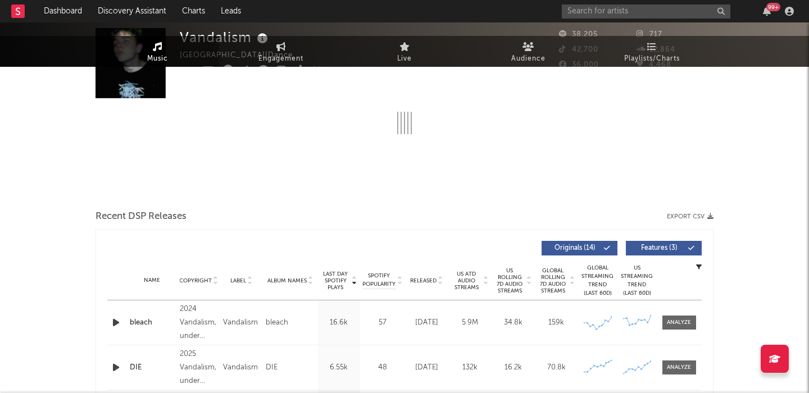
select select "6m"
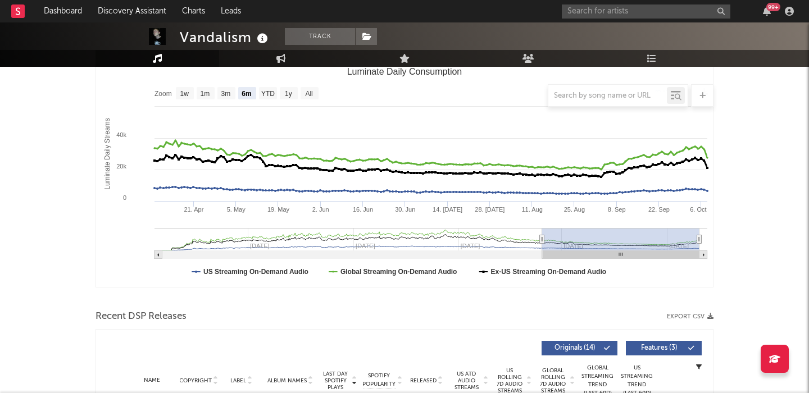
scroll to position [302, 0]
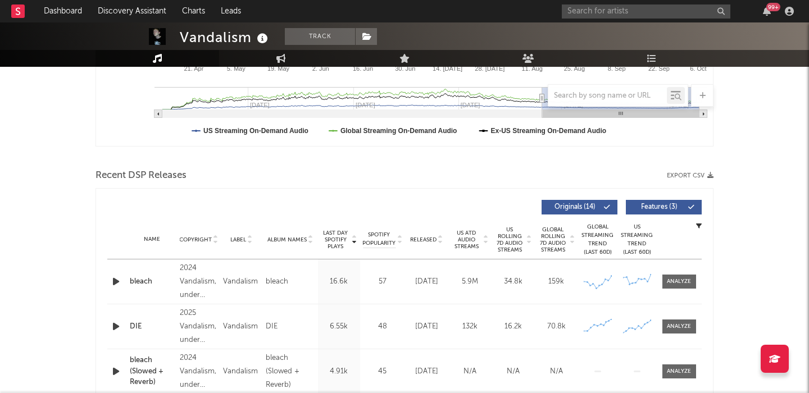
click at [113, 331] on icon "button" at bounding box center [116, 327] width 12 height 14
click at [654, 13] on input "text" at bounding box center [646, 11] width 169 height 14
paste input "Laura Pausini"
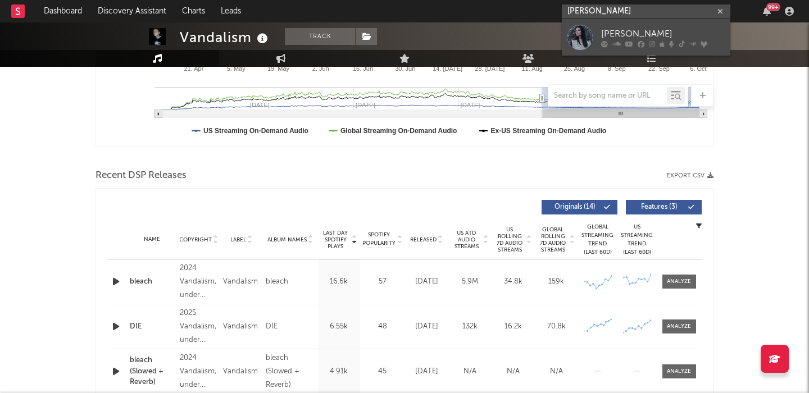
type input "Laura Pausini"
click at [662, 27] on div "Laura Pausini" at bounding box center [663, 33] width 124 height 13
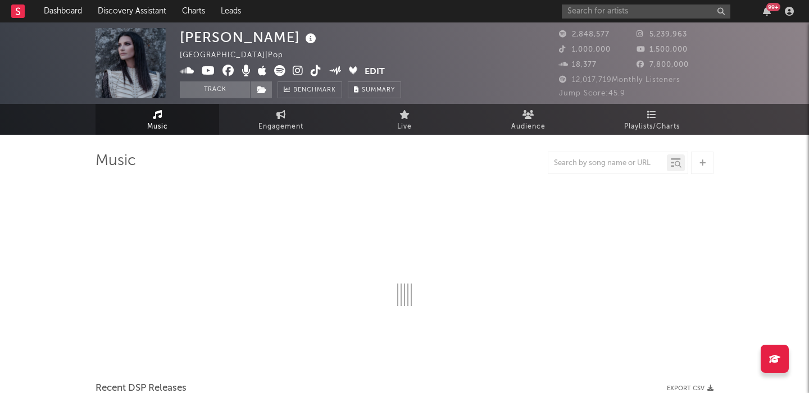
select select "6m"
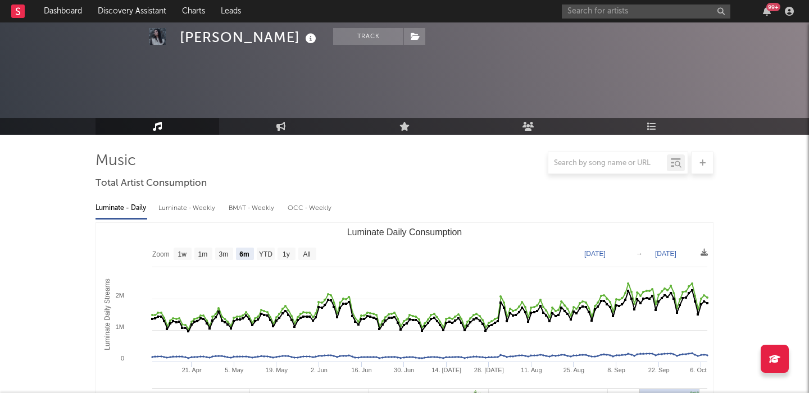
scroll to position [366, 0]
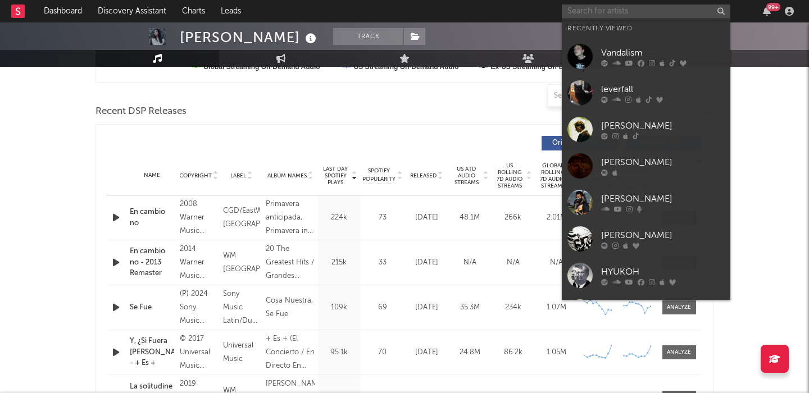
click at [586, 12] on input "text" at bounding box center [646, 11] width 169 height 14
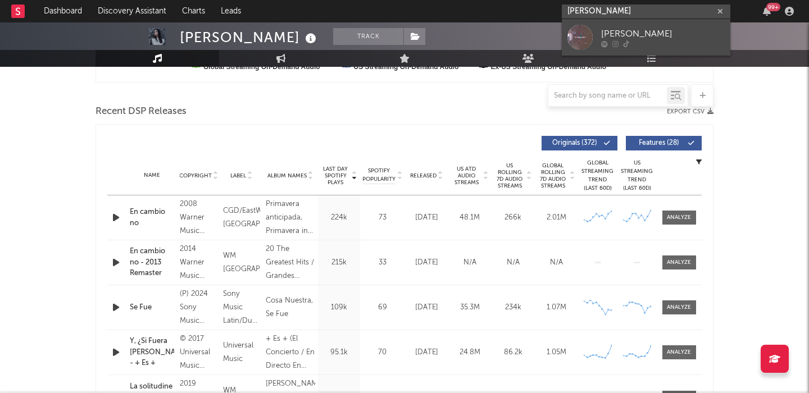
type input "isaac pederson"
click at [668, 33] on div "Isaac Pedersen" at bounding box center [663, 33] width 124 height 13
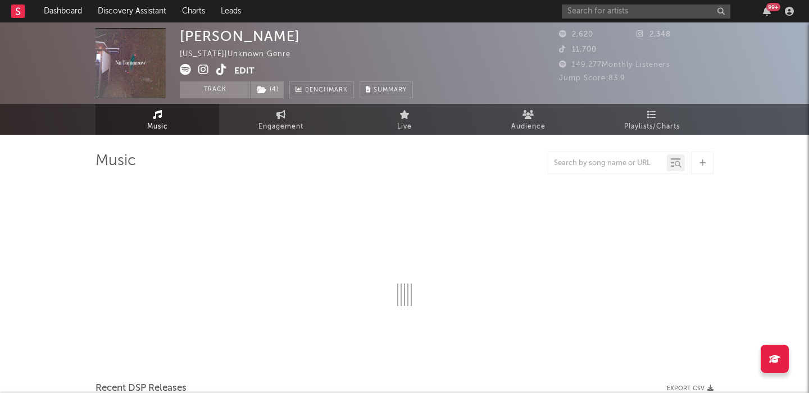
select select "1w"
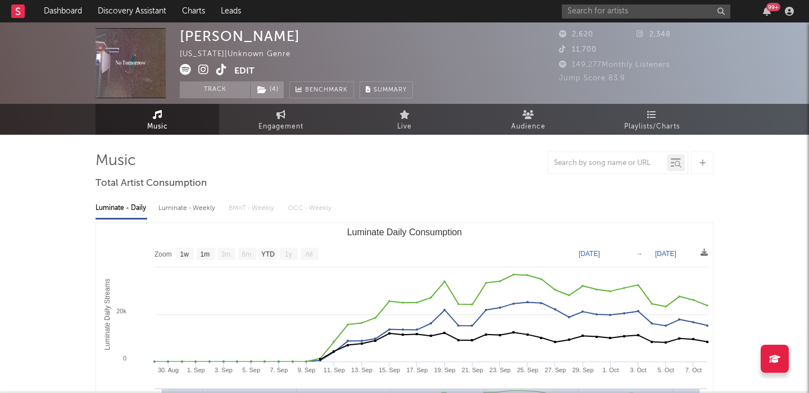
click at [221, 69] on icon at bounding box center [221, 69] width 11 height 11
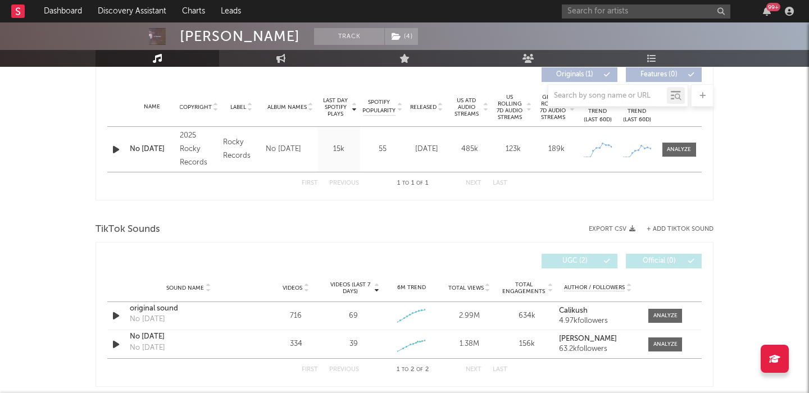
scroll to position [425, 0]
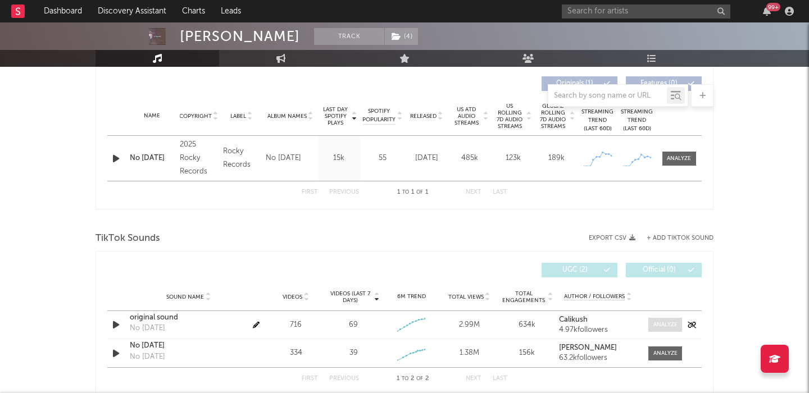
click at [652, 321] on span at bounding box center [666, 325] width 34 height 14
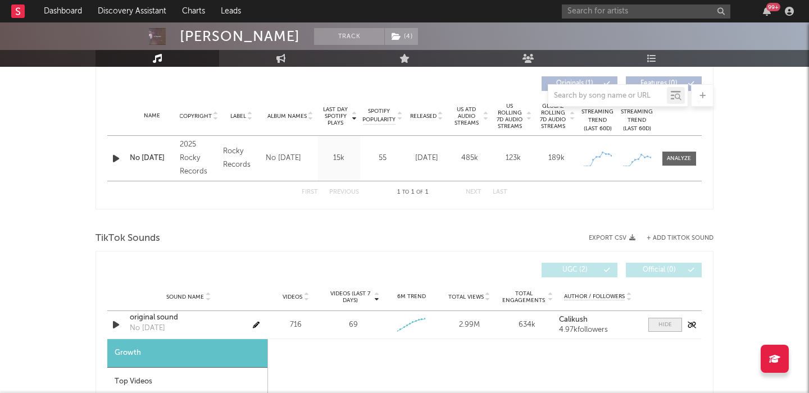
select select "1w"
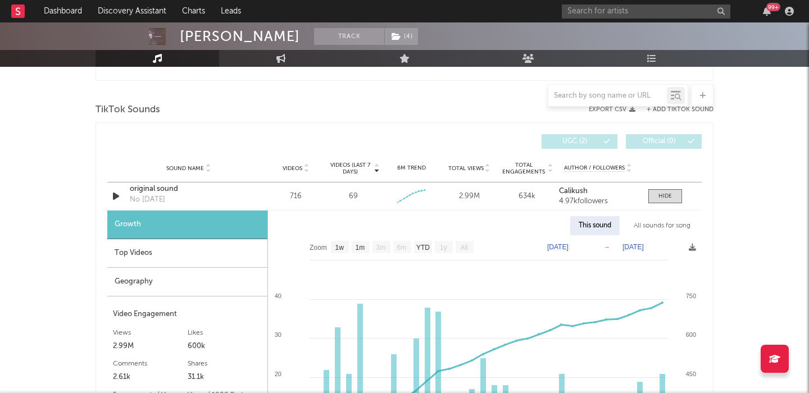
scroll to position [565, 0]
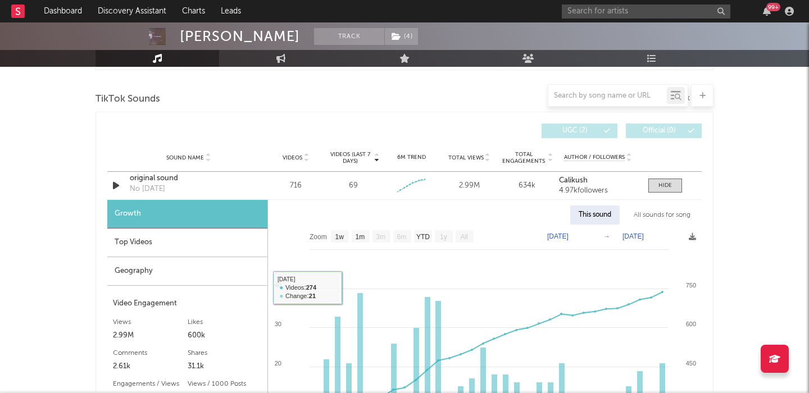
click at [194, 241] on div "Top Videos" at bounding box center [187, 243] width 160 height 29
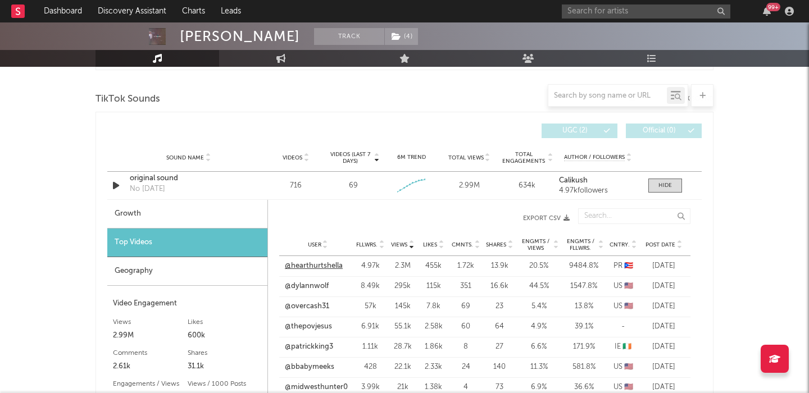
click at [327, 264] on link "@hearthurtshella" at bounding box center [314, 266] width 58 height 11
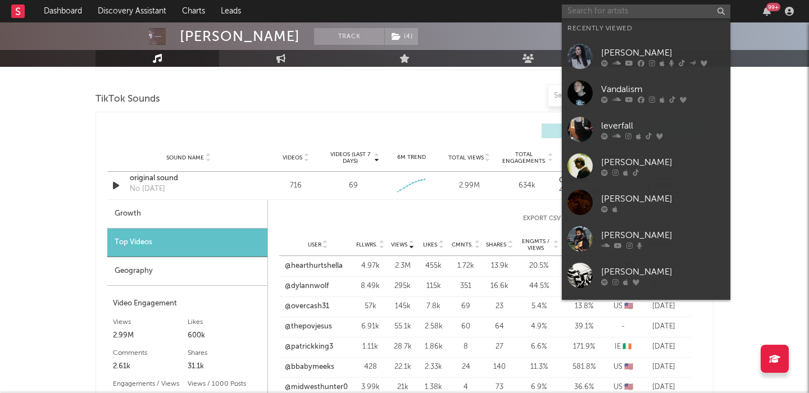
click at [621, 6] on input "text" at bounding box center [646, 11] width 169 height 14
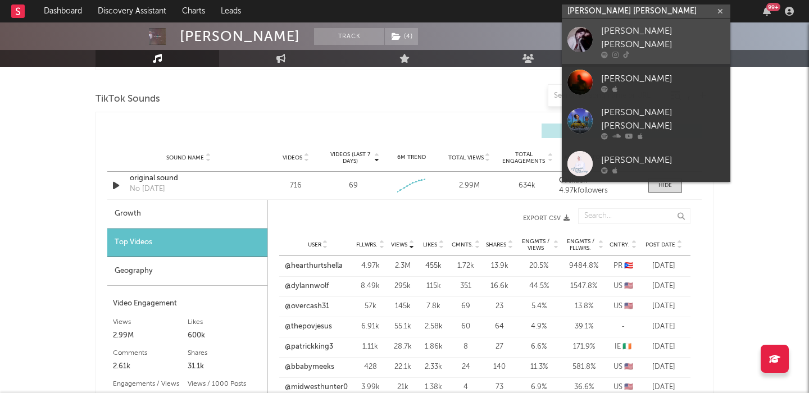
type input "sarah lola"
click at [642, 36] on div "Sarah Lola" at bounding box center [663, 38] width 124 height 27
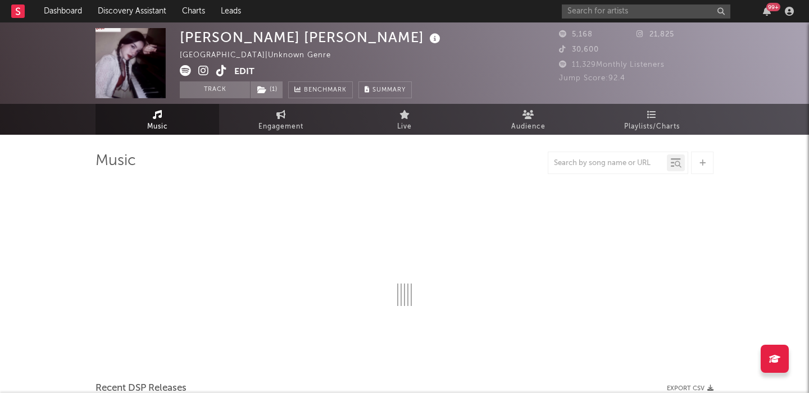
select select "1w"
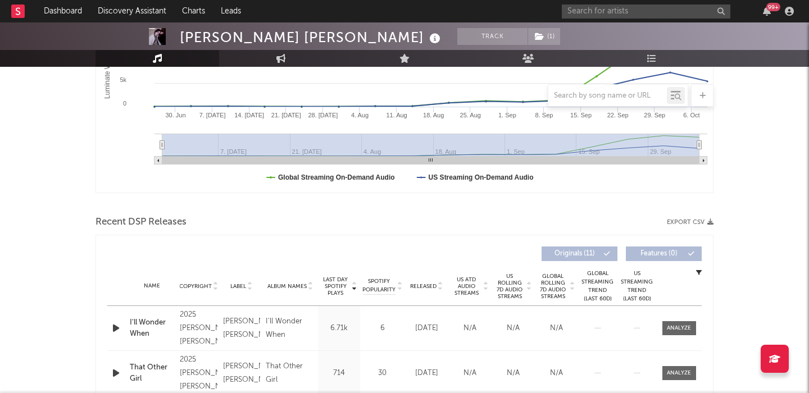
scroll to position [363, 0]
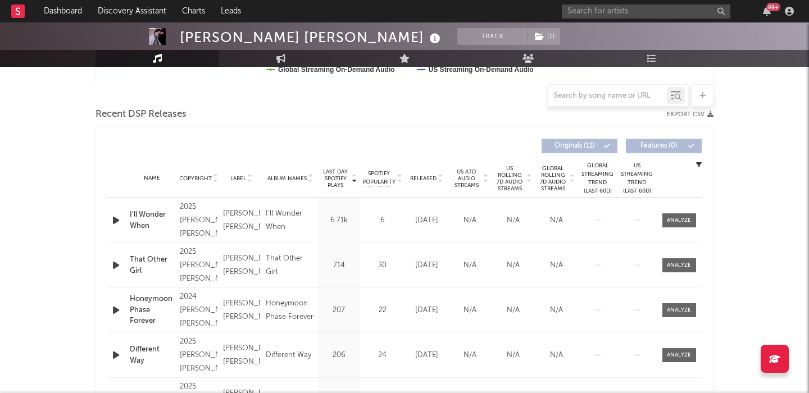
click at [428, 180] on span "Released" at bounding box center [423, 178] width 26 height 7
click at [673, 221] on div at bounding box center [679, 220] width 24 height 8
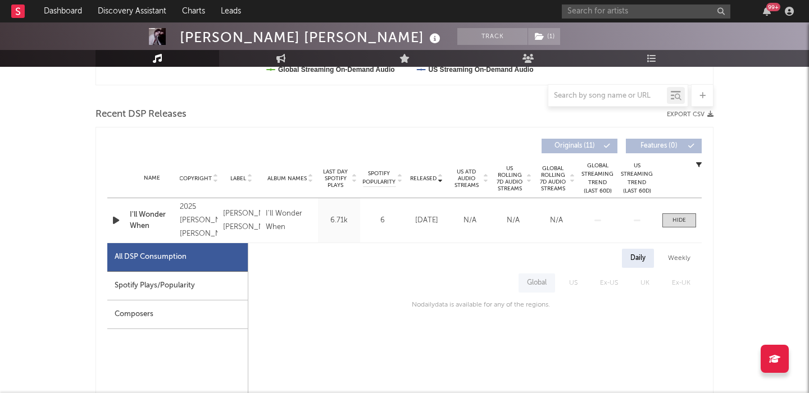
click at [190, 283] on div "Spotify Plays/Popularity" at bounding box center [177, 286] width 141 height 29
select select "1w"
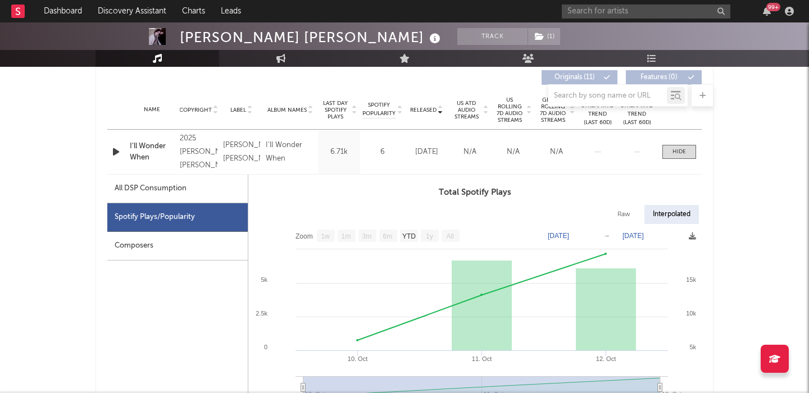
scroll to position [440, 0]
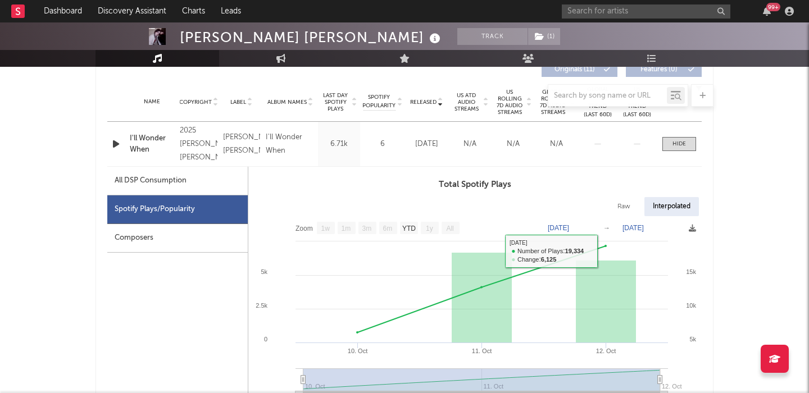
click at [626, 211] on div "Raw" at bounding box center [624, 206] width 30 height 19
select select "1w"
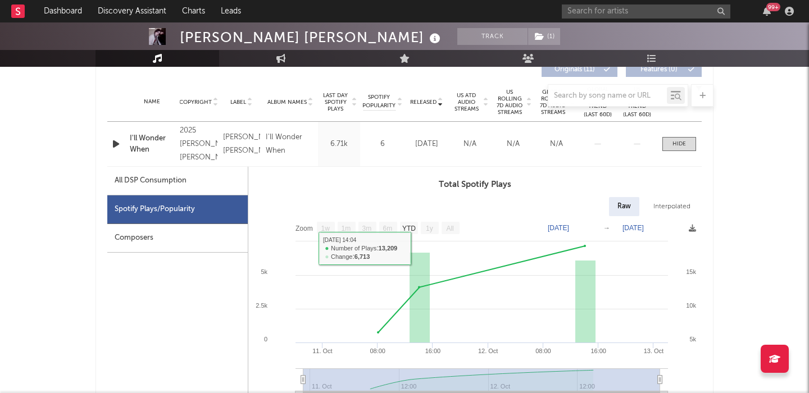
click at [187, 183] on div "All DSP Consumption" at bounding box center [151, 180] width 72 height 13
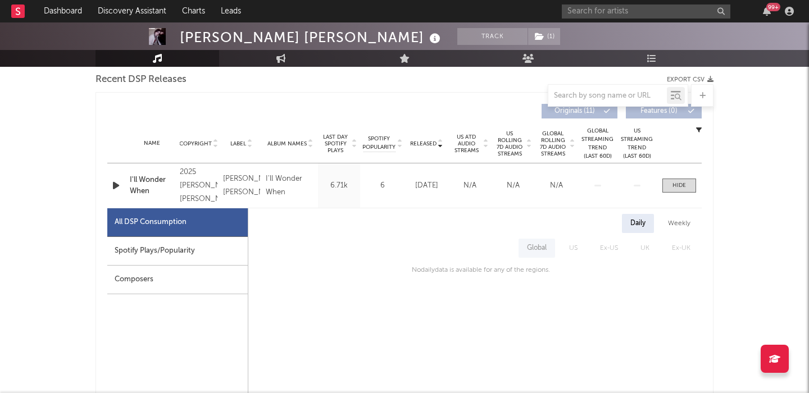
scroll to position [397, 0]
click at [110, 181] on icon "button" at bounding box center [116, 186] width 12 height 14
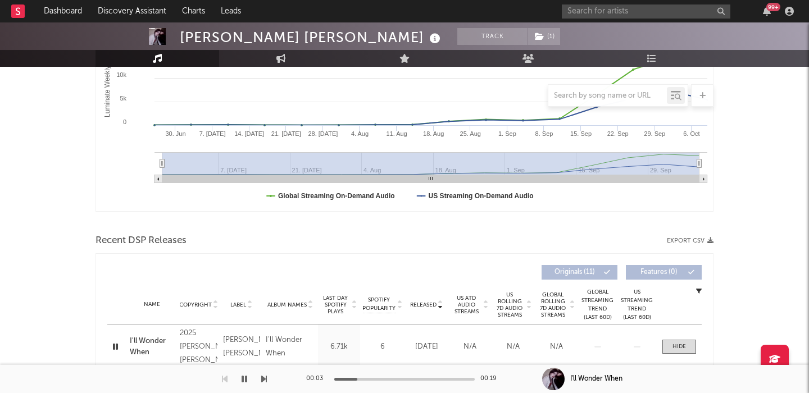
scroll to position [0, 0]
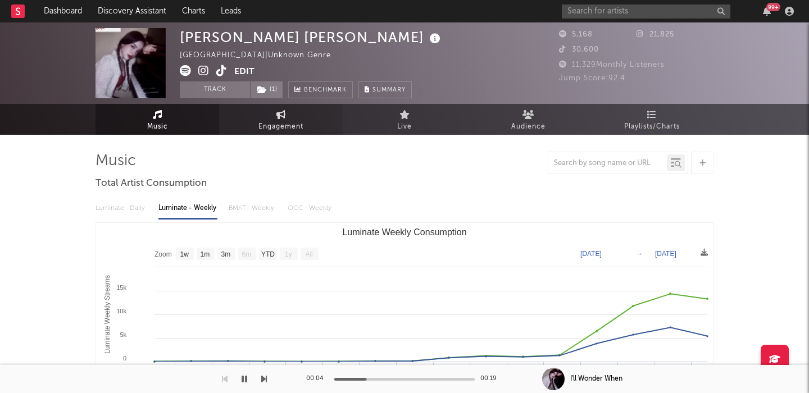
click at [250, 111] on link "Engagement" at bounding box center [281, 119] width 124 height 31
select select "1w"
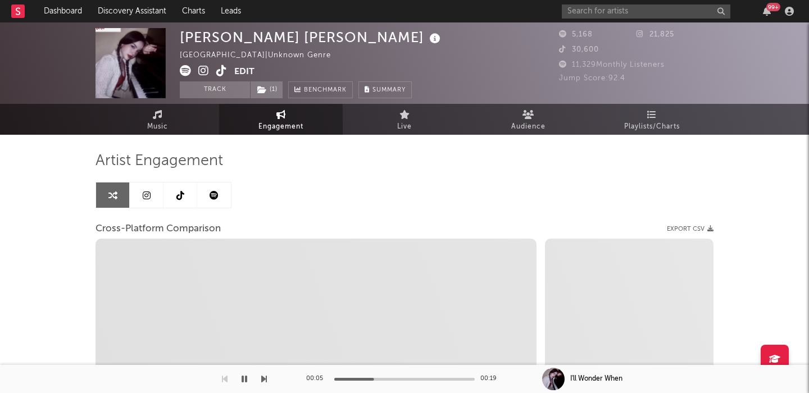
select select "1m"
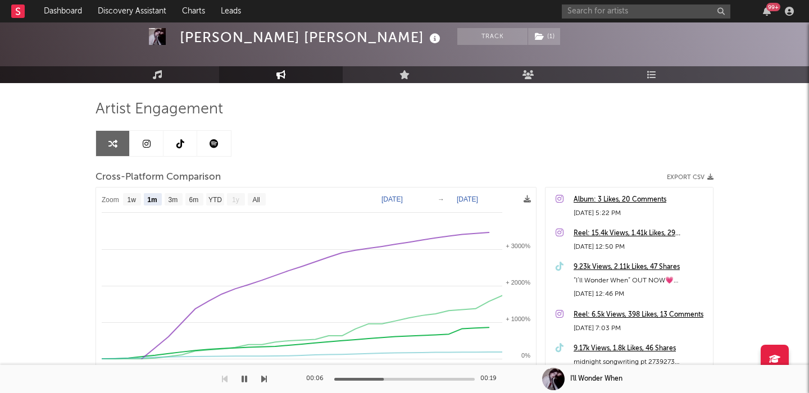
scroll to position [71, 0]
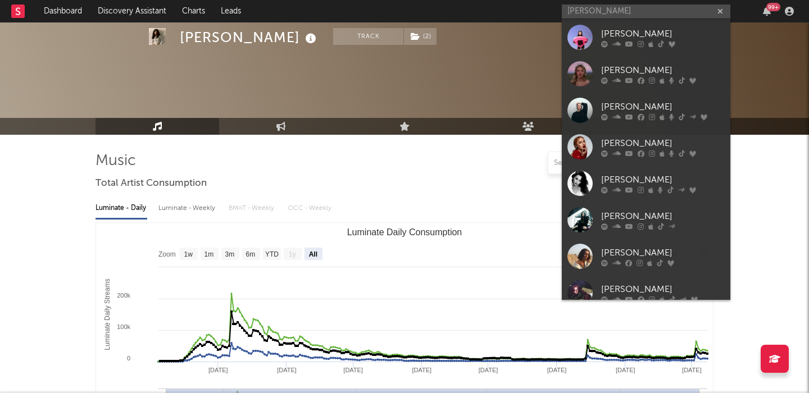
select select "All"
select select "1w"
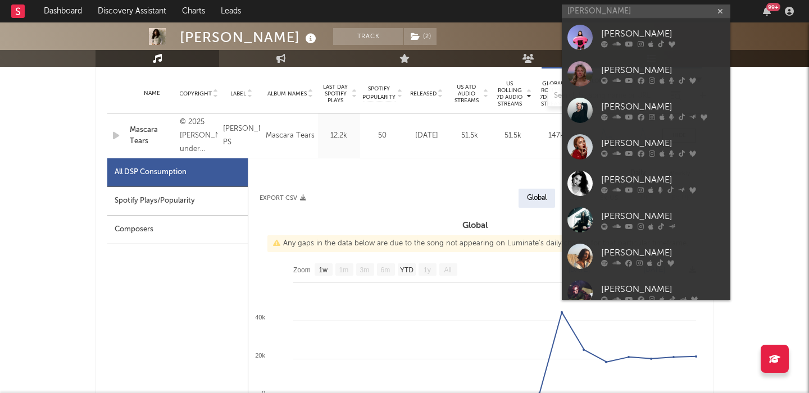
scroll to position [448, 0]
click at [599, 10] on input "anna" at bounding box center [646, 11] width 169 height 14
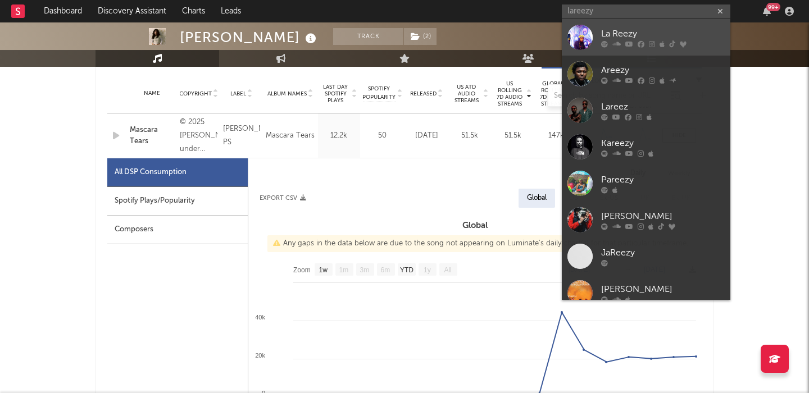
type input "lareezy"
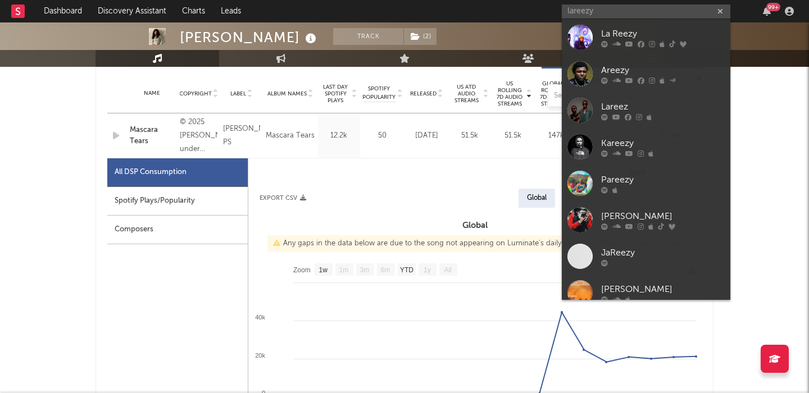
drag, startPoint x: 632, startPoint y: 24, endPoint x: 307, endPoint y: 196, distance: 368.1
click at [632, 24] on link "La Reezy" at bounding box center [646, 37] width 169 height 37
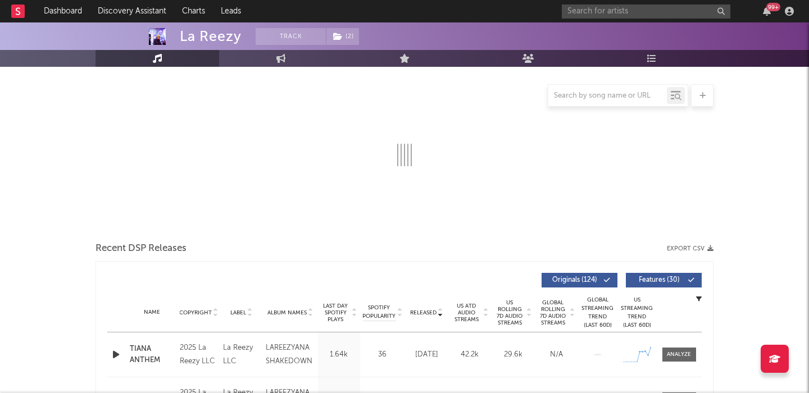
select select "6m"
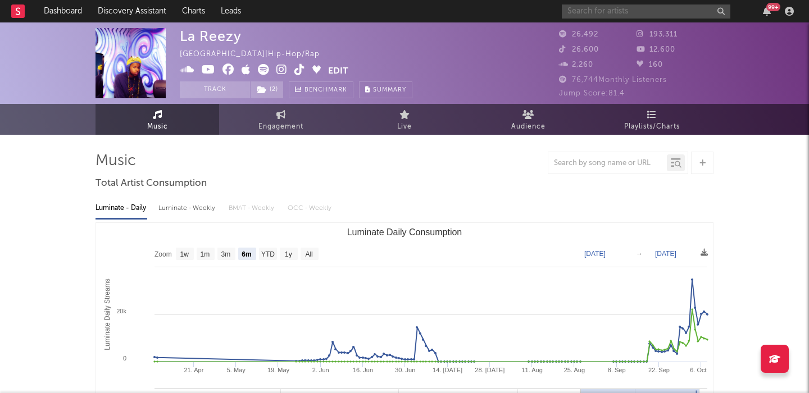
click at [571, 11] on input "text" at bounding box center [646, 11] width 169 height 14
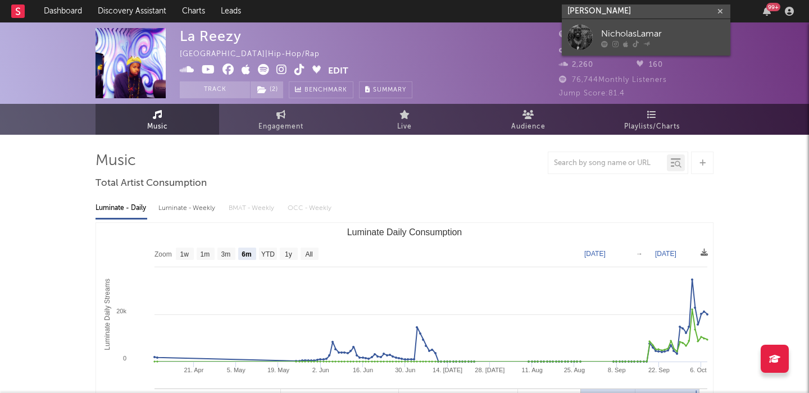
type input "nicholoas lamar"
click at [579, 27] on div at bounding box center [580, 37] width 25 height 25
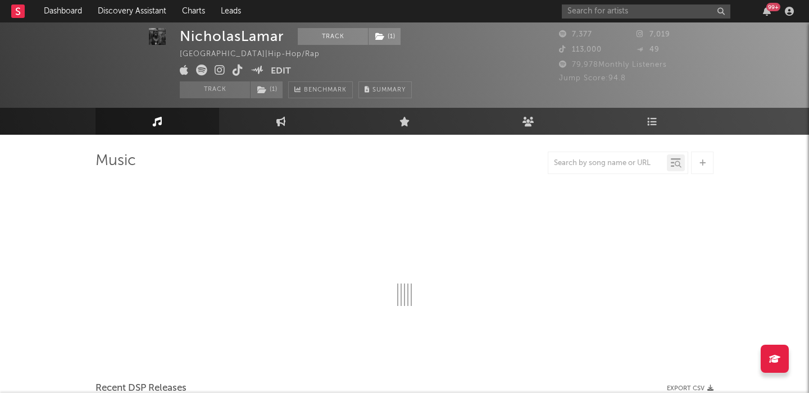
scroll to position [9, 0]
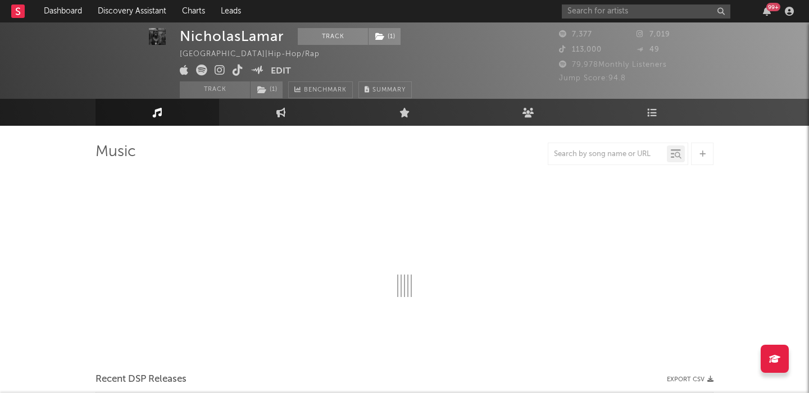
select select "6m"
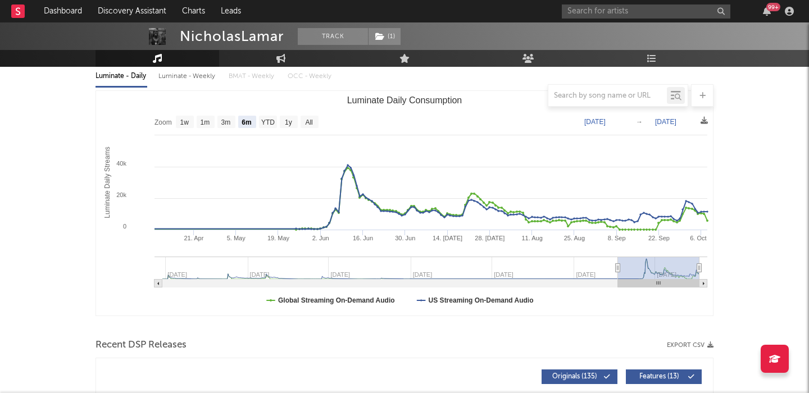
scroll to position [388, 0]
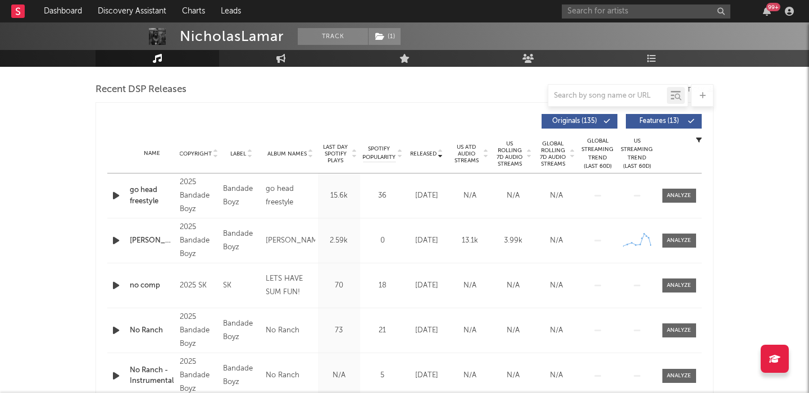
click at [514, 150] on span "US Rolling 7D Audio Streams" at bounding box center [510, 154] width 31 height 27
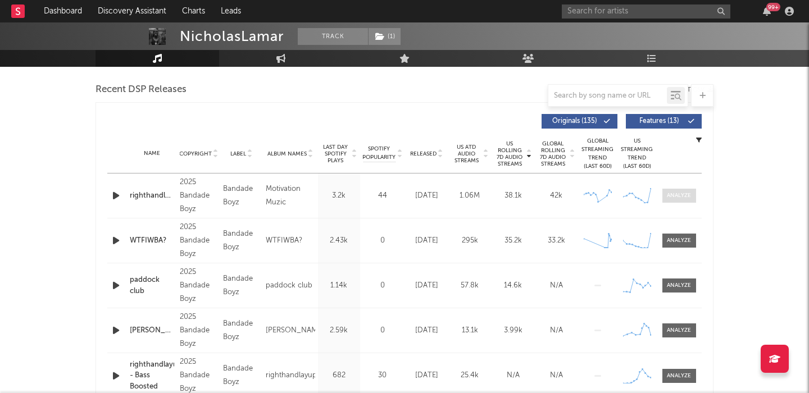
click at [680, 192] on div at bounding box center [679, 196] width 24 height 8
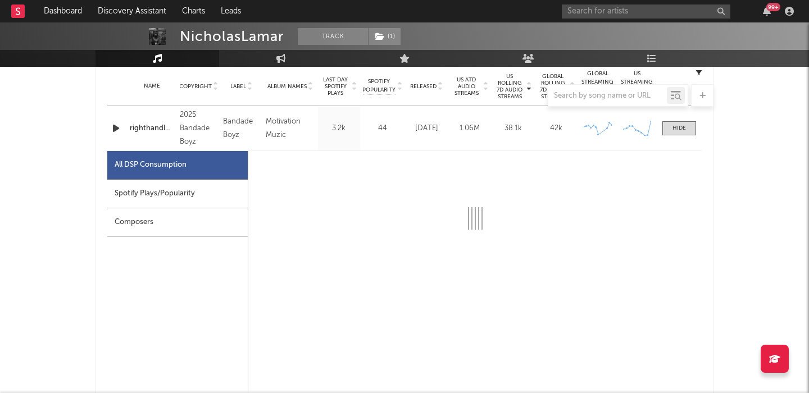
select select "1w"
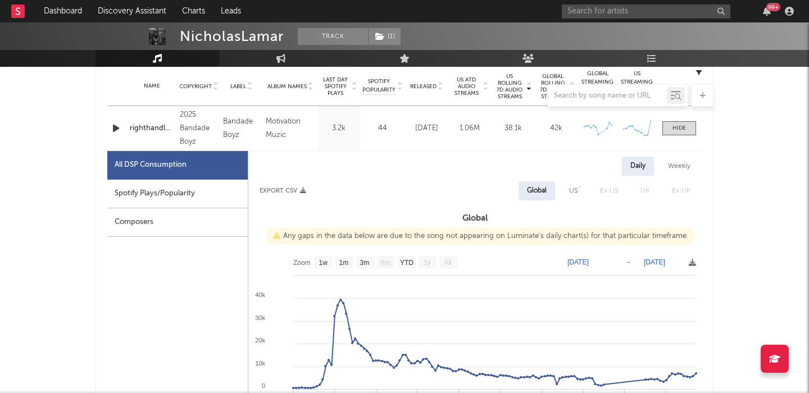
scroll to position [482, 0]
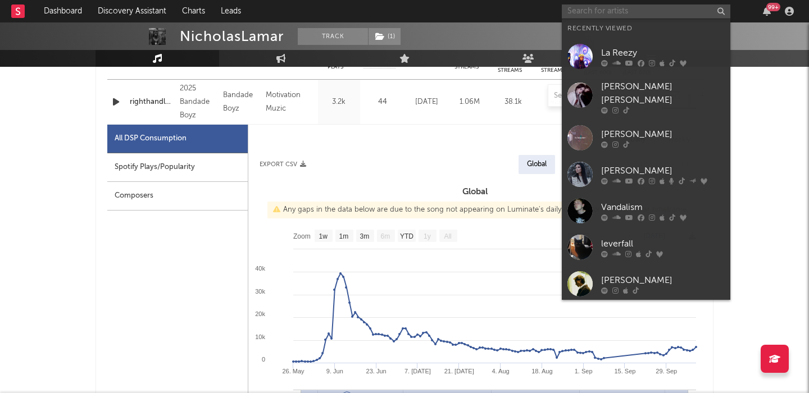
click at [641, 12] on input "text" at bounding box center [646, 11] width 169 height 14
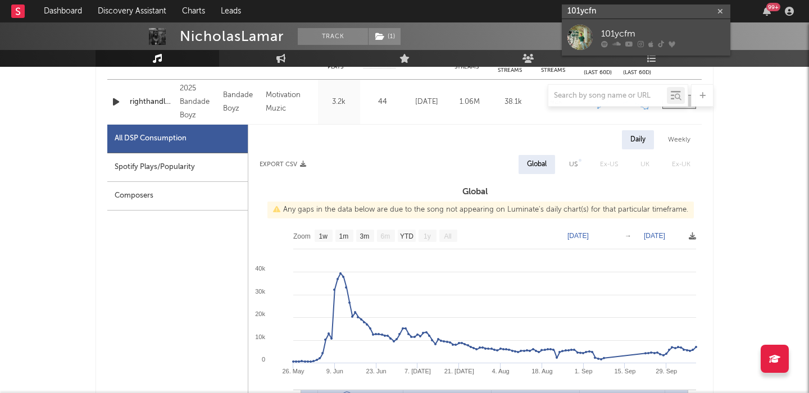
type input "101ycfn"
click at [669, 32] on div "101ycfm" at bounding box center [663, 33] width 124 height 13
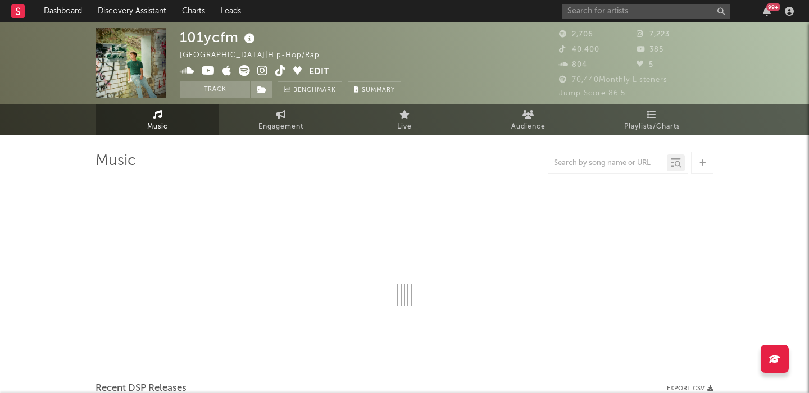
select select "1w"
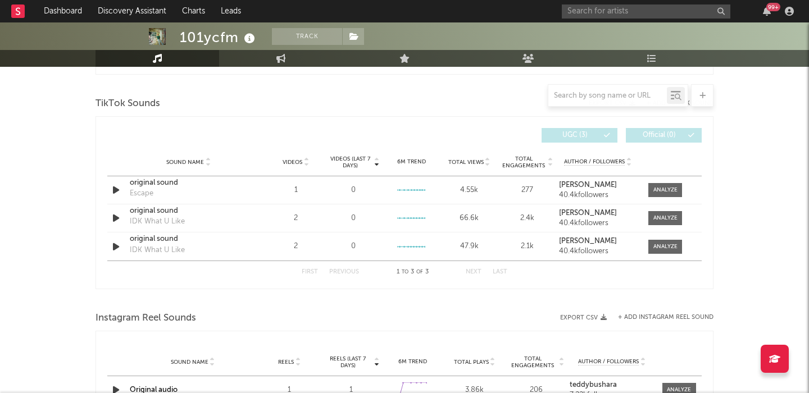
scroll to position [744, 0]
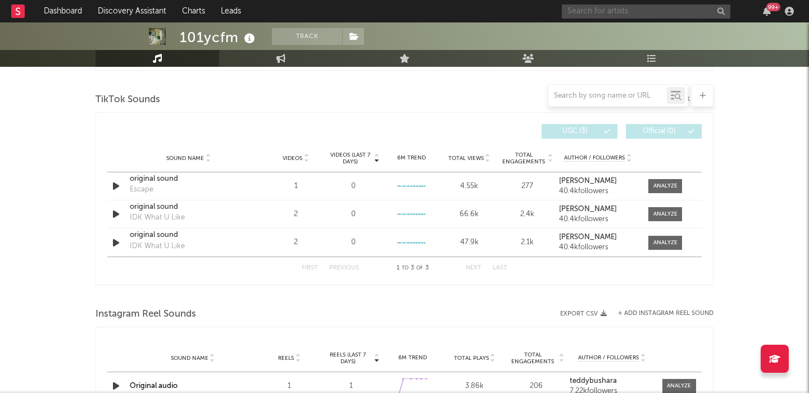
click at [573, 10] on input "text" at bounding box center [646, 11] width 169 height 14
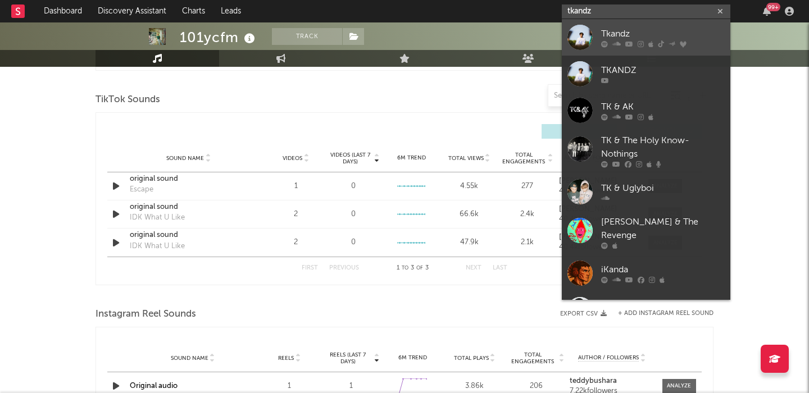
type input "tkandz"
click at [603, 22] on link "Tkandz" at bounding box center [646, 37] width 169 height 37
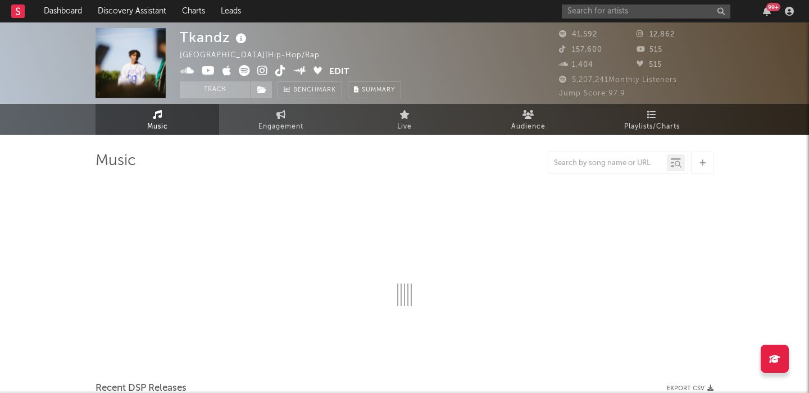
select select "6m"
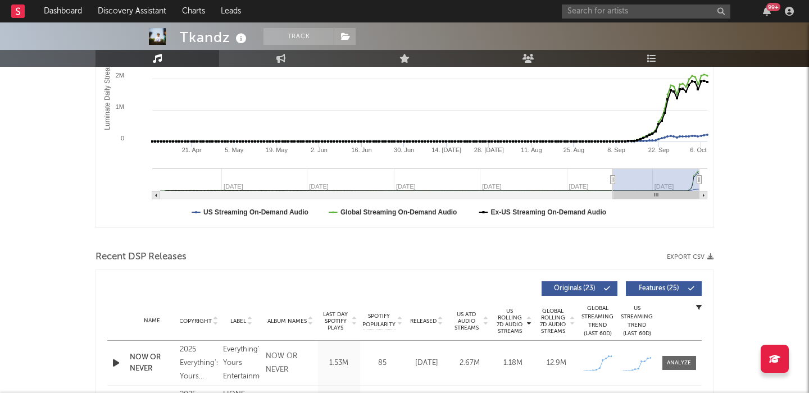
scroll to position [385, 0]
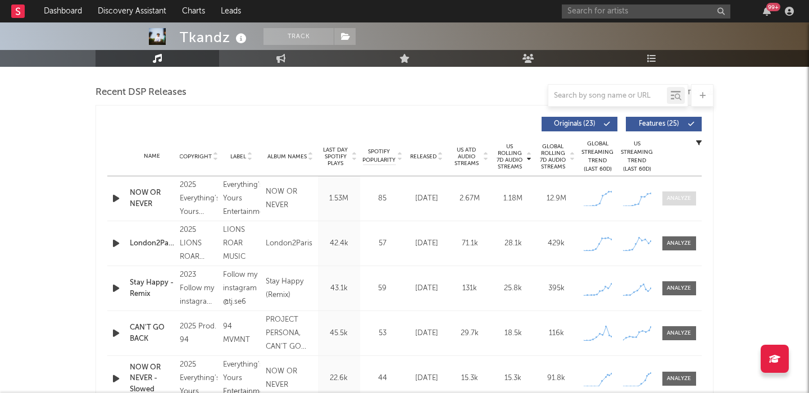
click at [674, 195] on div at bounding box center [679, 198] width 24 height 8
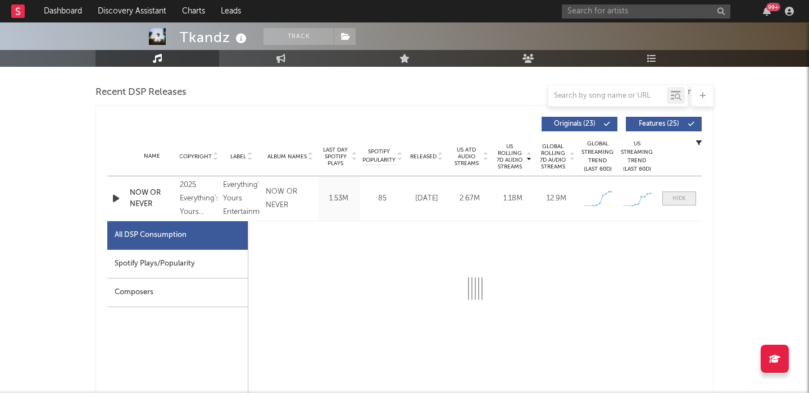
select select "1w"
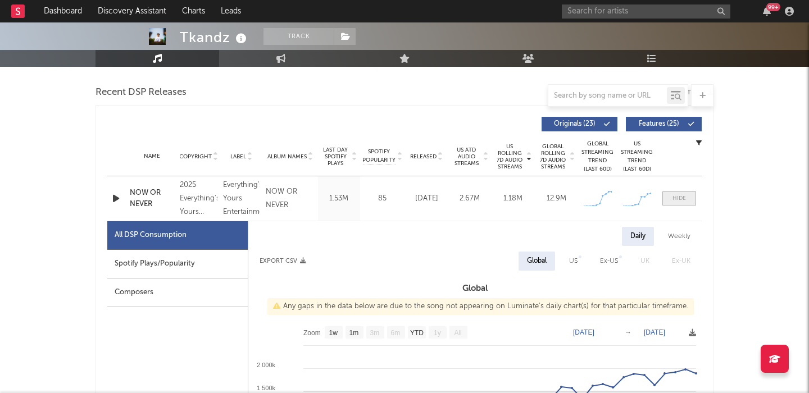
scroll to position [460, 0]
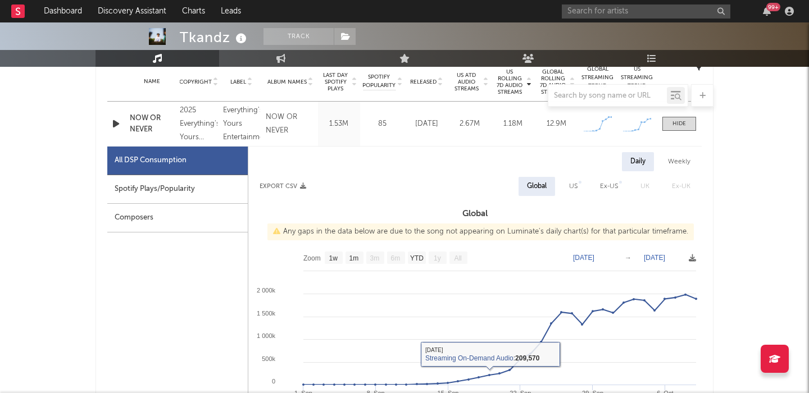
click at [200, 187] on div "Spotify Plays/Popularity" at bounding box center [177, 189] width 141 height 29
select select "1w"
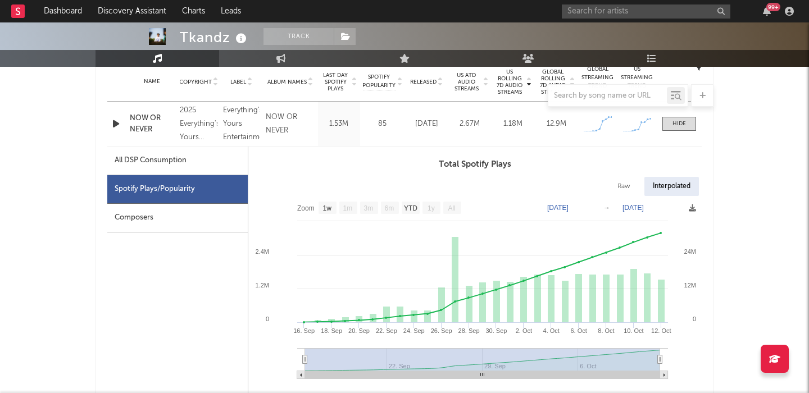
click at [618, 187] on div "Raw" at bounding box center [624, 186] width 30 height 19
select select "1w"
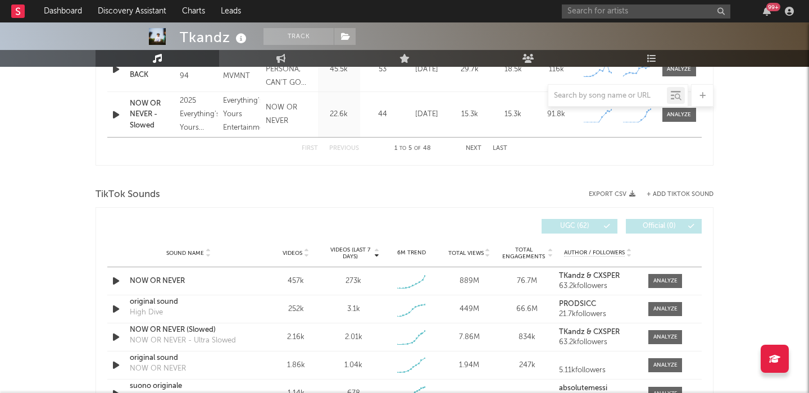
scroll to position [1184, 0]
click at [589, 4] on input "text" at bounding box center [646, 11] width 169 height 14
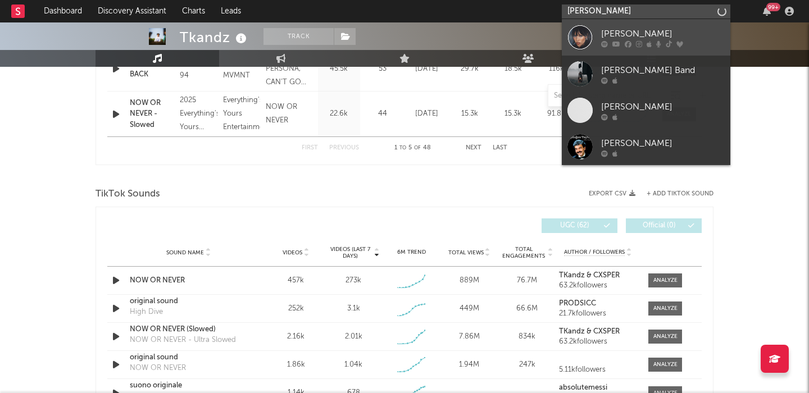
type input "syd taylor"
click at [651, 48] on link "Syd Taylor" at bounding box center [646, 37] width 169 height 37
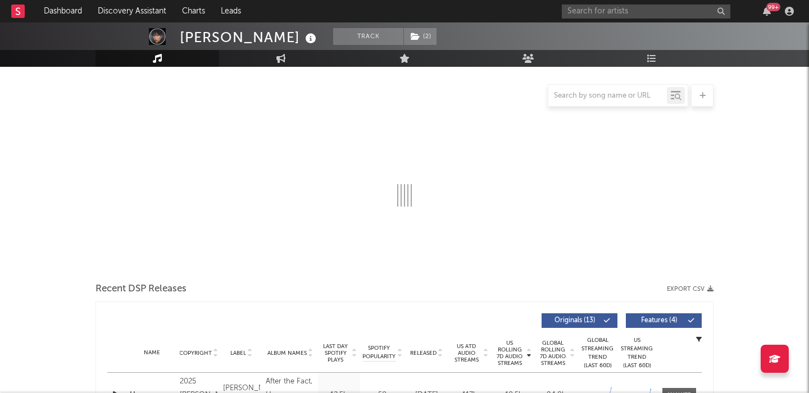
select select "1w"
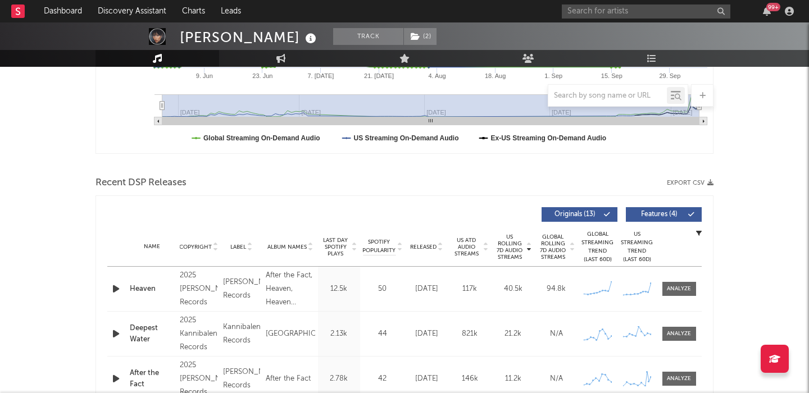
scroll to position [319, 0]
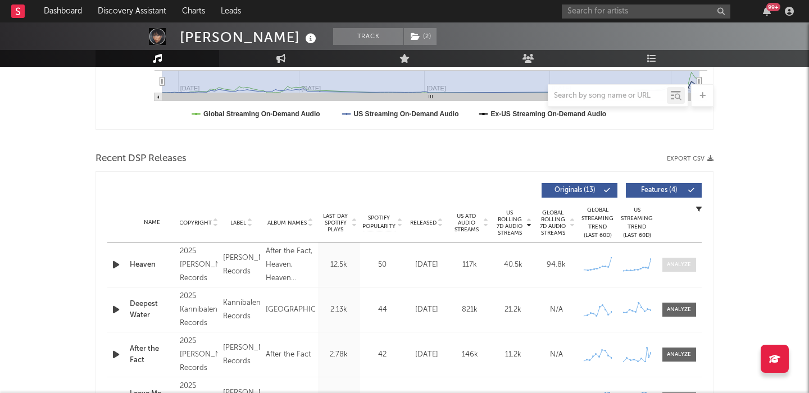
click at [679, 266] on div at bounding box center [679, 265] width 24 height 8
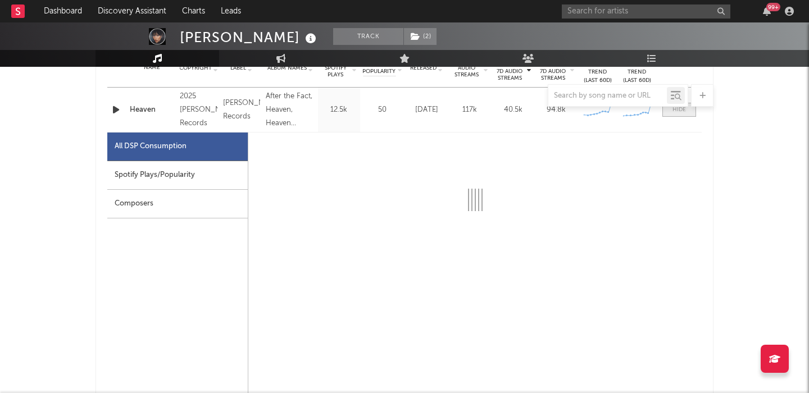
scroll to position [473, 0]
select select "1w"
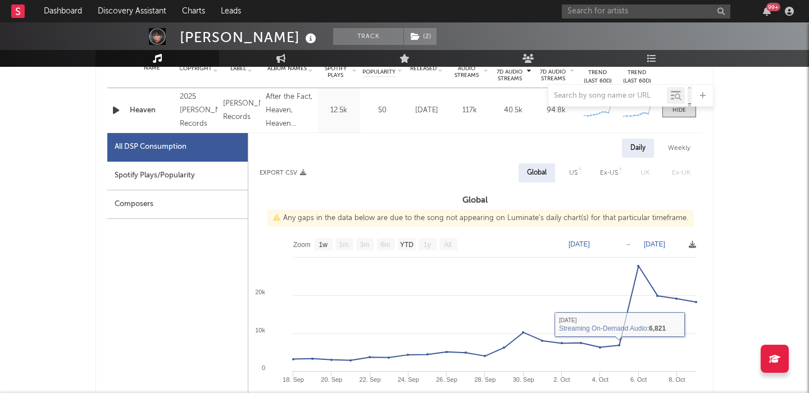
click at [563, 165] on div "US" at bounding box center [573, 173] width 25 height 19
select select "1w"
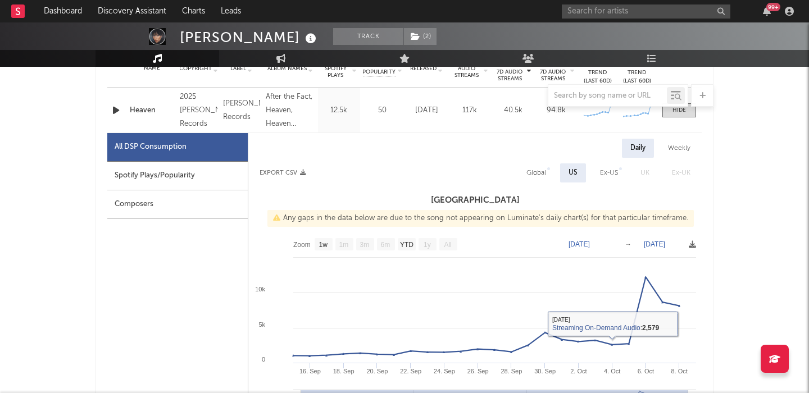
click at [210, 175] on div "Spotify Plays/Popularity" at bounding box center [177, 176] width 141 height 29
select select "1w"
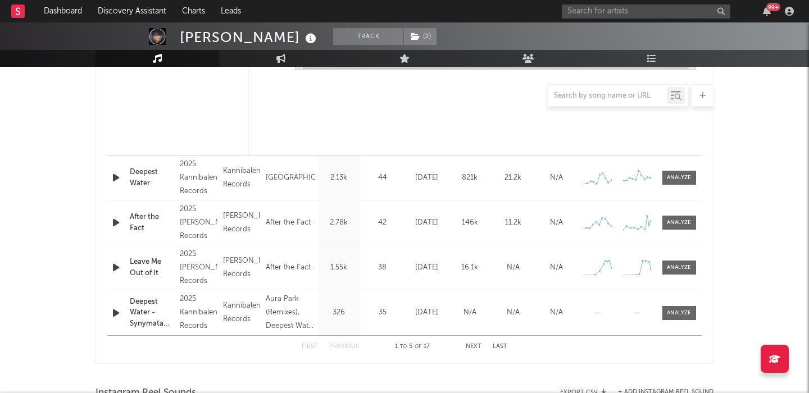
scroll to position [0, 0]
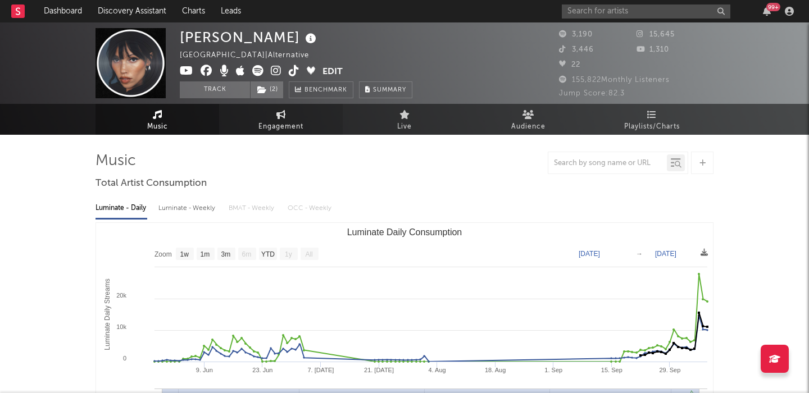
click at [288, 120] on span "Engagement" at bounding box center [281, 126] width 45 height 13
select select "1w"
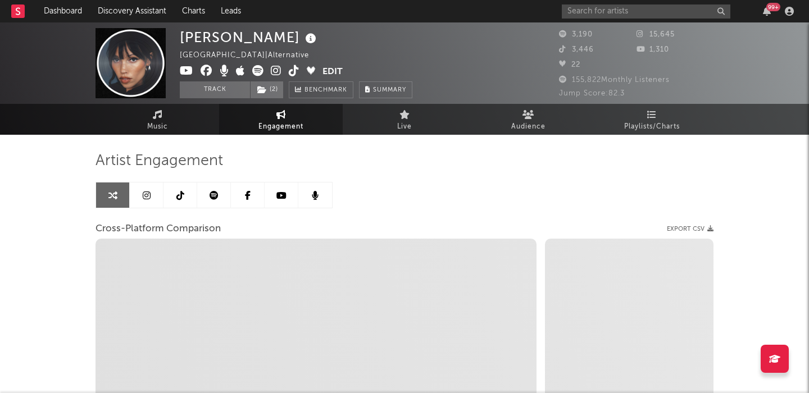
select select "1m"
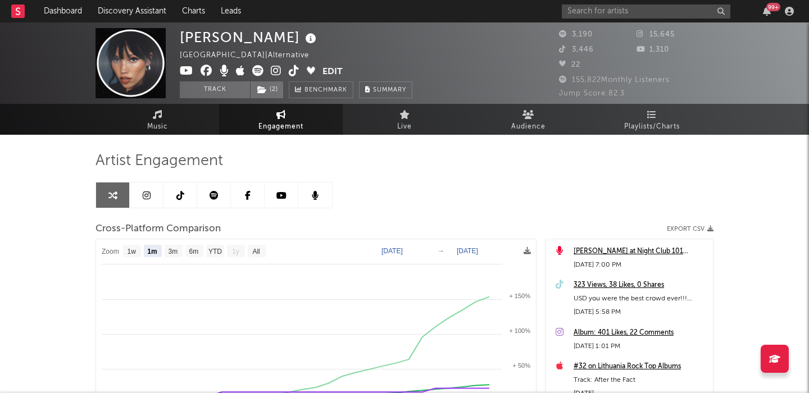
click at [273, 70] on icon at bounding box center [276, 70] width 11 height 11
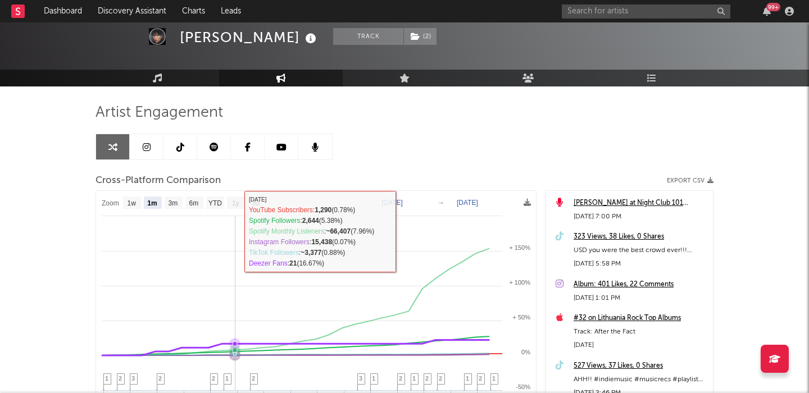
scroll to position [31, 0]
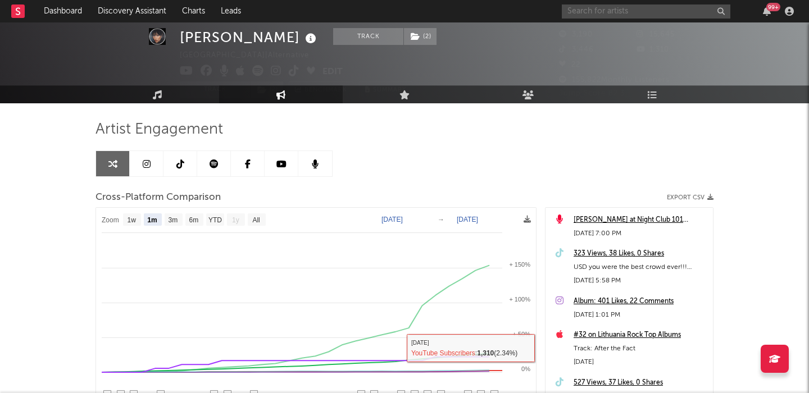
click at [618, 4] on input "text" at bounding box center [646, 11] width 169 height 14
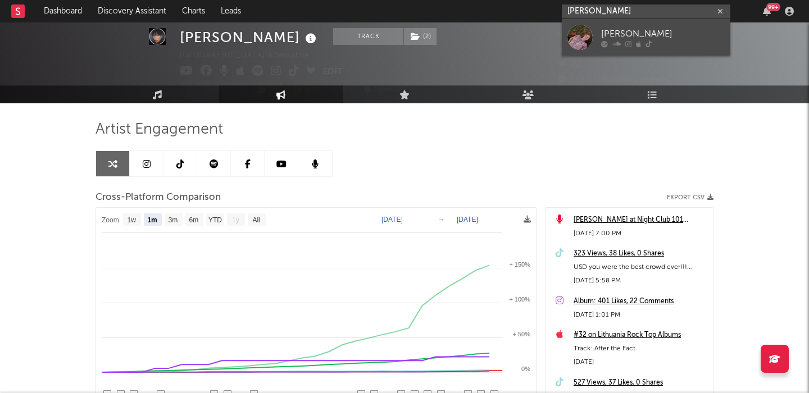
type input "annabelle dinda"
click at [664, 28] on div "[PERSON_NAME]" at bounding box center [663, 33] width 124 height 13
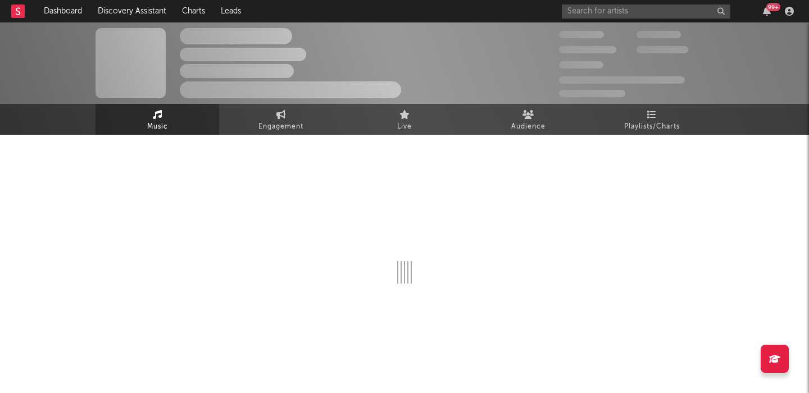
select select "1w"
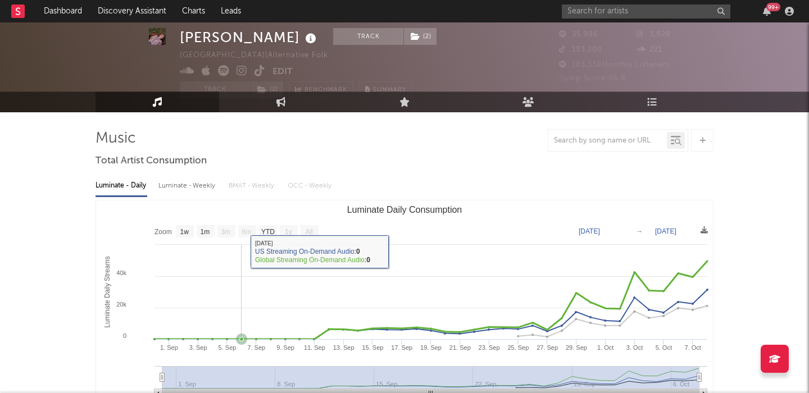
scroll to position [25, 0]
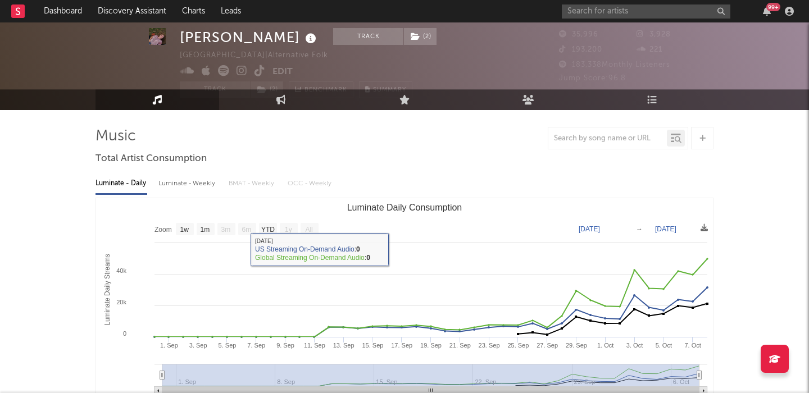
click at [196, 183] on div "Luminate - Weekly" at bounding box center [188, 183] width 59 height 19
select select "1w"
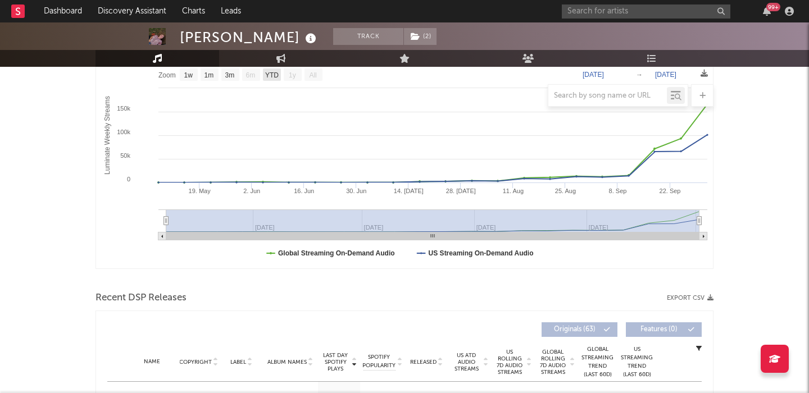
scroll to position [399, 0]
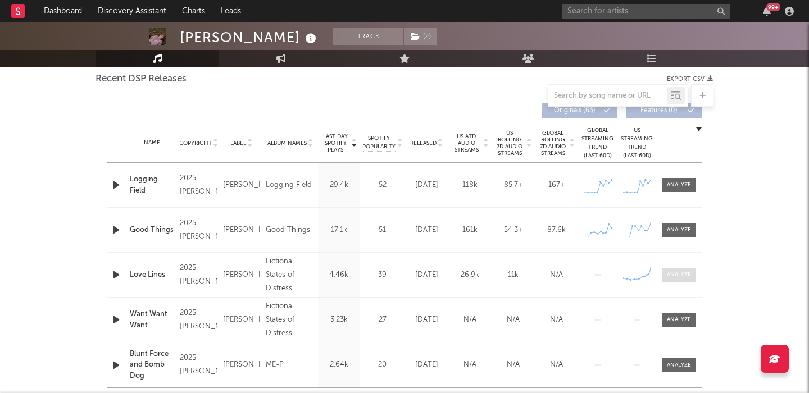
click at [676, 279] on span at bounding box center [680, 275] width 34 height 14
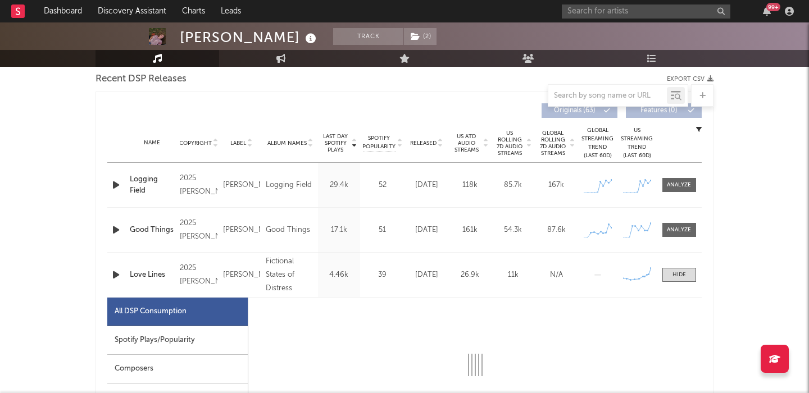
select select "1w"
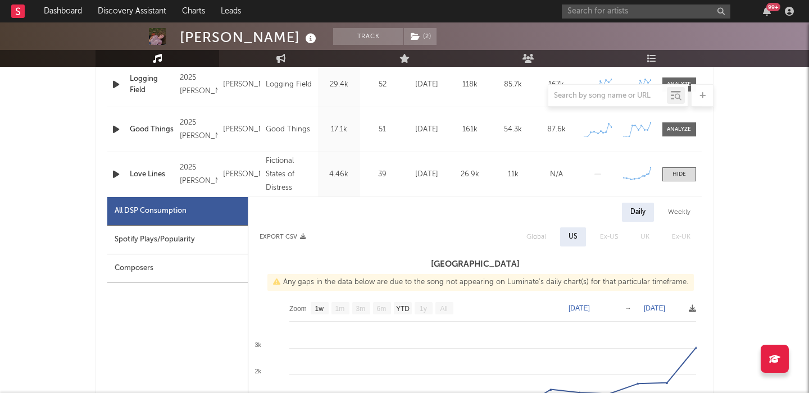
click at [179, 236] on div "Spotify Plays/Popularity" at bounding box center [177, 240] width 141 height 29
select select "1w"
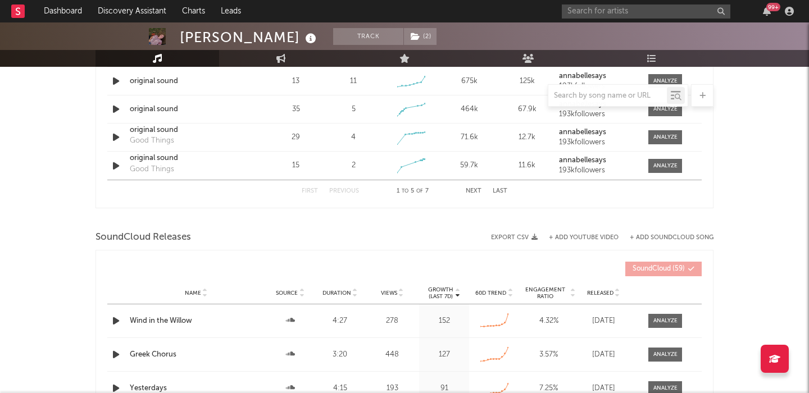
scroll to position [1259, 0]
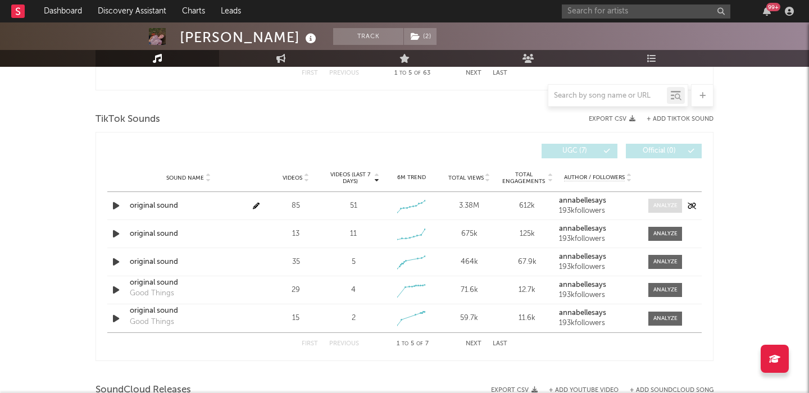
click at [666, 209] on div at bounding box center [666, 206] width 24 height 8
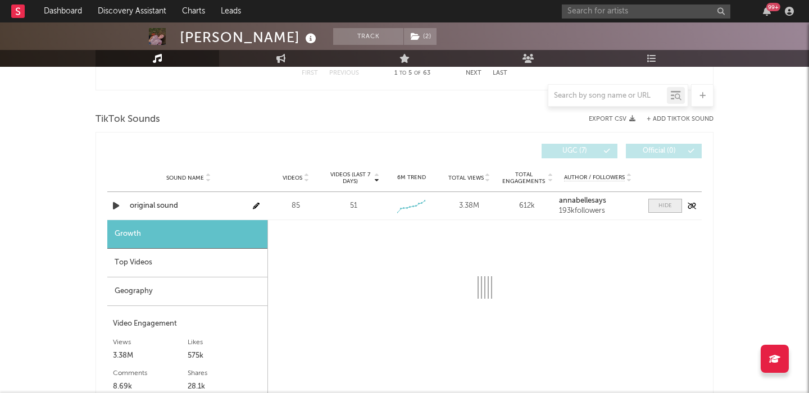
scroll to position [1377, 0]
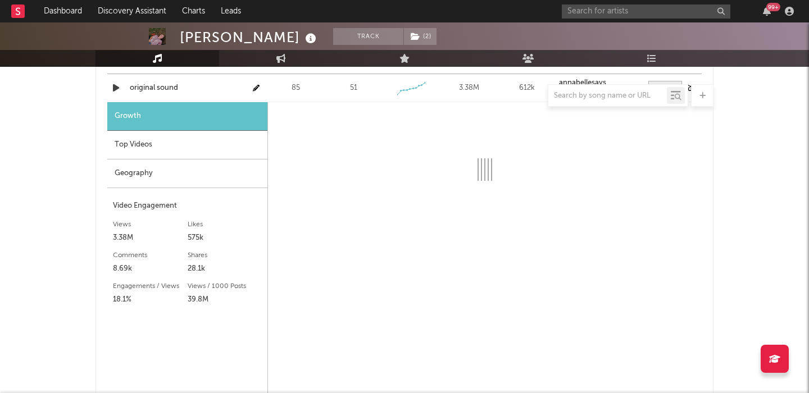
select select "1w"
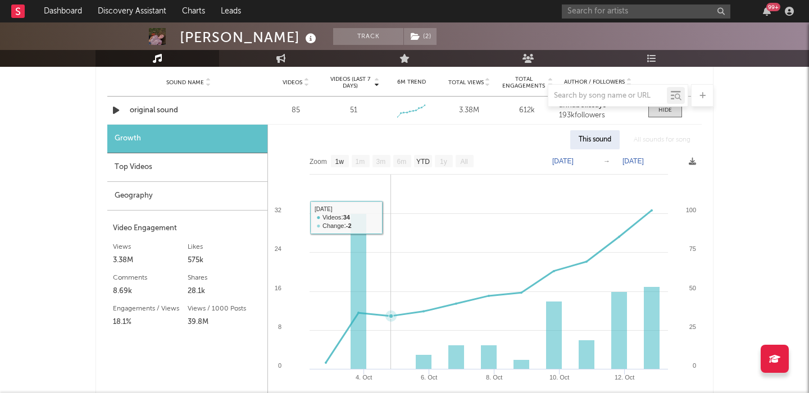
scroll to position [1352, 0]
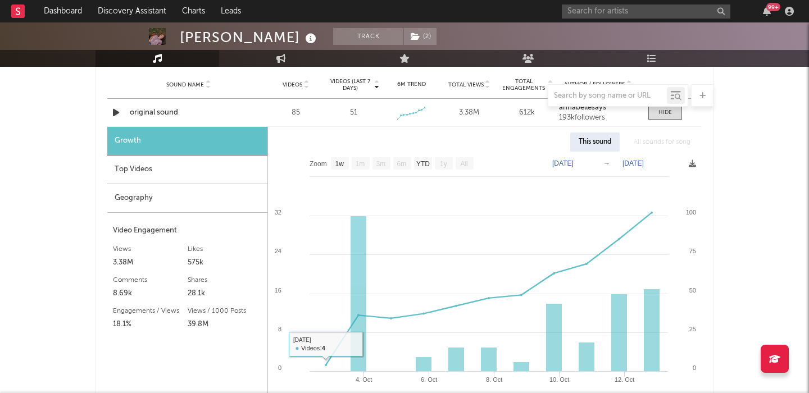
click at [171, 162] on div "Top Videos" at bounding box center [187, 170] width 160 height 29
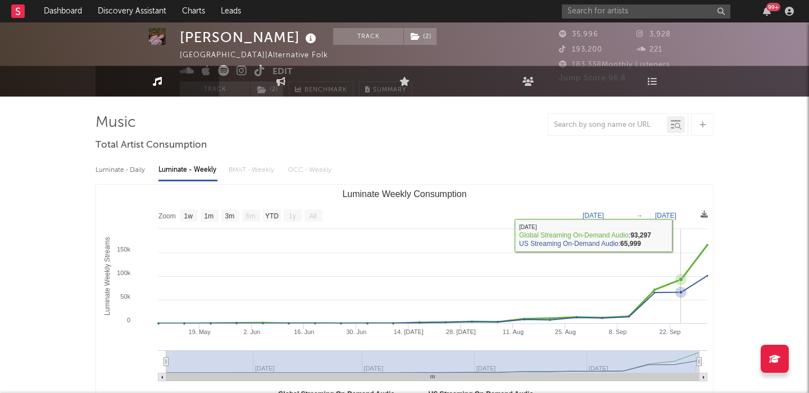
scroll to position [0, 0]
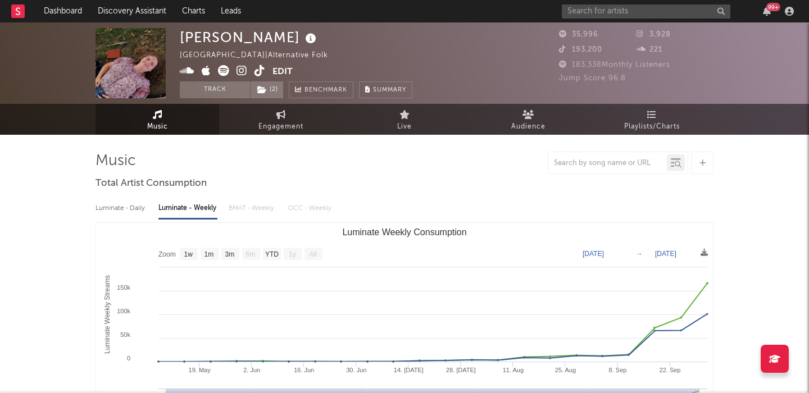
click at [227, 73] on icon at bounding box center [223, 70] width 11 height 11
click at [259, 69] on icon at bounding box center [260, 70] width 11 height 11
click at [241, 72] on icon at bounding box center [242, 70] width 11 height 11
